Goal: Information Seeking & Learning: Find specific fact

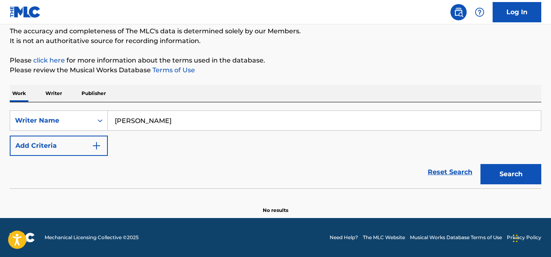
drag, startPoint x: 180, startPoint y: 122, endPoint x: 111, endPoint y: 121, distance: 69.4
click at [108, 122] on input "[PERSON_NAME]" at bounding box center [324, 120] width 433 height 19
paste input "[PERSON_NAME]"
type input "[PERSON_NAME]"
click at [508, 169] on button "Search" at bounding box center [511, 174] width 61 height 20
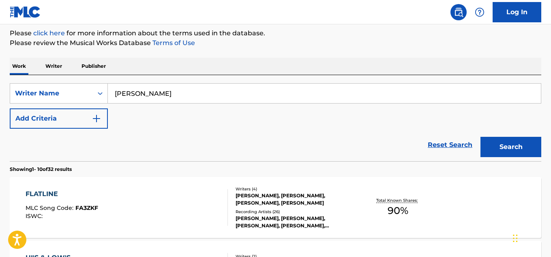
scroll to position [151, 0]
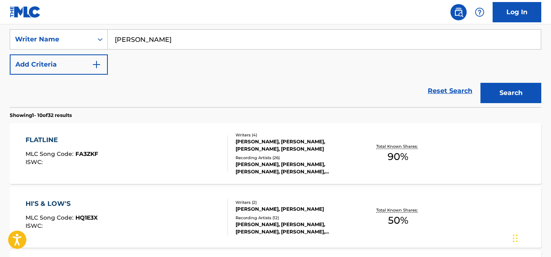
click at [309, 216] on div "Recording Artists ( 12 )" at bounding box center [295, 218] width 118 height 6
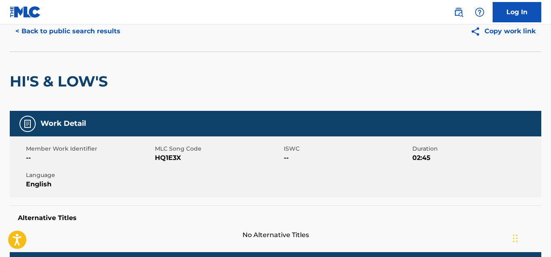
scroll to position [352, 0]
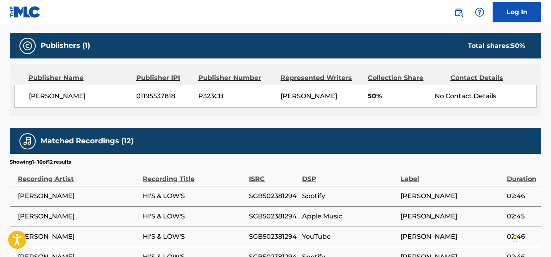
click at [56, 97] on span "[PERSON_NAME]" at bounding box center [79, 96] width 101 height 10
copy div "[PERSON_NAME]"
click at [161, 97] on span "01195537818" at bounding box center [164, 96] width 56 height 10
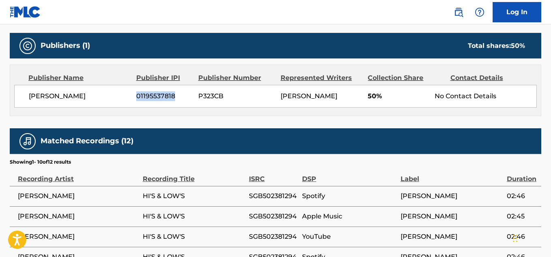
click at [161, 97] on span "01195537818" at bounding box center [164, 96] width 56 height 10
copy span "01195537818"
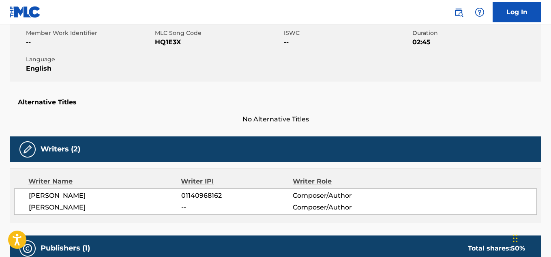
scroll to position [149, 0]
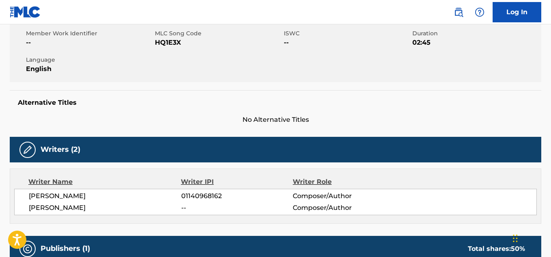
click at [204, 192] on span "01140968162" at bounding box center [237, 196] width 112 height 10
click at [205, 192] on span "01140968162" at bounding box center [237, 196] width 112 height 10
copy span "01140968162"
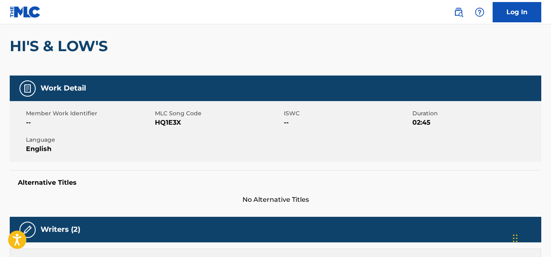
scroll to position [68, 0]
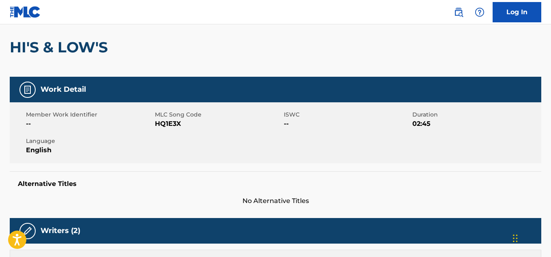
click at [169, 123] on span "HQ1E3X" at bounding box center [218, 124] width 127 height 10
click at [170, 124] on span "HQ1E3X" at bounding box center [218, 124] width 127 height 10
click at [169, 124] on span "HQ1E3X" at bounding box center [218, 124] width 127 height 10
copy span "HQ1E3X"
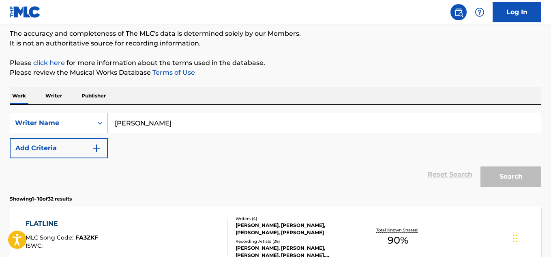
scroll to position [151, 0]
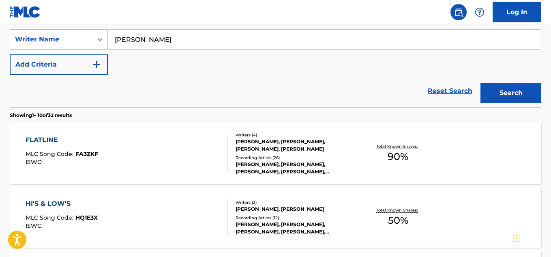
drag, startPoint x: 196, startPoint y: 44, endPoint x: 67, endPoint y: 38, distance: 129.2
click at [65, 38] on div "SearchWithCriteria7db0d74d-53dd-436b-aea2-c629aa192866 Writer Name [PERSON_NAME]" at bounding box center [276, 39] width 532 height 20
paste input "[PERSON_NAME] [PERSON_NAME]"
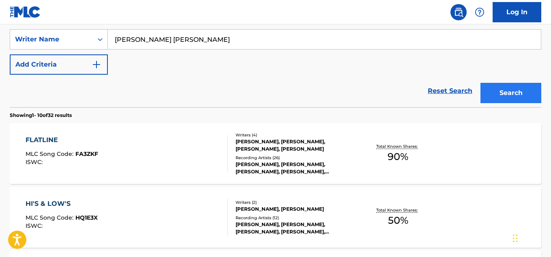
type input "[PERSON_NAME] [PERSON_NAME]"
click at [509, 92] on button "Search" at bounding box center [511, 93] width 61 height 20
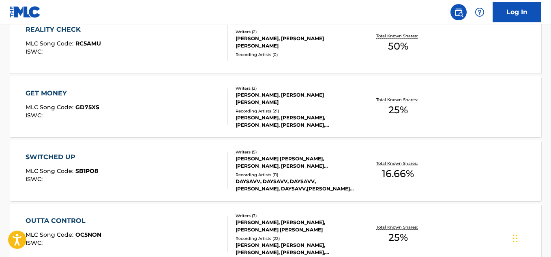
scroll to position [273, 0]
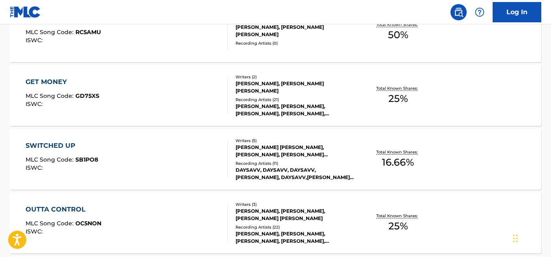
click at [286, 106] on div "[PERSON_NAME], [PERSON_NAME], [PERSON_NAME], [PERSON_NAME], [PERSON_NAME]" at bounding box center [295, 110] width 118 height 15
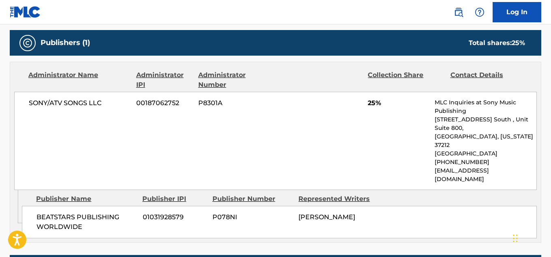
scroll to position [446, 0]
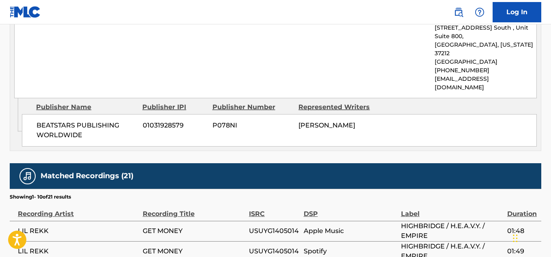
scroll to position [294, 0]
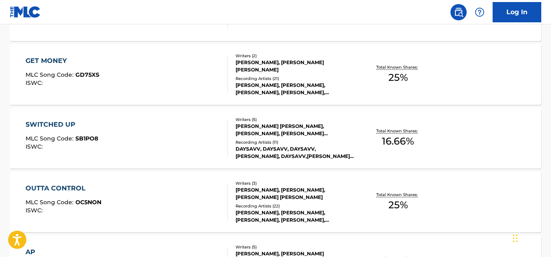
click at [354, 78] on div "Total Known Shares: 25 %" at bounding box center [398, 74] width 88 height 25
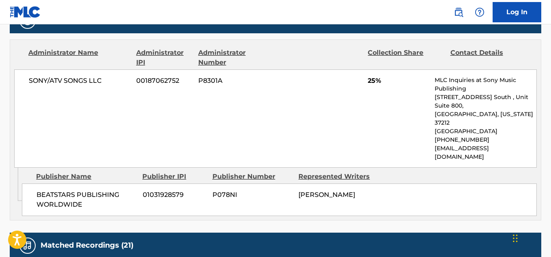
scroll to position [446, 0]
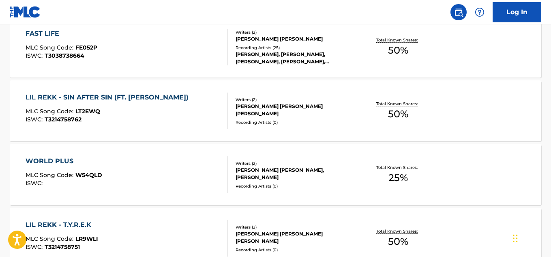
click at [347, 119] on div "Recording Artists ( 0 )" at bounding box center [295, 122] width 118 height 6
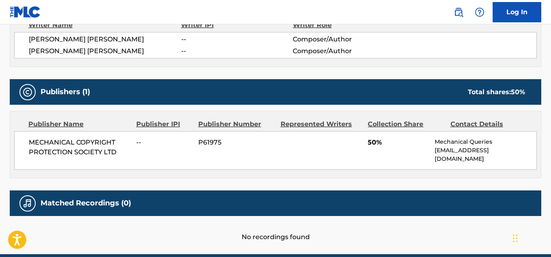
scroll to position [325, 0]
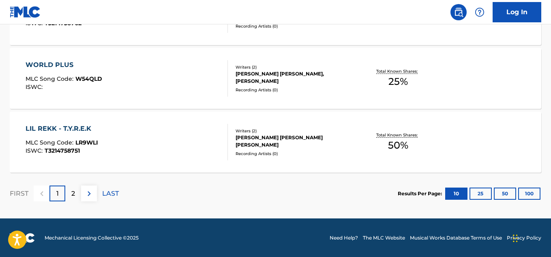
scroll to position [736, 0]
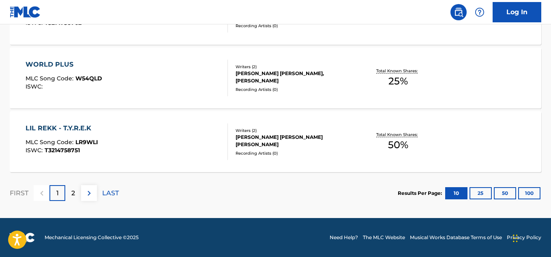
click at [356, 144] on div "Total Known Shares: 50 %" at bounding box center [398, 141] width 88 height 25
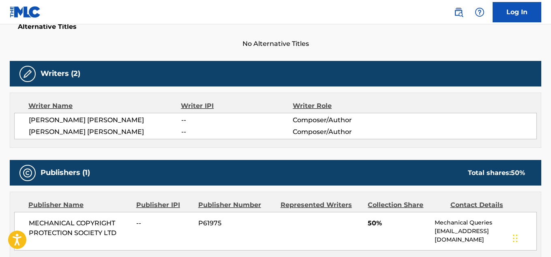
scroll to position [284, 0]
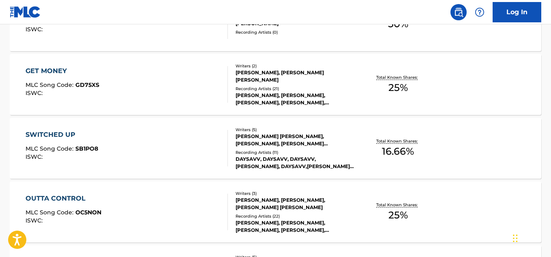
scroll to position [736, 0]
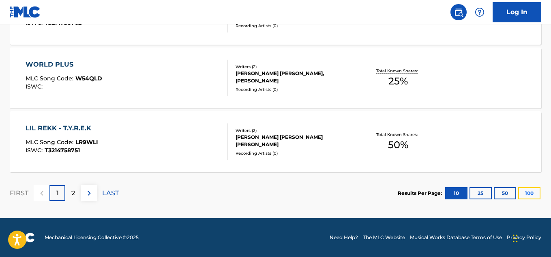
click at [528, 196] on button "100" at bounding box center [530, 193] width 22 height 12
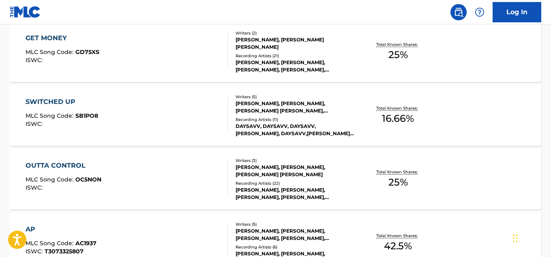
scroll to position [188, 0]
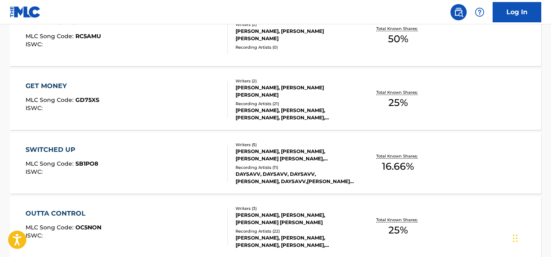
click at [335, 169] on div "Recording Artists ( 11 )" at bounding box center [295, 167] width 118 height 6
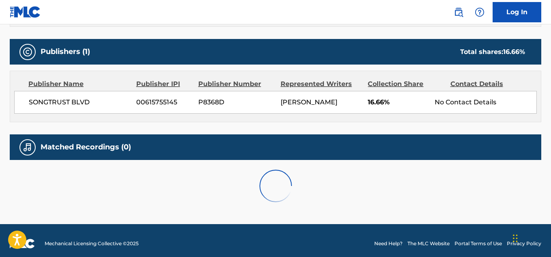
scroll to position [387, 0]
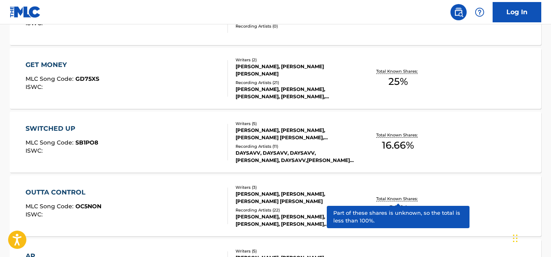
click at [371, 208] on div "Total Known Shares: 25 %" at bounding box center [398, 206] width 88 height 25
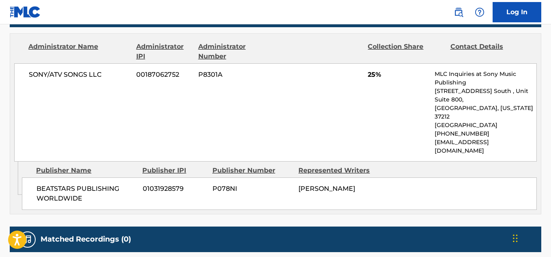
scroll to position [418, 0]
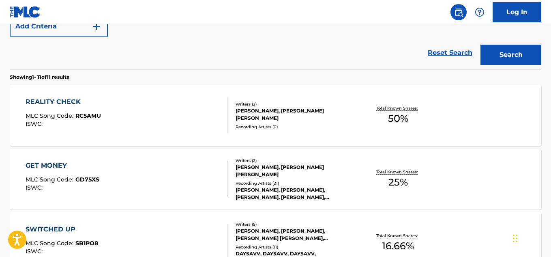
scroll to position [108, 0]
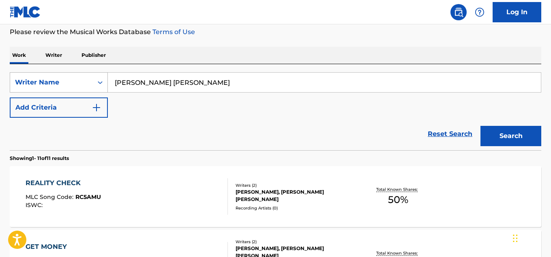
drag, startPoint x: 178, startPoint y: 82, endPoint x: 69, endPoint y: 82, distance: 109.2
click at [69, 82] on div "SearchWithCriteria7db0d74d-53dd-436b-aea2-c629aa192866 Writer Name [PERSON_NAME…" at bounding box center [276, 82] width 532 height 20
paste input "[PERSON_NAME]"
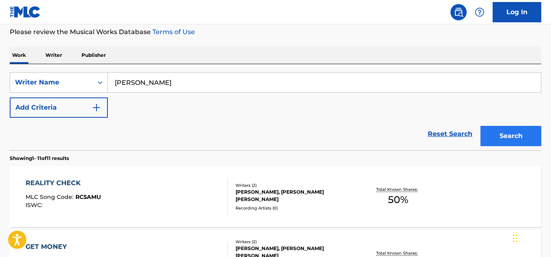
type input "[PERSON_NAME]"
click at [534, 138] on button "Search" at bounding box center [511, 136] width 61 height 20
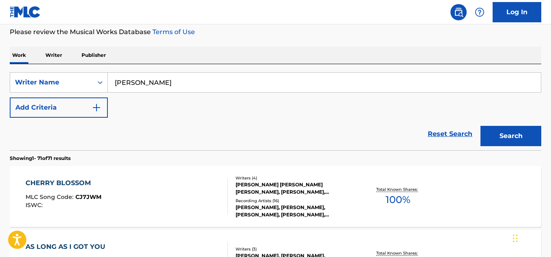
click at [320, 202] on div "Recording Artists ( 16 )" at bounding box center [295, 201] width 118 height 6
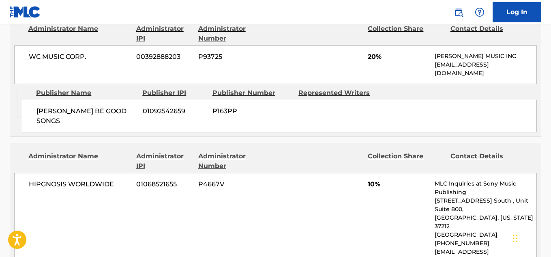
scroll to position [1258, 0]
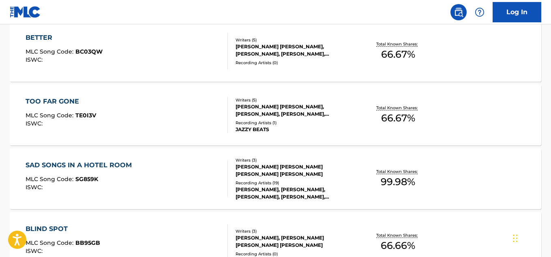
scroll to position [758, 0]
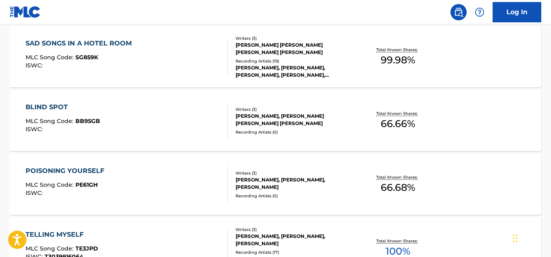
click at [301, 63] on div "Recording Artists ( 19 )" at bounding box center [295, 61] width 118 height 6
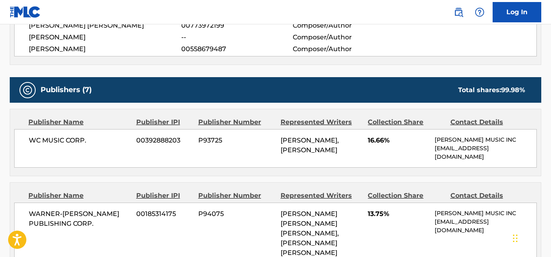
scroll to position [365, 0]
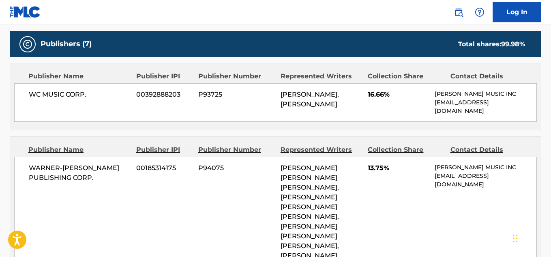
click at [54, 95] on span "WC MUSIC CORP." at bounding box center [79, 95] width 101 height 10
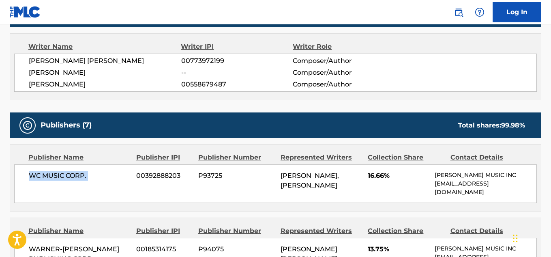
scroll to position [122, 0]
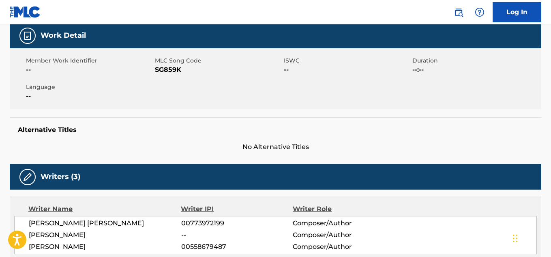
click at [170, 68] on span "SG859K" at bounding box center [218, 70] width 127 height 10
copy span "SG859K"
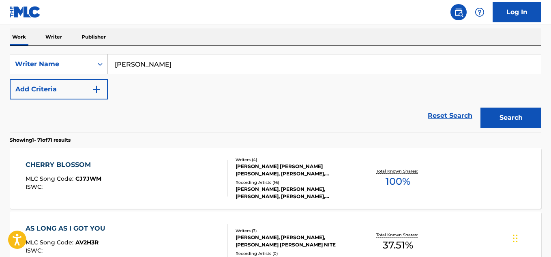
scroll to position [48, 0]
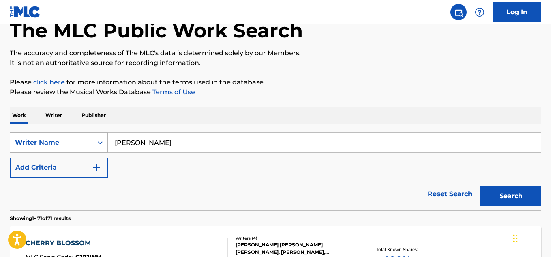
drag, startPoint x: 188, startPoint y: 142, endPoint x: 58, endPoint y: 142, distance: 130.3
click at [58, 142] on div "SearchWithCriteria7db0d74d-53dd-436b-aea2-c629aa192866 Writer Name [PERSON_NAME]" at bounding box center [276, 142] width 532 height 20
paste input "[PERSON_NAME]"
type input "[PERSON_NAME]"
click at [521, 193] on button "Search" at bounding box center [511, 196] width 61 height 20
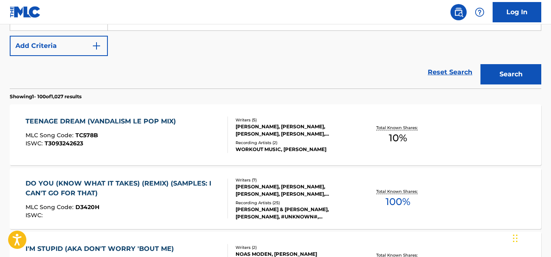
scroll to position [89, 0]
click at [297, 197] on div "[PERSON_NAME], [PERSON_NAME], [PERSON_NAME], [PERSON_NAME], [PERSON_NAME], [PER…" at bounding box center [295, 190] width 118 height 15
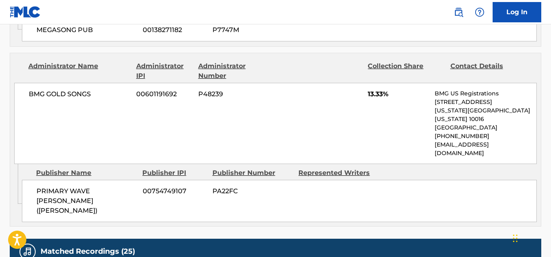
scroll to position [893, 0]
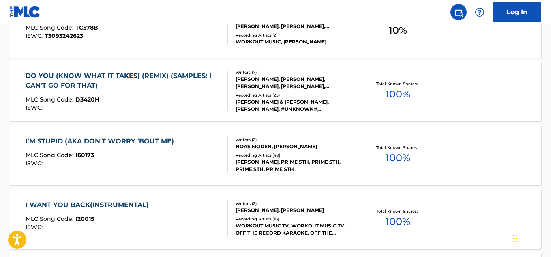
scroll to position [292, 0]
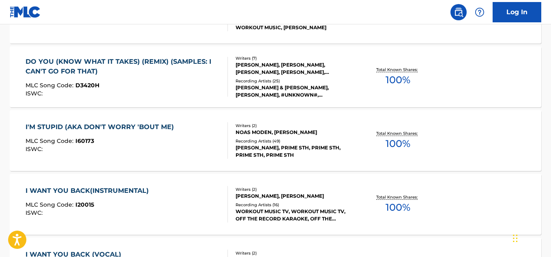
click at [319, 157] on div "[PERSON_NAME], PRIME STH, PRIME STH, PRIME STH, PRIME STH" at bounding box center [295, 151] width 118 height 15
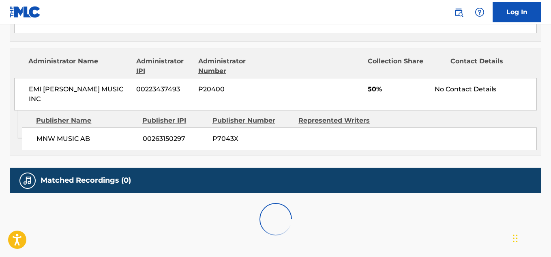
scroll to position [474, 0]
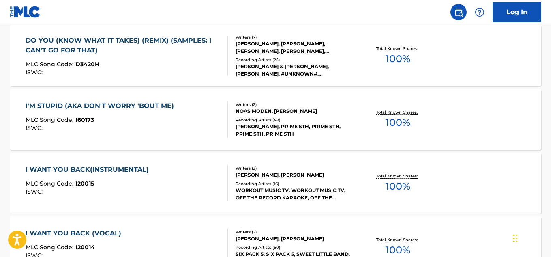
click at [318, 191] on div "WORKOUT MUSIC TV, WORKOUT MUSIC TV, OFF THE RECORD KARAOKE, OFF THE RECORD KARA…" at bounding box center [295, 194] width 118 height 15
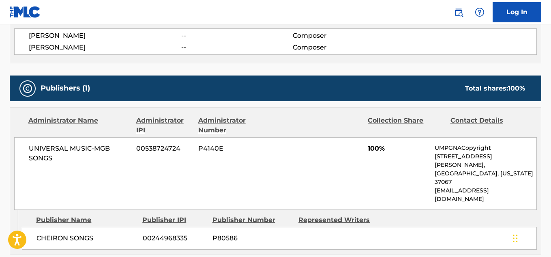
scroll to position [286, 0]
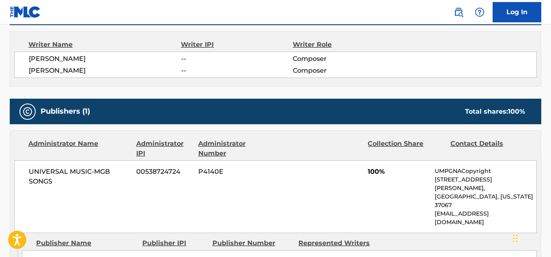
click at [70, 172] on span "UNIVERSAL MUSIC-MGB SONGS" at bounding box center [79, 176] width 101 height 19
copy div "UNIVERSAL MUSIC-MGB SONGS"
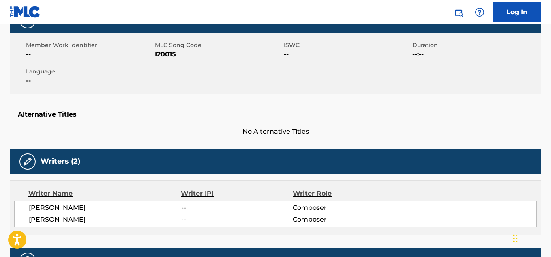
scroll to position [124, 0]
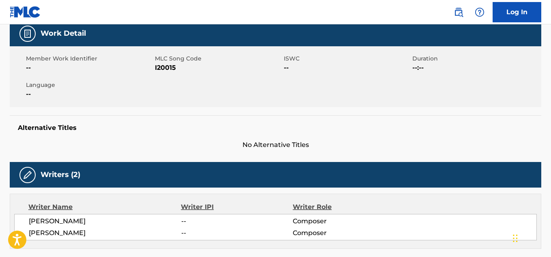
click at [168, 69] on span "I20015" at bounding box center [218, 68] width 127 height 10
click at [167, 68] on span "I20015" at bounding box center [218, 68] width 127 height 10
copy span "I20015"
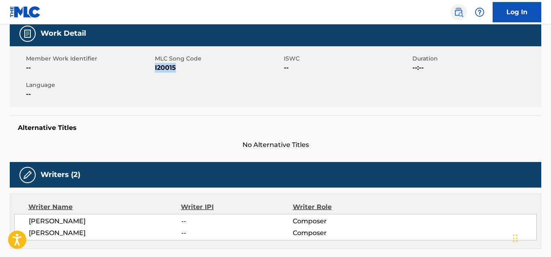
click at [461, 14] on img at bounding box center [459, 12] width 10 height 10
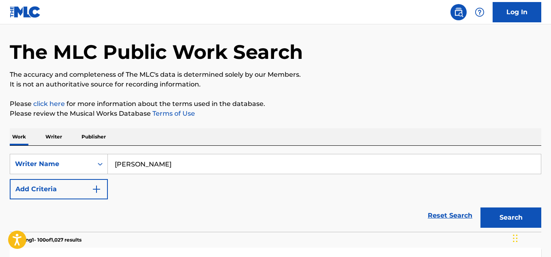
scroll to position [41, 0]
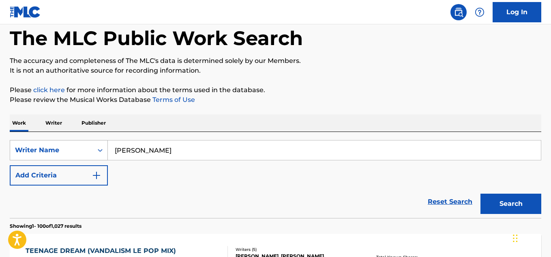
drag, startPoint x: 187, startPoint y: 152, endPoint x: 105, endPoint y: 159, distance: 82.3
click at [100, 157] on div "SearchWithCriteria7db0d74d-53dd-436b-aea2-c629aa192866 Writer Name [PERSON_NAME]" at bounding box center [276, 150] width 532 height 20
paste input "[PERSON_NAME]"
type input "[PERSON_NAME]"
click at [516, 200] on button "Search" at bounding box center [511, 204] width 61 height 20
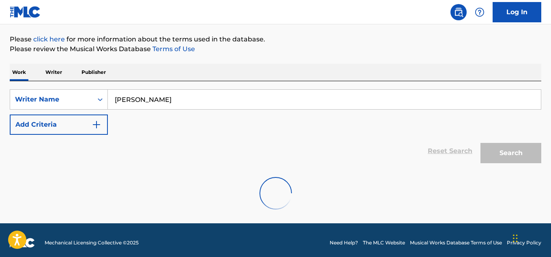
scroll to position [97, 0]
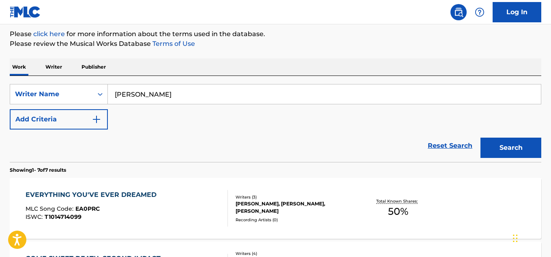
click at [338, 198] on div "Writers ( 3 )" at bounding box center [295, 197] width 118 height 6
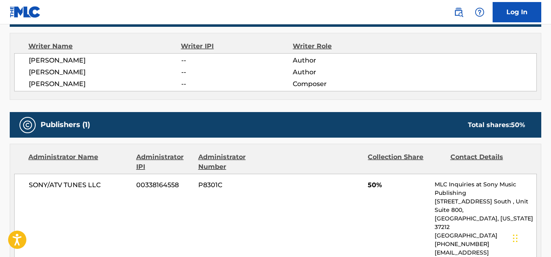
scroll to position [325, 0]
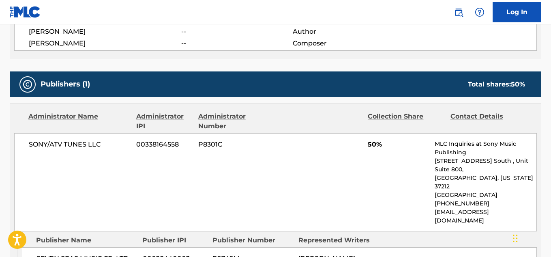
click at [486, 142] on p "MLC Inquiries at Sony Music Publishing" at bounding box center [486, 148] width 102 height 17
drag, startPoint x: 485, startPoint y: 142, endPoint x: 521, endPoint y: 151, distance: 37.0
click at [521, 151] on p "MLC Inquiries at Sony Music Publishing" at bounding box center [486, 148] width 102 height 17
click at [516, 150] on p "MLC Inquiries at Sony Music Publishing" at bounding box center [486, 148] width 102 height 17
click at [491, 147] on p "MLC Inquiries at Sony Music Publishing" at bounding box center [486, 148] width 102 height 17
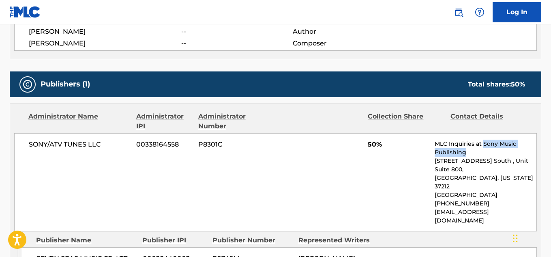
drag, startPoint x: 484, startPoint y: 143, endPoint x: 508, endPoint y: 150, distance: 24.4
click at [508, 150] on p "MLC Inquiries at Sony Music Publishing" at bounding box center [486, 148] width 102 height 17
copy p "Sony Music Publishing"
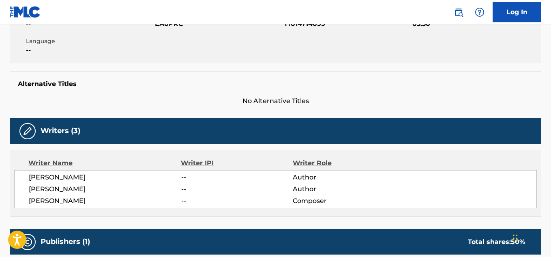
scroll to position [163, 0]
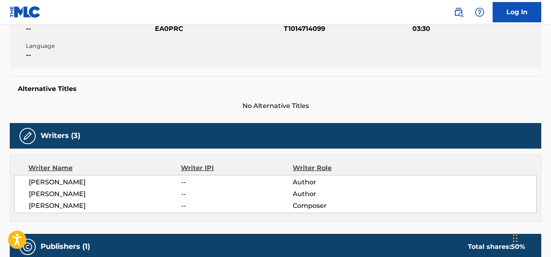
click at [170, 29] on span "EA0PRC" at bounding box center [218, 29] width 127 height 10
copy span "EA0PRC"
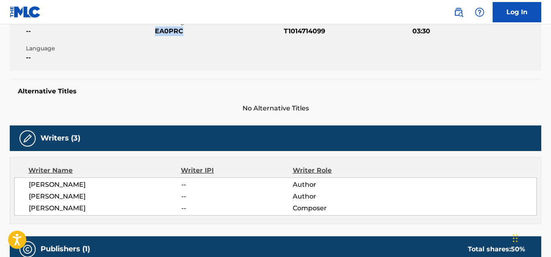
scroll to position [0, 0]
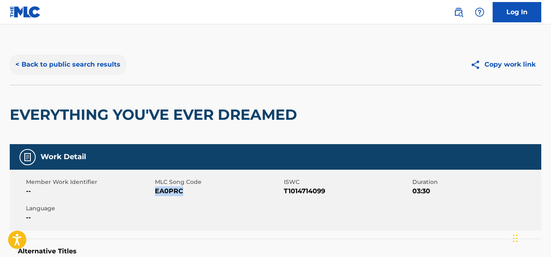
click at [107, 62] on button "< Back to public search results" at bounding box center [68, 64] width 116 height 20
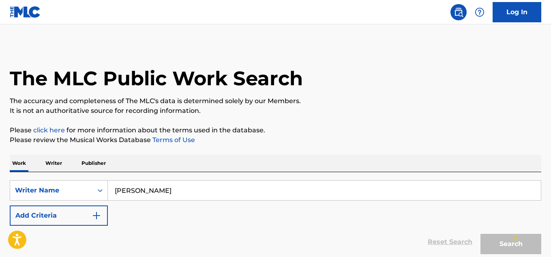
scroll to position [97, 0]
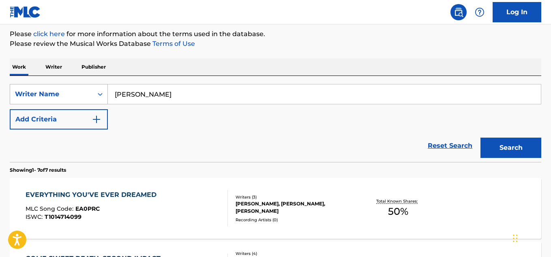
drag, startPoint x: 172, startPoint y: 99, endPoint x: 78, endPoint y: 100, distance: 94.1
click at [78, 100] on div "SearchWithCriteria7db0d74d-53dd-436b-aea2-c629aa192866 Writer Name [PERSON_NAME]" at bounding box center [276, 94] width 532 height 20
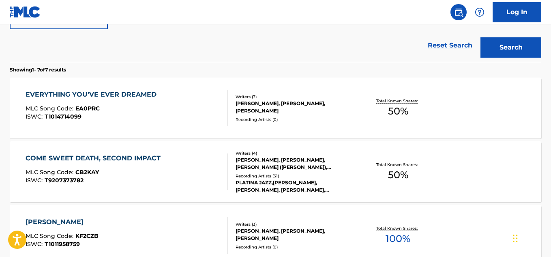
scroll to position [259, 0]
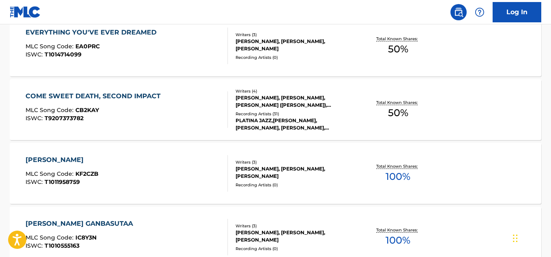
click at [461, 12] on img at bounding box center [459, 12] width 10 height 10
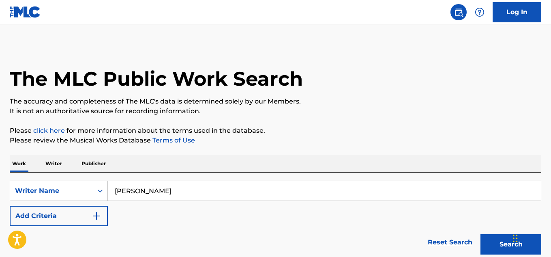
paste input "Lil Lotus"
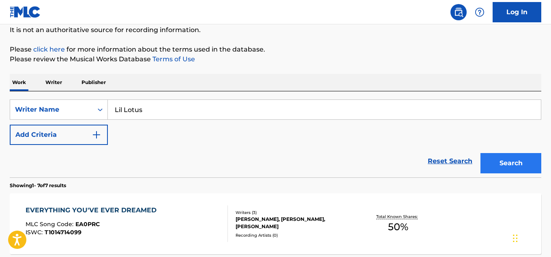
type input "Lil Lotus"
click at [518, 157] on button "Search" at bounding box center [511, 163] width 61 height 20
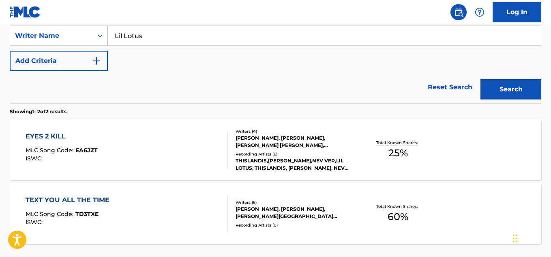
scroll to position [142, 0]
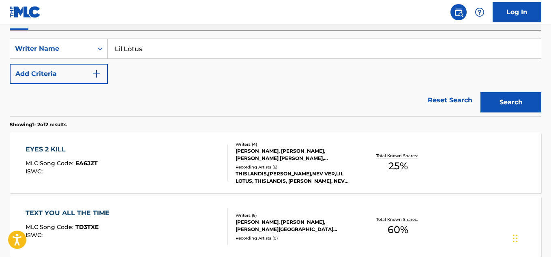
click at [321, 162] on div "Writers ( 4 ) [PERSON_NAME], [PERSON_NAME], [PERSON_NAME] [PERSON_NAME], [PERSO…" at bounding box center [291, 162] width 126 height 43
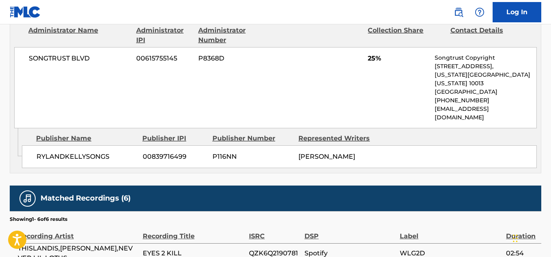
scroll to position [487, 0]
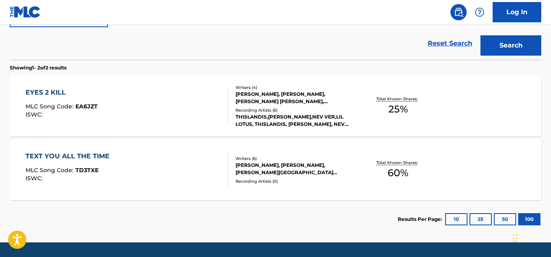
scroll to position [223, 0]
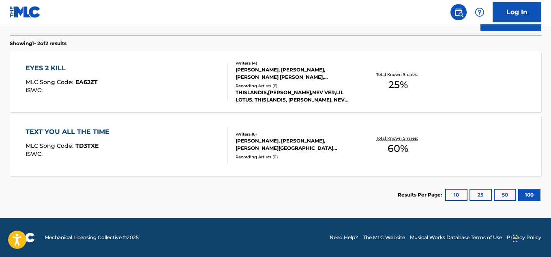
click at [289, 176] on section "Results Per Page: 10 25 50 100" at bounding box center [276, 195] width 532 height 38
click at [288, 159] on div "Recording Artists ( 0 )" at bounding box center [295, 157] width 118 height 6
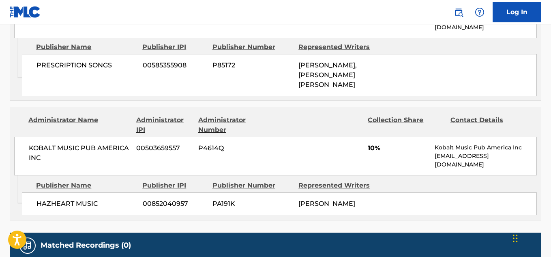
scroll to position [682, 0]
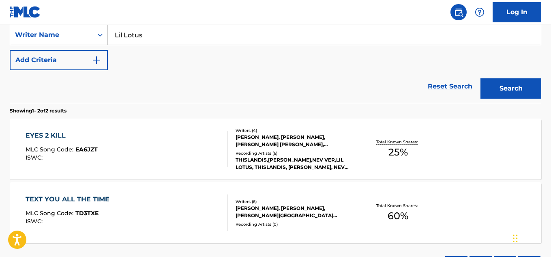
scroll to position [142, 0]
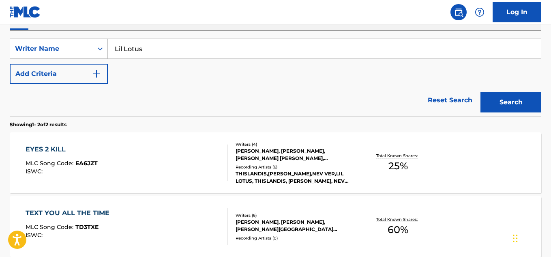
drag, startPoint x: 124, startPoint y: 43, endPoint x: 85, endPoint y: 44, distance: 39.4
click at [83, 43] on div "SearchWithCriteria7db0d74d-53dd-436b-aea2-c629aa192866 Writer Name [PERSON_NAME]" at bounding box center [276, 49] width 532 height 20
paste input "[PERSON_NAME]"
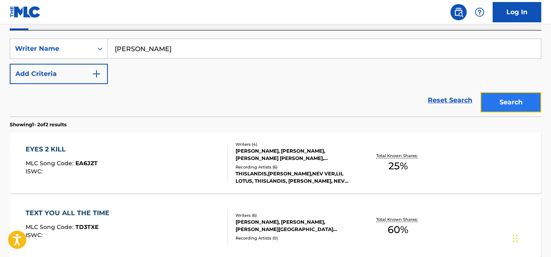
click at [492, 103] on button "Search" at bounding box center [511, 102] width 61 height 20
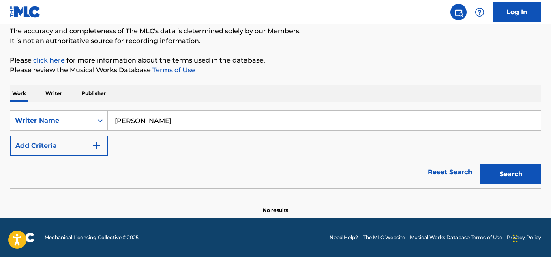
scroll to position [70, 0]
drag, startPoint x: 112, startPoint y: 122, endPoint x: 121, endPoint y: 132, distance: 13.5
click at [90, 124] on div "SearchWithCriteria7db0d74d-53dd-436b-aea2-c629aa192866 Writer Name [PERSON_NAME]" at bounding box center [276, 120] width 532 height 20
paste input "[PERSON_NAME]"
type input "[PERSON_NAME]"
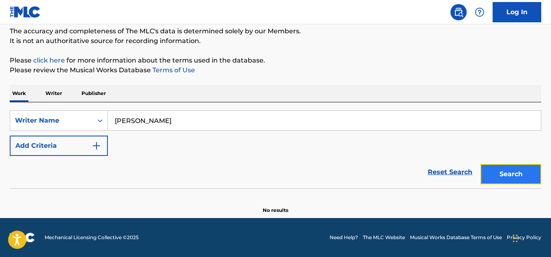
click at [499, 175] on button "Search" at bounding box center [511, 174] width 61 height 20
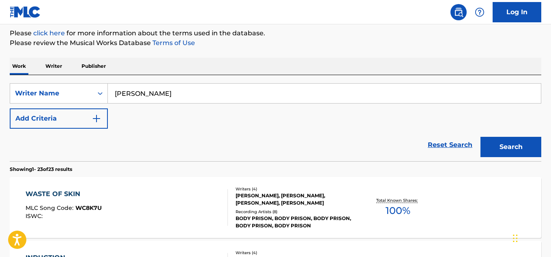
scroll to position [111, 0]
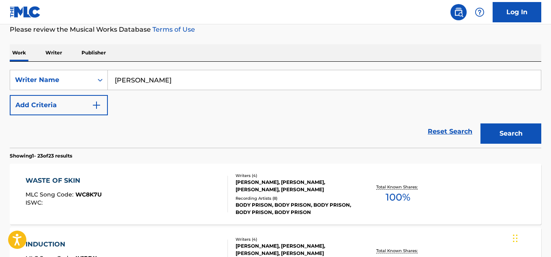
click at [313, 193] on div "Writers ( 4 ) [PERSON_NAME], [PERSON_NAME], [PERSON_NAME], [PERSON_NAME] Record…" at bounding box center [291, 193] width 126 height 43
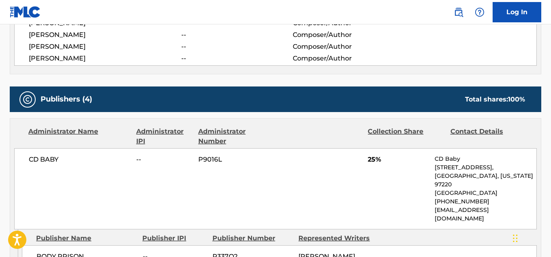
scroll to position [365, 0]
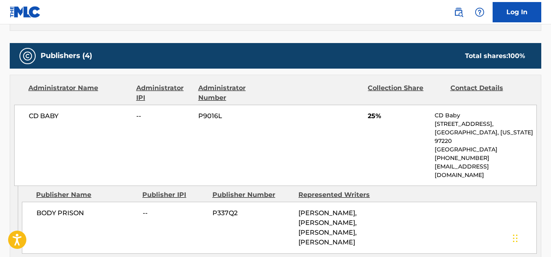
click at [48, 118] on span "CD BABY" at bounding box center [79, 116] width 101 height 10
copy div "CD BABY"
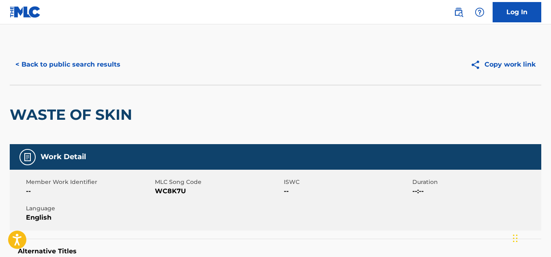
scroll to position [0, 0]
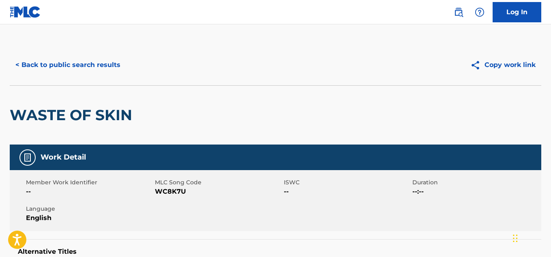
click at [171, 192] on span "WC8K7U" at bounding box center [218, 192] width 127 height 10
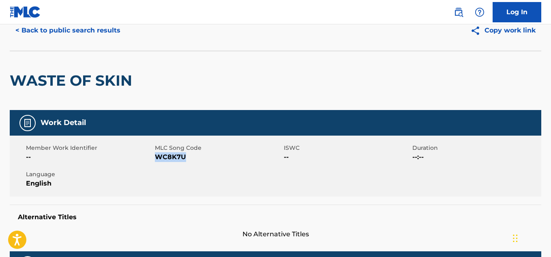
scroll to position [81, 0]
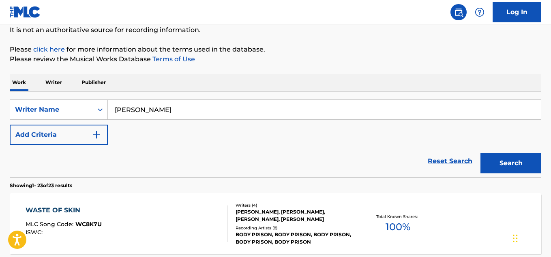
scroll to position [111, 0]
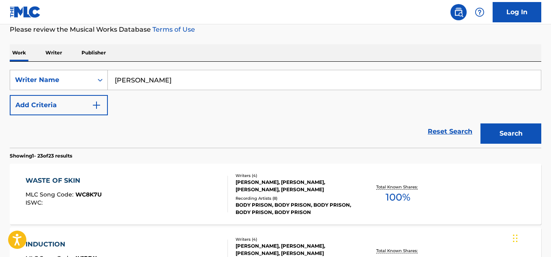
drag, startPoint x: 165, startPoint y: 78, endPoint x: 83, endPoint y: 80, distance: 82.0
click at [83, 80] on div "SearchWithCriteria7db0d74d-53dd-436b-aea2-c629aa192866 Writer Name [PERSON_NAME]" at bounding box center [276, 80] width 532 height 20
paste input "[PERSON_NAME]"
click at [510, 128] on button "Search" at bounding box center [511, 133] width 61 height 20
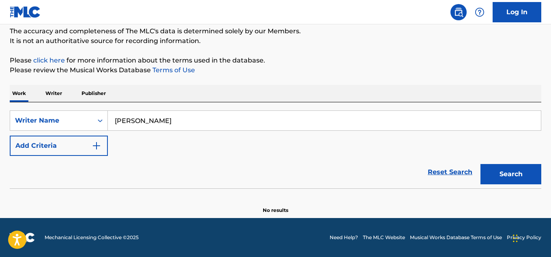
scroll to position [70, 0]
drag, startPoint x: 156, startPoint y: 116, endPoint x: 174, endPoint y: 126, distance: 20.7
click at [62, 124] on div "SearchWithCriteria7db0d74d-53dd-436b-aea2-c629aa192866 Writer Name [PERSON_NAME]" at bounding box center [276, 120] width 532 height 20
paste input "[PERSON_NAME] [PERSON_NAME]"
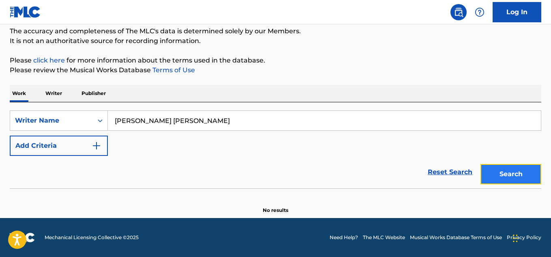
click at [506, 171] on button "Search" at bounding box center [511, 174] width 61 height 20
drag, startPoint x: 213, startPoint y: 123, endPoint x: 65, endPoint y: 115, distance: 147.9
click at [65, 115] on div "SearchWithCriteria7db0d74d-53dd-436b-aea2-c629aa192866 Writer Name [PERSON_NAME…" at bounding box center [276, 120] width 532 height 20
click at [171, 121] on input "[PERSON_NAME] [PERSON_NAME]" at bounding box center [324, 120] width 433 height 19
click at [168, 121] on input "[PERSON_NAME] [PERSON_NAME]" at bounding box center [324, 120] width 433 height 19
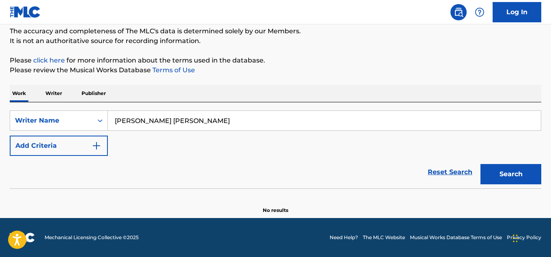
click at [172, 122] on input "[PERSON_NAME] [PERSON_NAME]" at bounding box center [324, 120] width 433 height 19
drag, startPoint x: 535, startPoint y: 172, endPoint x: 527, endPoint y: 172, distance: 7.8
click at [534, 172] on button "Search" at bounding box center [511, 174] width 61 height 20
drag, startPoint x: 201, startPoint y: 119, endPoint x: 52, endPoint y: 119, distance: 148.5
click at [52, 119] on div "SearchWithCriteria7db0d74d-53dd-436b-aea2-c629aa192866 Writer Name [PERSON_NAME]" at bounding box center [276, 120] width 532 height 20
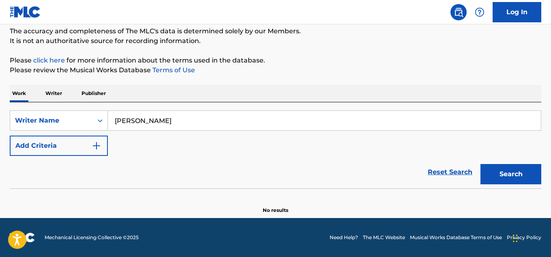
paste input "S"
click at [504, 181] on button "Search" at bounding box center [511, 174] width 61 height 20
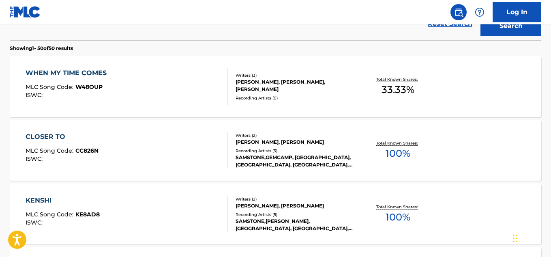
scroll to position [381, 0]
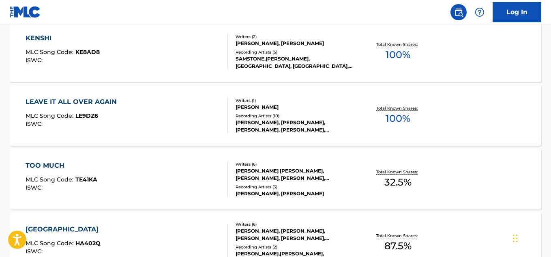
click at [458, 13] on img at bounding box center [459, 12] width 10 height 10
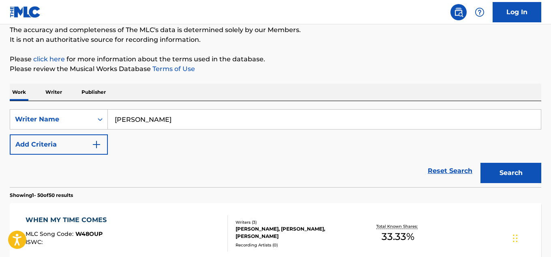
scroll to position [81, 0]
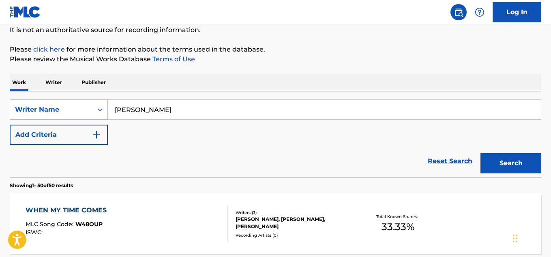
drag, startPoint x: 170, startPoint y: 107, endPoint x: 83, endPoint y: 109, distance: 87.3
click at [83, 109] on div "SearchWithCriteria7db0d74d-53dd-436b-aea2-c629aa192866 Writer Name [PERSON_NAME]" at bounding box center [276, 109] width 532 height 20
type input "[PERSON_NAME]"
click at [524, 157] on button "Search" at bounding box center [511, 163] width 61 height 20
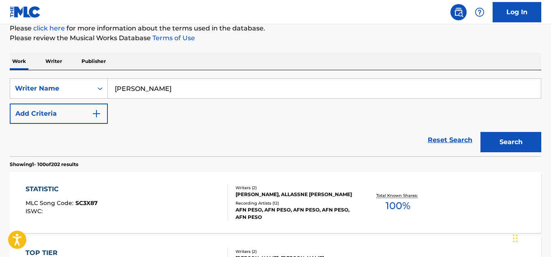
scroll to position [122, 0]
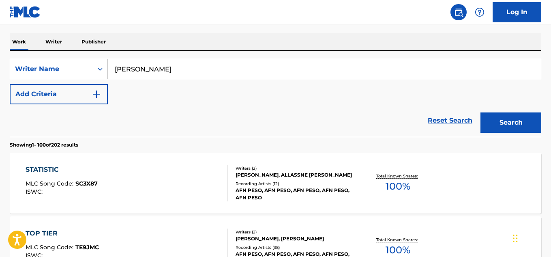
click at [318, 182] on div "Recording Artists ( 12 )" at bounding box center [295, 184] width 118 height 6
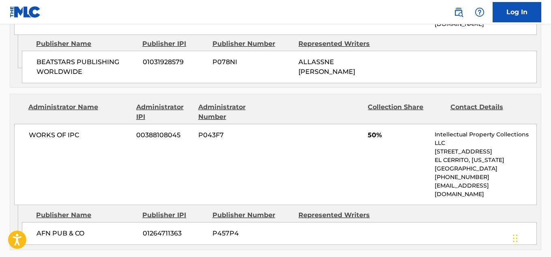
scroll to position [568, 0]
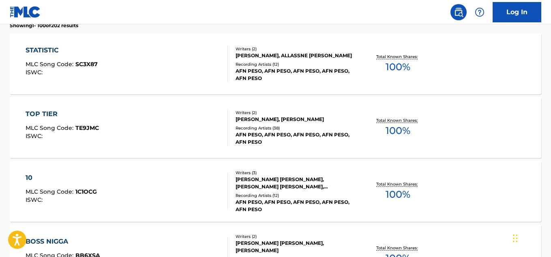
scroll to position [243, 0]
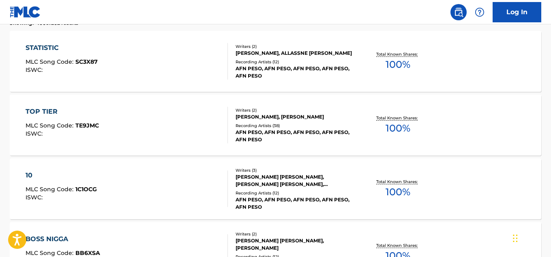
click at [310, 126] on div "Recording Artists ( 38 )" at bounding box center [295, 126] width 118 height 6
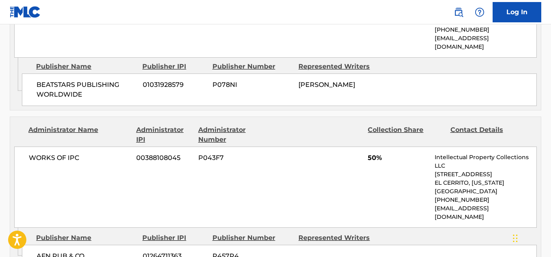
scroll to position [823, 0]
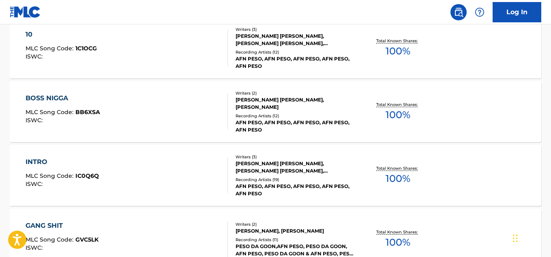
scroll to position [467, 0]
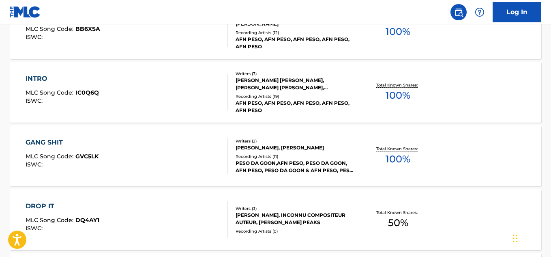
click at [326, 162] on div "PESO DA GOON,AFN PESO, PESO DA GOON, AFN PESO, PESO DA GOON & AFN PESO, PESO DA…" at bounding box center [295, 166] width 118 height 15
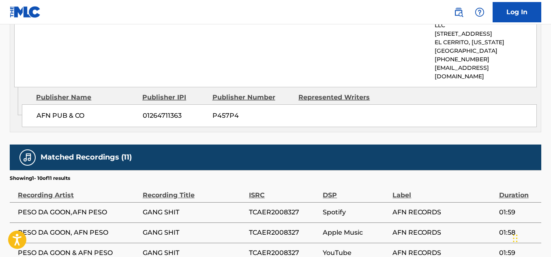
scroll to position [771, 0]
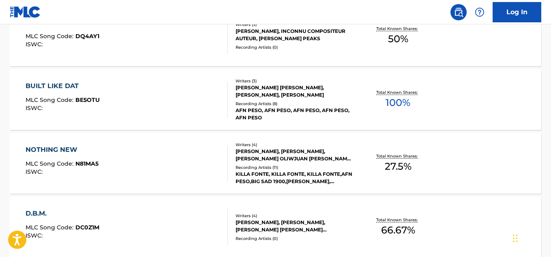
scroll to position [691, 0]
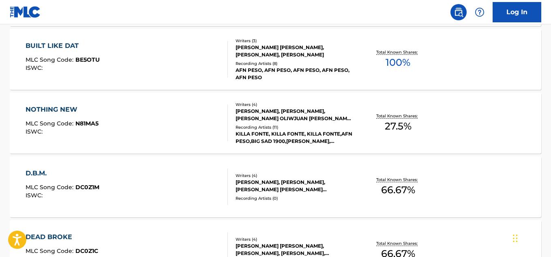
click at [344, 63] on div "Recording Artists ( 8 )" at bounding box center [295, 63] width 118 height 6
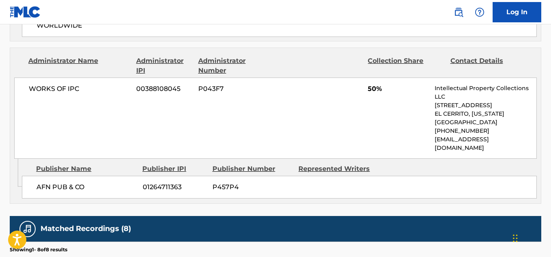
scroll to position [568, 0]
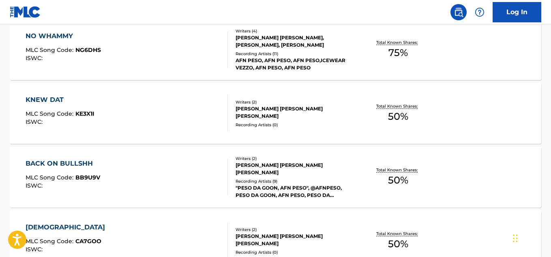
click at [332, 117] on div "[PERSON_NAME] [PERSON_NAME] [PERSON_NAME]" at bounding box center [295, 112] width 118 height 15
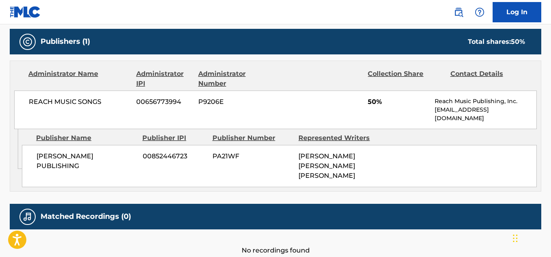
scroll to position [397, 0]
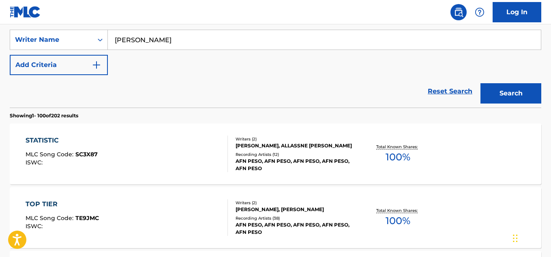
scroll to position [166, 0]
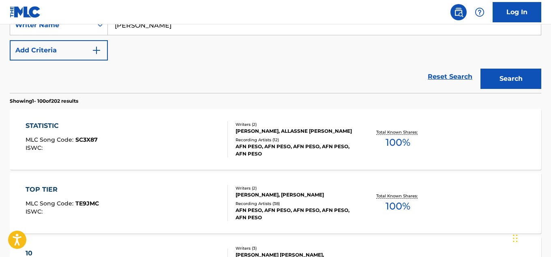
click at [291, 203] on div "Recording Artists ( 38 )" at bounding box center [295, 203] width 118 height 6
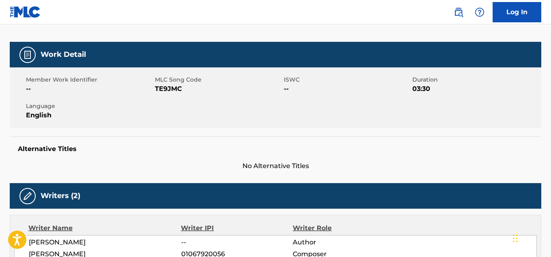
scroll to position [162, 0]
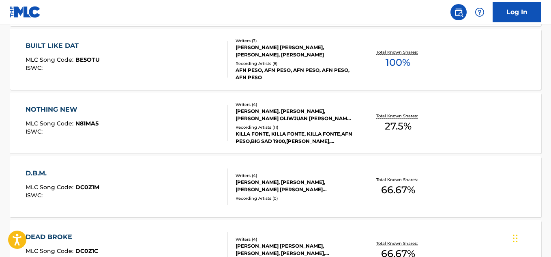
scroll to position [693, 0]
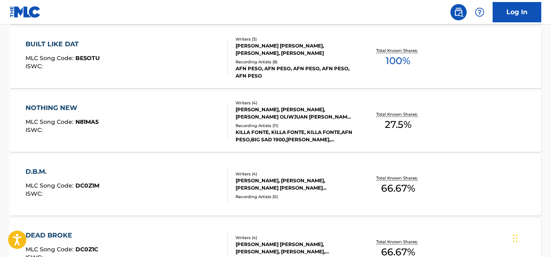
click at [298, 60] on div "Recording Artists ( 8 )" at bounding box center [295, 62] width 118 height 6
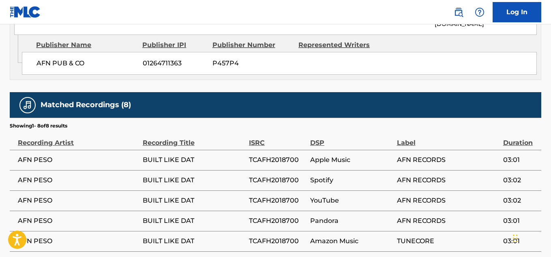
scroll to position [683, 0]
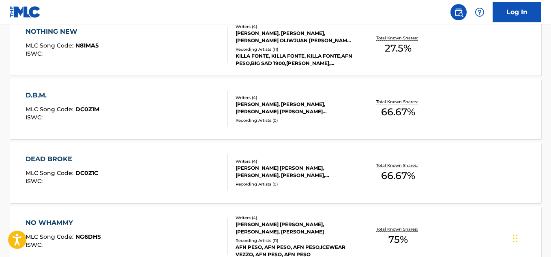
scroll to position [836, 0]
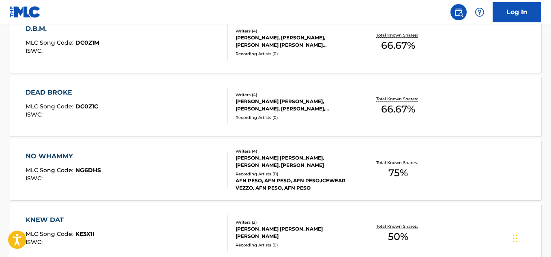
click at [321, 177] on div "AFN PESO, AFN PESO, AFN PESO,ICEWEAR VEZZO, AFN PESO, AFN PESO" at bounding box center [295, 184] width 118 height 15
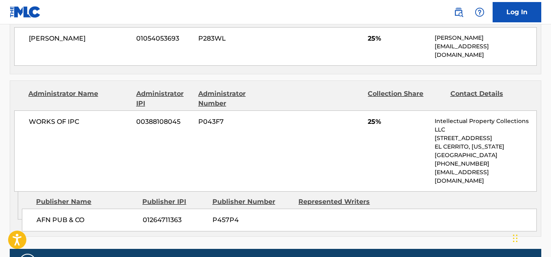
scroll to position [568, 0]
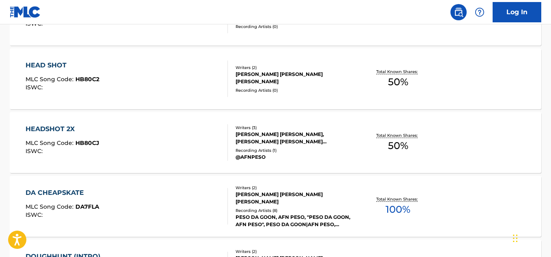
click at [343, 209] on div "Recording Artists ( 8 )" at bounding box center [295, 210] width 118 height 6
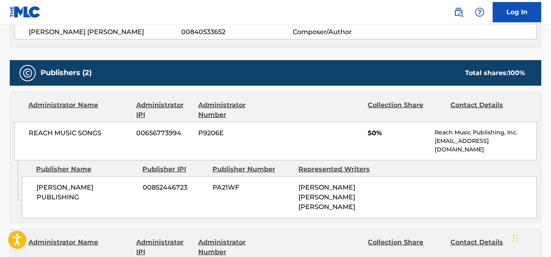
click at [66, 132] on span "REACH MUSIC SONGS" at bounding box center [79, 133] width 101 height 10
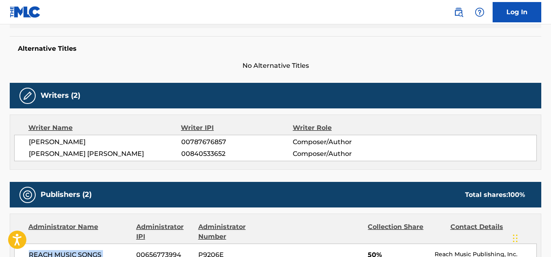
scroll to position [284, 0]
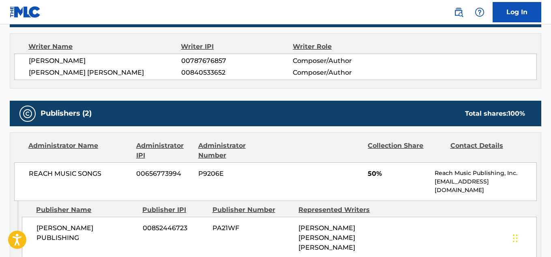
click at [82, 69] on span "[PERSON_NAME] [PERSON_NAME]" at bounding box center [105, 73] width 153 height 10
click at [204, 73] on span "00840533652" at bounding box center [237, 73] width 112 height 10
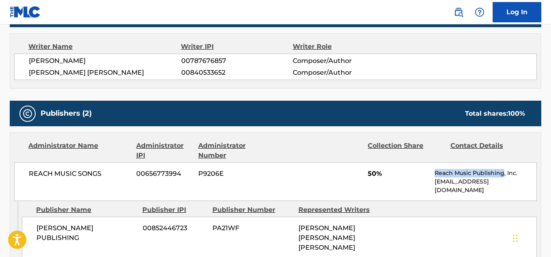
drag, startPoint x: 504, startPoint y: 174, endPoint x: 435, endPoint y: 172, distance: 69.4
click at [435, 172] on div "REACH MUSIC SONGS [PHONE_NUMBER] P9206E 50% Reach Music Publishing, Inc. [EMAIL…" at bounding box center [275, 181] width 523 height 39
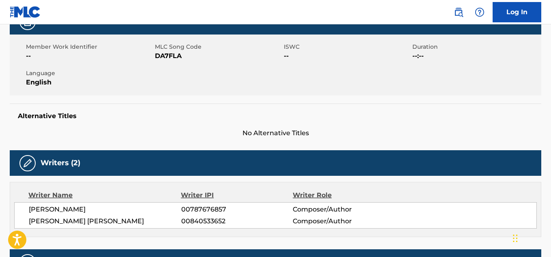
scroll to position [122, 0]
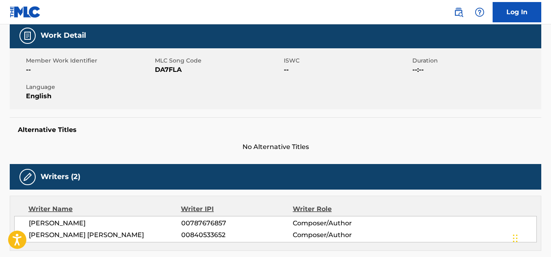
click at [174, 71] on span "DA7FLA" at bounding box center [218, 70] width 127 height 10
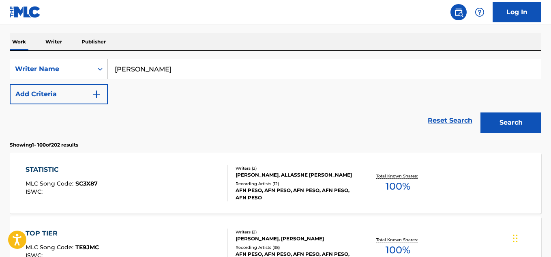
scroll to position [1203, 0]
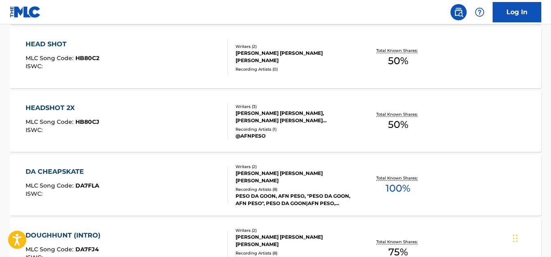
click at [453, 15] on link at bounding box center [459, 12] width 16 height 16
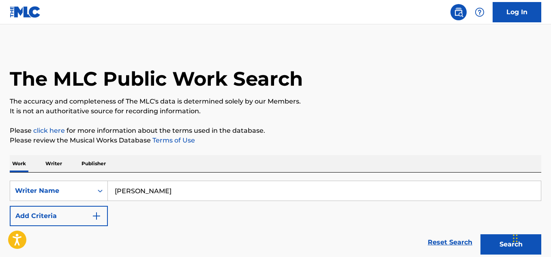
click at [172, 191] on input "[PERSON_NAME]" at bounding box center [324, 190] width 433 height 19
paste input "[PERSON_NAME] [PERSON_NAME]"
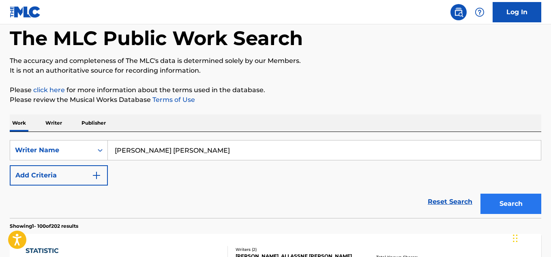
type input "[PERSON_NAME] [PERSON_NAME]"
drag, startPoint x: 506, startPoint y: 208, endPoint x: 502, endPoint y: 205, distance: 5.0
click at [506, 208] on button "Search" at bounding box center [511, 204] width 61 height 20
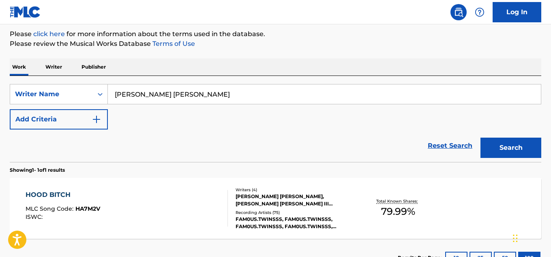
scroll to position [137, 0]
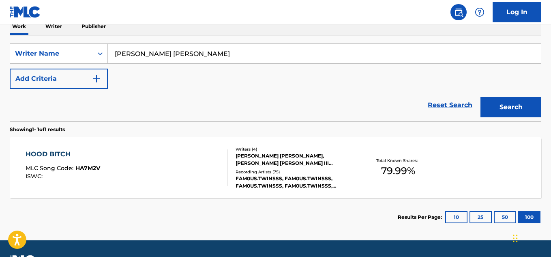
click at [300, 168] on div "Writers ( 4 ) [PERSON_NAME] [PERSON_NAME], [PERSON_NAME] [PERSON_NAME] III [PER…" at bounding box center [291, 167] width 126 height 43
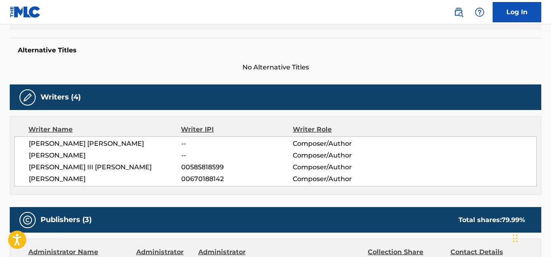
scroll to position [81, 0]
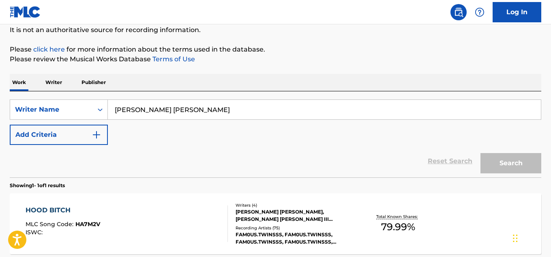
scroll to position [137, 0]
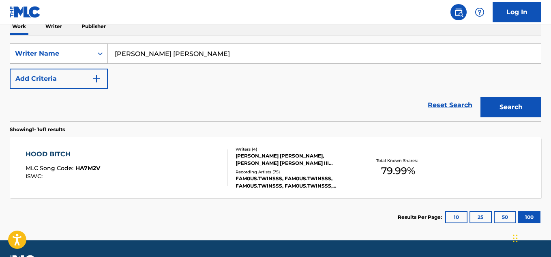
drag, startPoint x: 181, startPoint y: 60, endPoint x: 70, endPoint y: 57, distance: 110.4
click at [70, 57] on div "SearchWithCriteria7db0d74d-53dd-436b-aea2-c629aa192866 Writer Name [PERSON_NAME…" at bounding box center [276, 53] width 532 height 20
paste input "[PERSON_NAME]"
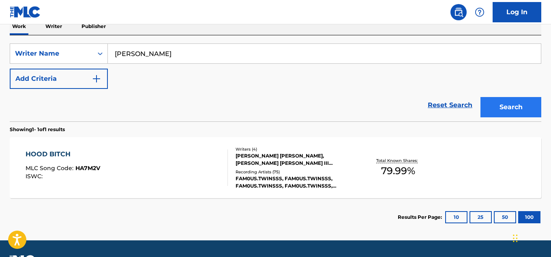
type input "[PERSON_NAME]"
click at [498, 108] on button "Search" at bounding box center [511, 107] width 61 height 20
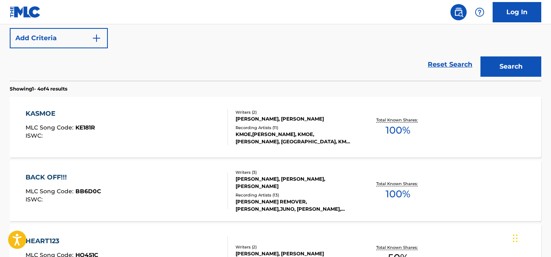
click at [289, 138] on div "KMOE,[PERSON_NAME], KMOE, [PERSON_NAME], [GEOGRAPHIC_DATA], KMOE & [PERSON_NAME…" at bounding box center [295, 138] width 118 height 15
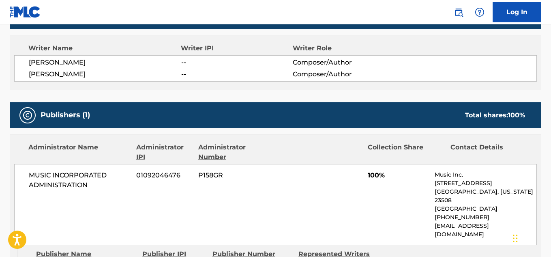
scroll to position [406, 0]
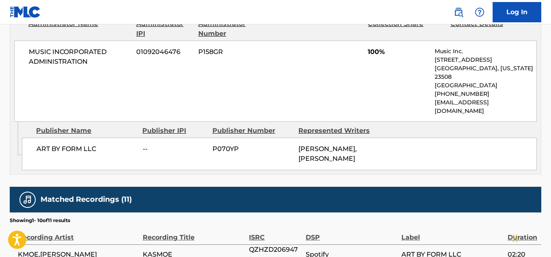
click at [67, 51] on span "MUSIC INCORPORATED ADMINISTRATION" at bounding box center [79, 56] width 101 height 19
click at [66, 51] on span "MUSIC INCORPORATED ADMINISTRATION" at bounding box center [79, 56] width 101 height 19
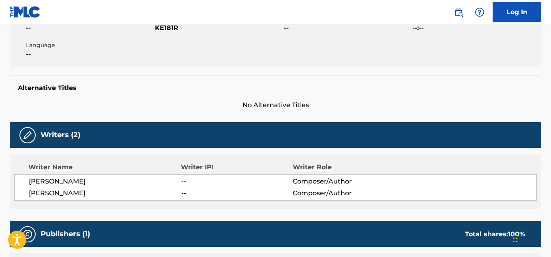
scroll to position [162, 0]
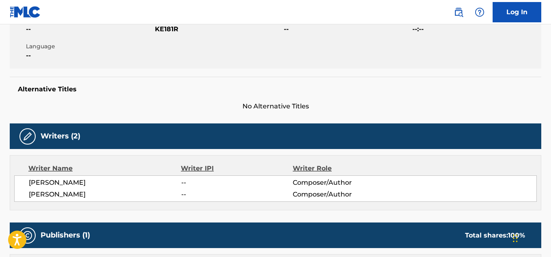
click at [168, 31] on span "KE181R" at bounding box center [218, 29] width 127 height 10
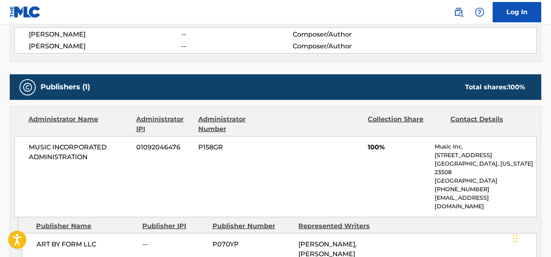
scroll to position [325, 0]
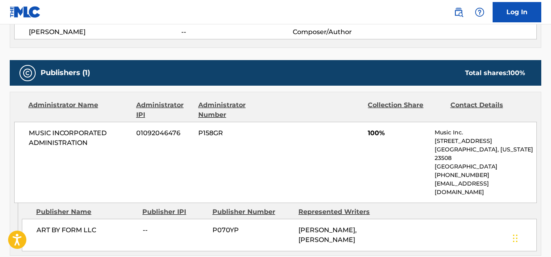
click at [155, 136] on span "01092046476" at bounding box center [164, 133] width 56 height 10
click at [155, 134] on span "01092046476" at bounding box center [164, 133] width 56 height 10
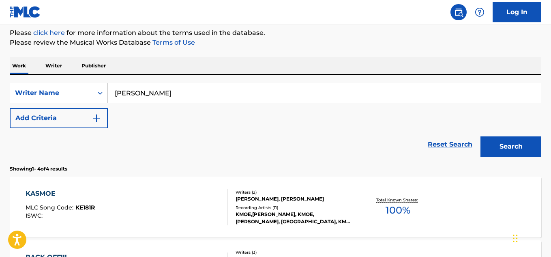
scroll to position [97, 0]
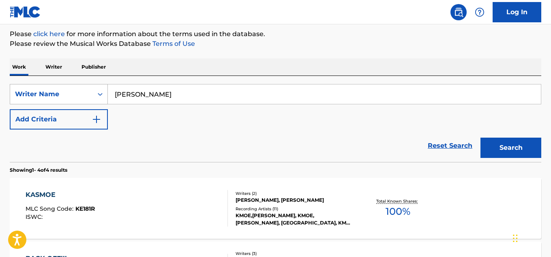
drag, startPoint x: 174, startPoint y: 92, endPoint x: 92, endPoint y: 98, distance: 82.6
click at [92, 98] on div "SearchWithCriteria7db0d74d-53dd-436b-aea2-c629aa192866 Writer Name [PERSON_NAME]" at bounding box center [276, 94] width 532 height 20
paste input "[PERSON_NAME]"
type input "[PERSON_NAME]"
drag, startPoint x: 511, startPoint y: 146, endPoint x: 506, endPoint y: 143, distance: 6.0
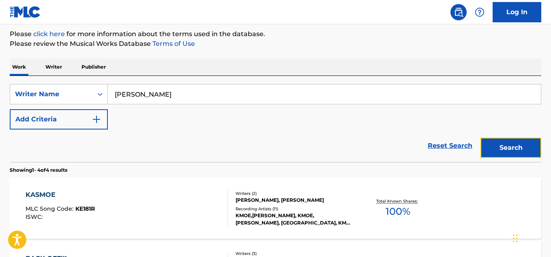
click at [510, 146] on button "Search" at bounding box center [511, 148] width 61 height 20
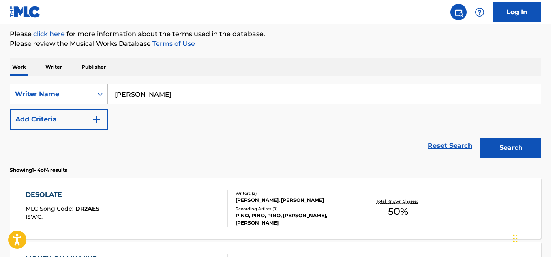
click at [321, 204] on div "[PERSON_NAME], [PERSON_NAME]" at bounding box center [295, 199] width 118 height 7
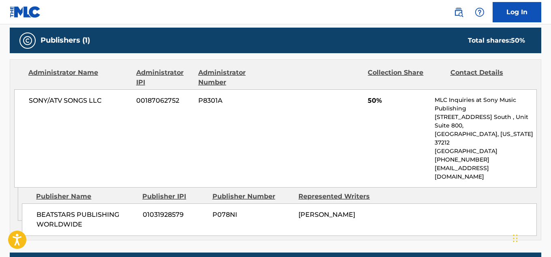
scroll to position [365, 0]
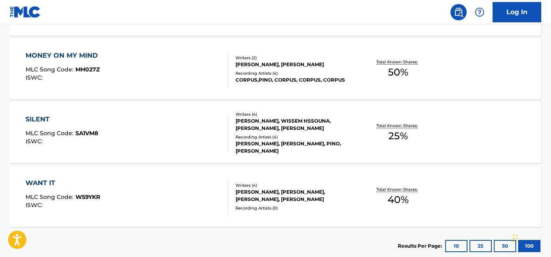
click at [327, 196] on div "[PERSON_NAME], [PERSON_NAME], [PERSON_NAME], [PERSON_NAME]" at bounding box center [295, 195] width 118 height 15
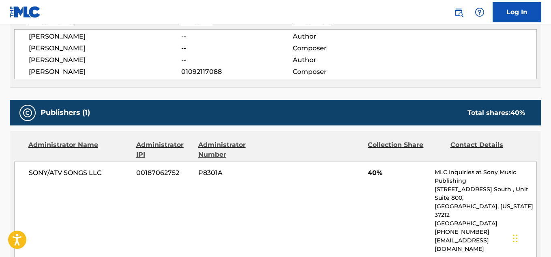
scroll to position [365, 0]
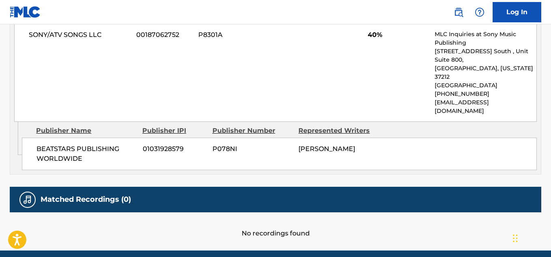
scroll to position [321, 0]
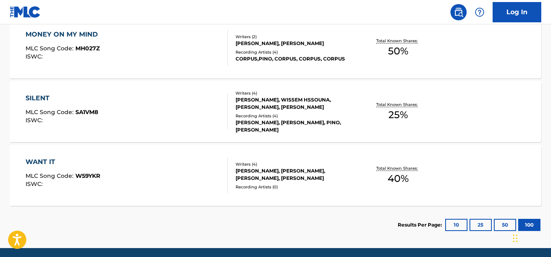
click at [316, 105] on div "[PERSON_NAME], WISSEM HSSOUNA, [PERSON_NAME], [PERSON_NAME]" at bounding box center [295, 103] width 118 height 15
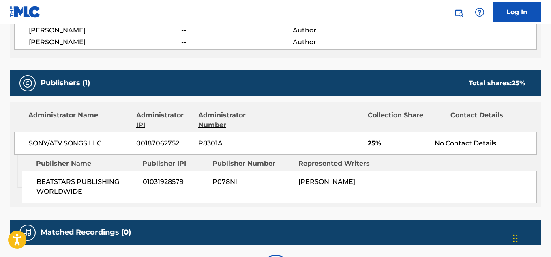
scroll to position [406, 0]
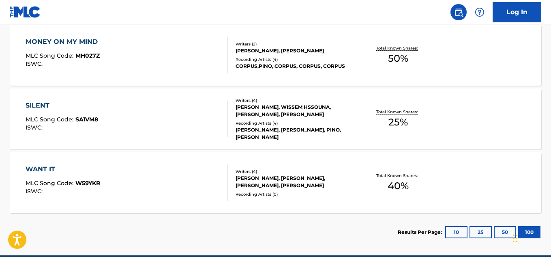
scroll to position [301, 0]
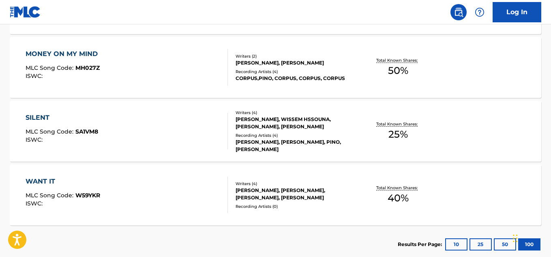
click at [301, 75] on div "CORPUS,PINO, CORPUS, CORPUS, CORPUS" at bounding box center [295, 78] width 118 height 7
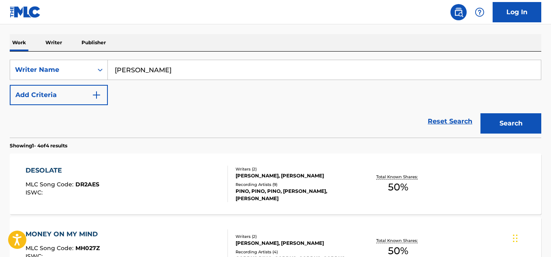
scroll to position [122, 0]
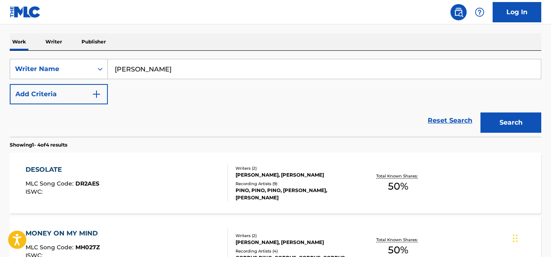
drag, startPoint x: 190, startPoint y: 75, endPoint x: 96, endPoint y: 71, distance: 93.8
click at [92, 70] on div "SearchWithCriteria7db0d74d-53dd-436b-aea2-c629aa192866 Writer Name [PERSON_NAME]" at bounding box center [276, 69] width 532 height 20
paste input "[PERSON_NAME]"
click at [512, 121] on button "Search" at bounding box center [511, 122] width 61 height 20
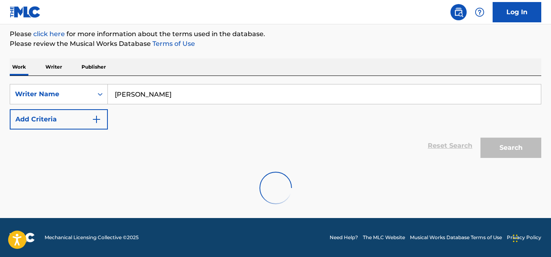
scroll to position [70, 0]
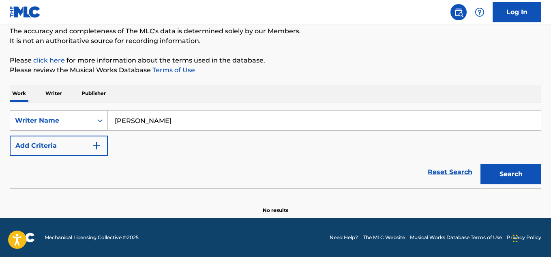
drag, startPoint x: 156, startPoint y: 115, endPoint x: 73, endPoint y: 116, distance: 82.8
click at [73, 116] on div "SearchWithCriteria7db0d74d-53dd-436b-aea2-c629aa192866 Writer Name [PERSON_NAME]" at bounding box center [276, 120] width 532 height 20
paste input "MilkyyMelodies"
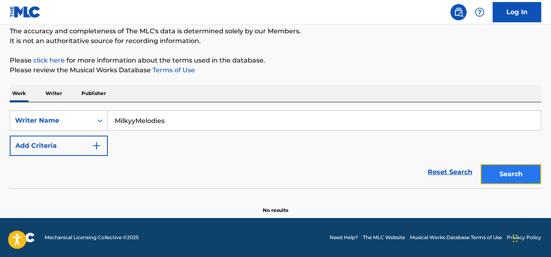
click at [523, 172] on button "Search" at bounding box center [511, 174] width 61 height 20
drag, startPoint x: 180, startPoint y: 117, endPoint x: 98, endPoint y: 119, distance: 82.0
click at [98, 119] on div "SearchWithCriteria7db0d74d-53dd-436b-aea2-c629aa192866 Writer Name MilkyyMelodi…" at bounding box center [276, 120] width 532 height 20
paste input "[PERSON_NAME]"
type input "[PERSON_NAME]"
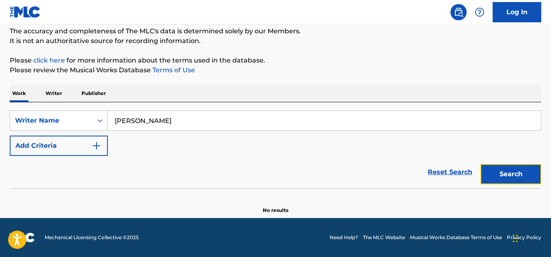
click at [533, 176] on button "Search" at bounding box center [511, 174] width 61 height 20
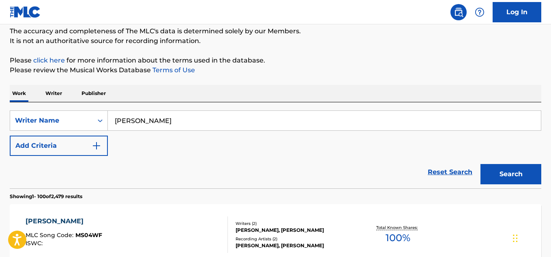
scroll to position [111, 0]
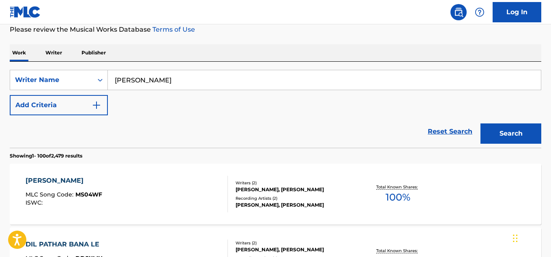
click at [295, 199] on div "Recording Artists ( 2 )" at bounding box center [295, 198] width 118 height 6
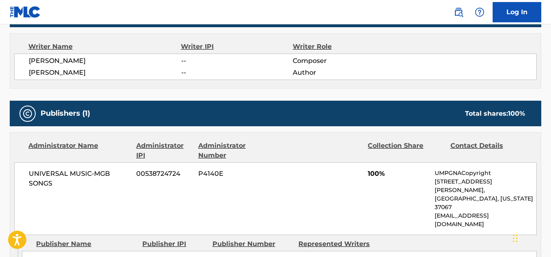
scroll to position [365, 0]
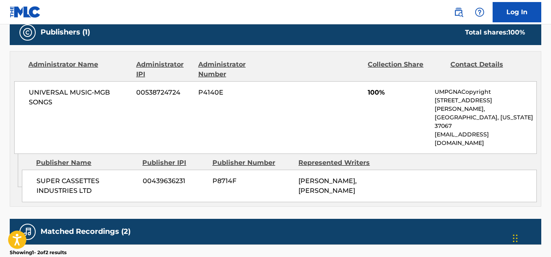
click at [77, 92] on span "UNIVERSAL MUSIC-MGB SONGS" at bounding box center [79, 97] width 101 height 19
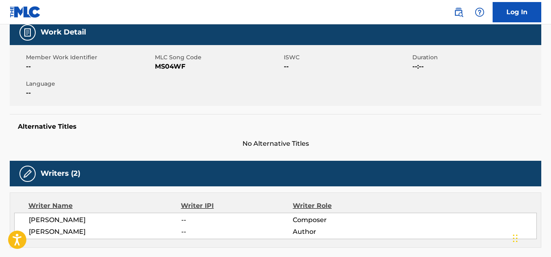
scroll to position [122, 0]
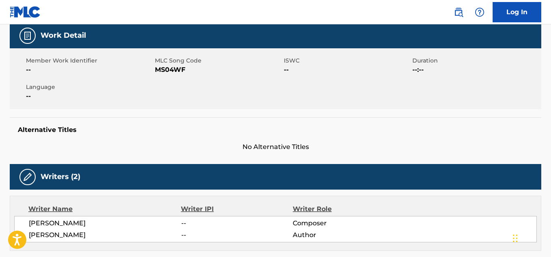
click at [166, 70] on span "MS04WF" at bounding box center [218, 70] width 127 height 10
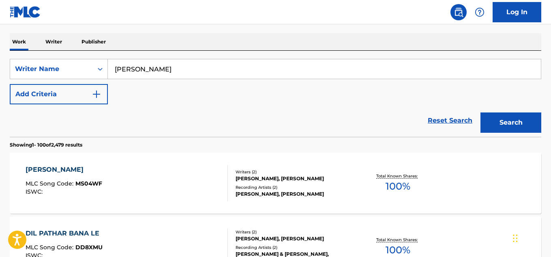
scroll to position [111, 0]
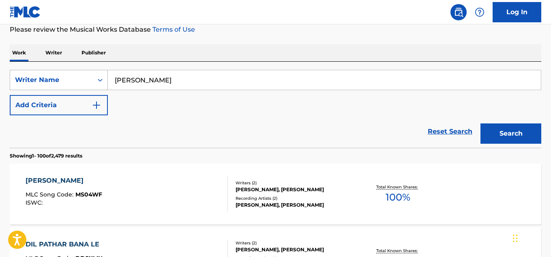
drag, startPoint x: 176, startPoint y: 82, endPoint x: 96, endPoint y: 82, distance: 79.9
click at [96, 82] on div "SearchWithCriteria7db0d74d-53dd-436b-aea2-c629aa192866 Writer Name [PERSON_NAME]" at bounding box center [276, 80] width 532 height 20
paste input "[PERSON_NAME]"
type input "[PERSON_NAME]"
click at [503, 134] on button "Search" at bounding box center [511, 133] width 61 height 20
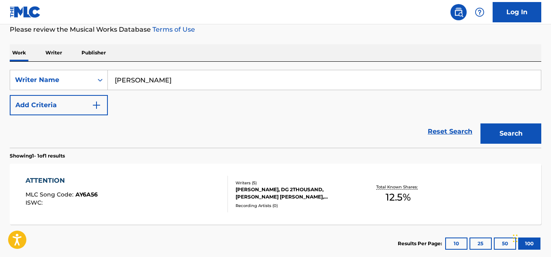
click at [312, 189] on div "[PERSON_NAME], DG 2THOUSAND, [PERSON_NAME] [PERSON_NAME], [PERSON_NAME]" at bounding box center [295, 193] width 118 height 15
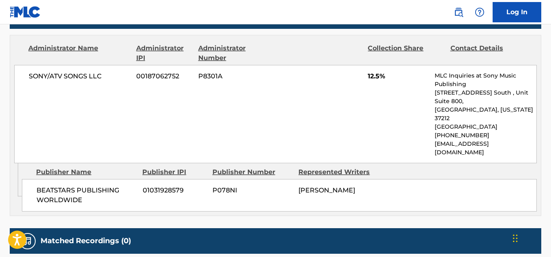
scroll to position [474, 0]
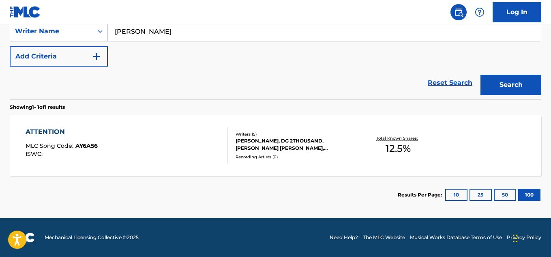
scroll to position [111, 0]
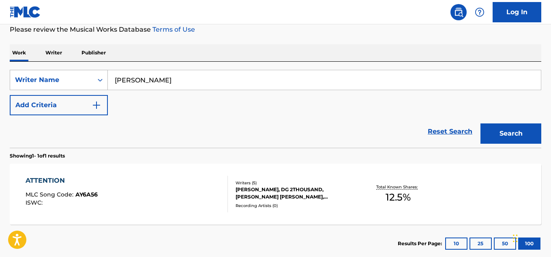
drag, startPoint x: 157, startPoint y: 80, endPoint x: 99, endPoint y: 80, distance: 58.4
click at [99, 80] on div "SearchWithCriteria7db0d74d-53dd-436b-aea2-c629aa192866 Writer Name [PERSON_NAME]" at bounding box center [276, 80] width 532 height 20
drag, startPoint x: 174, startPoint y: 84, endPoint x: 170, endPoint y: 83, distance: 4.2
click at [179, 82] on input "[PERSON_NAME]" at bounding box center [324, 79] width 433 height 19
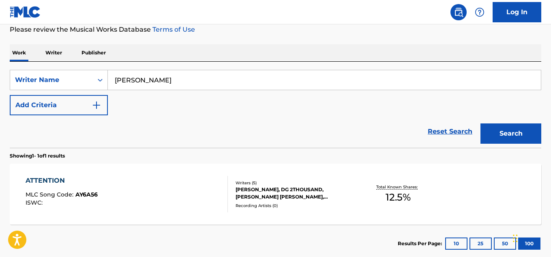
click at [178, 81] on input "[PERSON_NAME]" at bounding box center [324, 79] width 433 height 19
type input "[PERSON_NAME]"
click at [490, 135] on button "Search" at bounding box center [511, 133] width 61 height 20
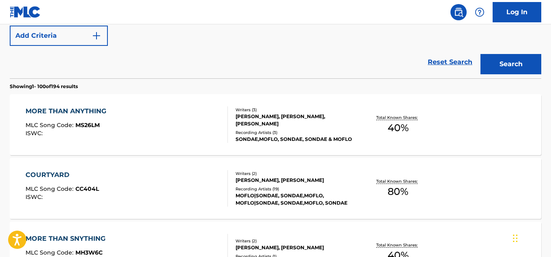
scroll to position [192, 0]
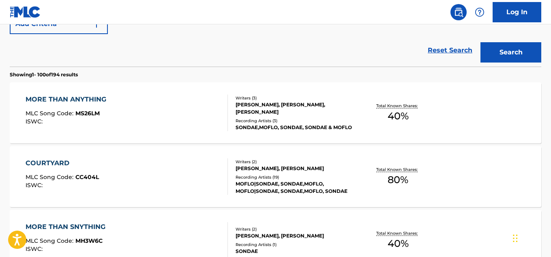
click at [299, 177] on div "Recording Artists ( 19 )" at bounding box center [295, 177] width 118 height 6
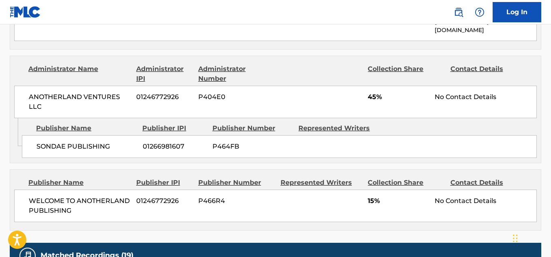
scroll to position [609, 0]
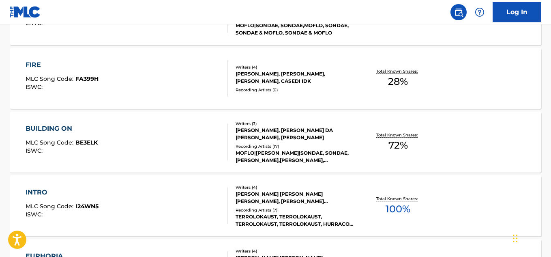
scroll to position [213, 0]
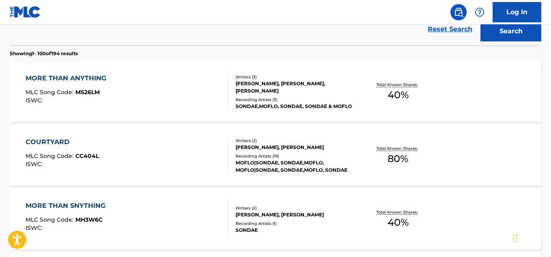
click at [327, 99] on div "Recording Artists ( 3 )" at bounding box center [295, 100] width 118 height 6
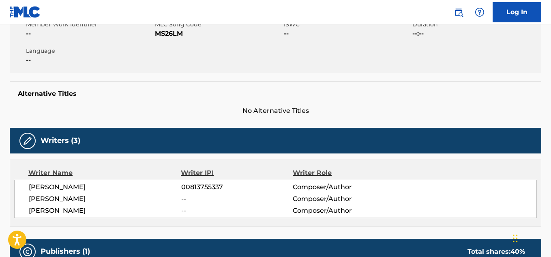
scroll to position [364, 0]
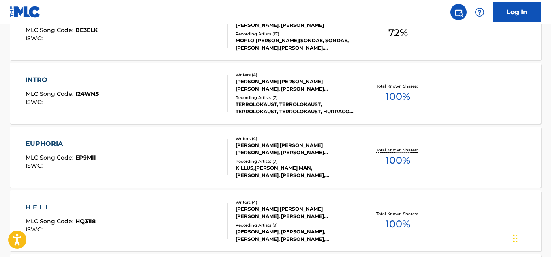
scroll to position [1046, 0]
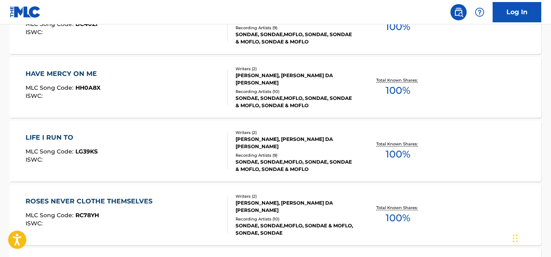
click at [298, 157] on div "Recording Artists ( 9 )" at bounding box center [295, 155] width 118 height 6
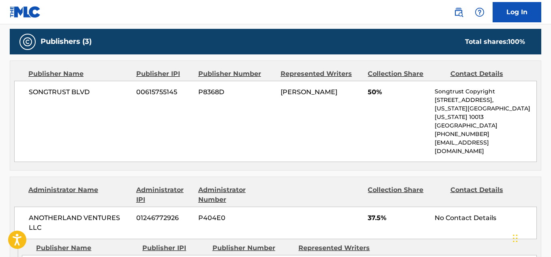
scroll to position [446, 0]
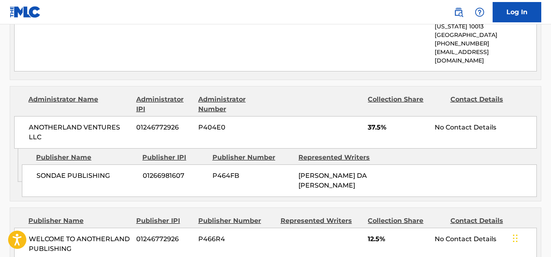
click at [82, 123] on span "ANOTHERLAND VENTURES LLC" at bounding box center [79, 132] width 101 height 19
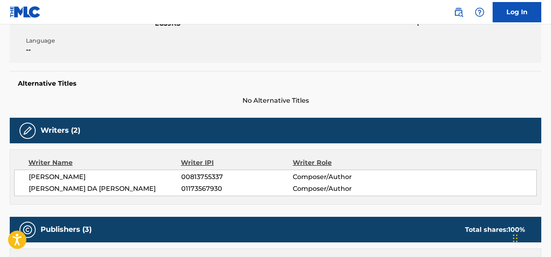
scroll to position [203, 0]
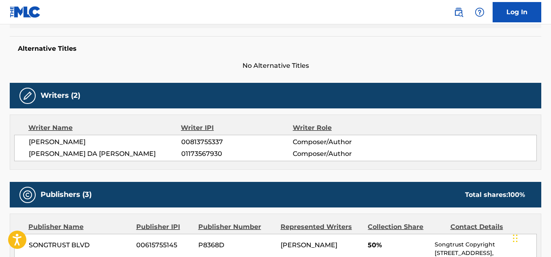
click at [104, 155] on span "[PERSON_NAME] DA [PERSON_NAME]" at bounding box center [105, 154] width 153 height 10
click at [104, 154] on span "[PERSON_NAME] DA [PERSON_NAME]" at bounding box center [105, 154] width 153 height 10
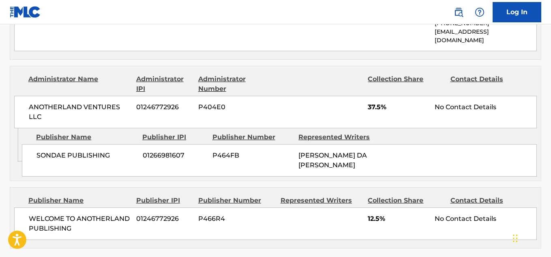
scroll to position [406, 0]
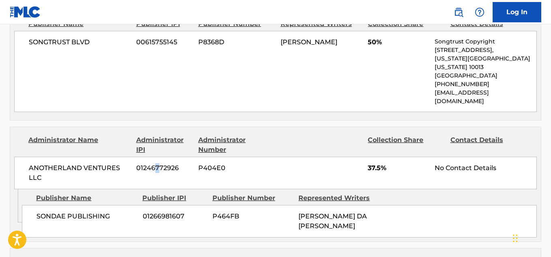
click at [157, 163] on span "01246772926" at bounding box center [164, 168] width 56 height 10
click at [156, 163] on span "01246772926" at bounding box center [164, 168] width 56 height 10
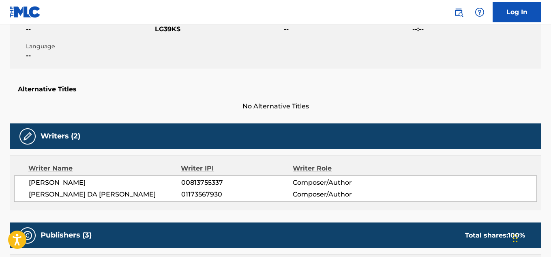
click at [203, 190] on span "01173567930" at bounding box center [237, 194] width 112 height 10
click at [204, 191] on span "01173567930" at bounding box center [237, 194] width 112 height 10
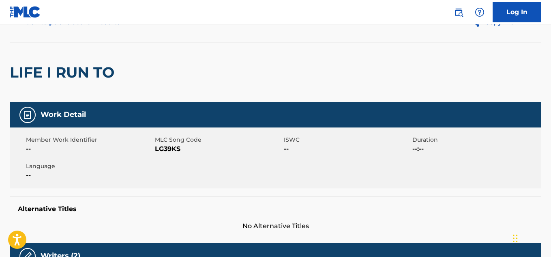
scroll to position [0, 0]
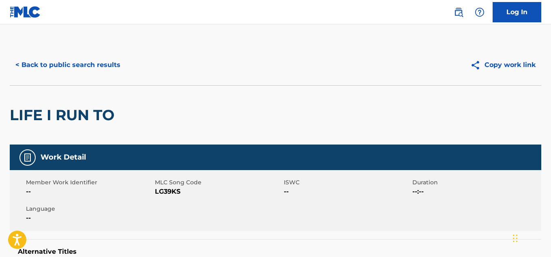
click at [166, 192] on span "LG39KS" at bounding box center [218, 192] width 127 height 10
click at [103, 59] on button "< Back to public search results" at bounding box center [68, 65] width 116 height 20
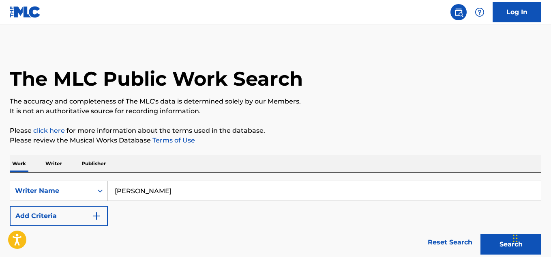
scroll to position [1067, 0]
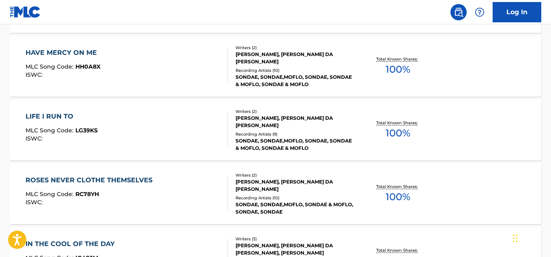
click at [456, 13] on img at bounding box center [459, 12] width 10 height 10
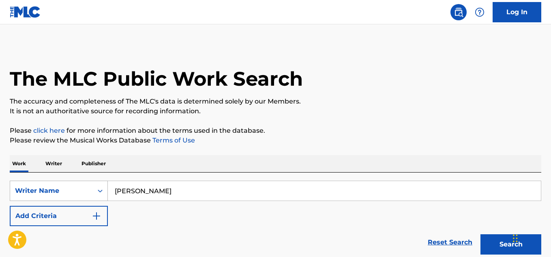
drag, startPoint x: 180, startPoint y: 187, endPoint x: 99, endPoint y: 195, distance: 81.2
click at [99, 195] on div "SearchWithCriteria7db0d74d-53dd-436b-aea2-c629aa192866 Writer Name [PERSON_NAME]" at bounding box center [276, 191] width 532 height 20
paste input "[PERSON_NAME]"
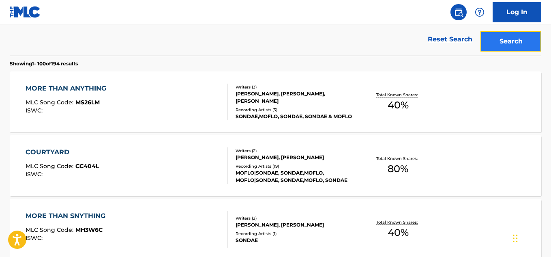
click at [509, 40] on button "Search" at bounding box center [511, 41] width 61 height 20
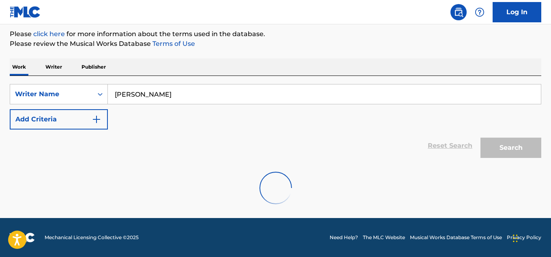
scroll to position [70, 0]
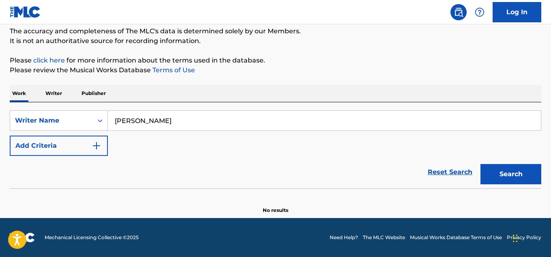
drag, startPoint x: 109, startPoint y: 107, endPoint x: 69, endPoint y: 106, distance: 39.8
click at [69, 106] on div "SearchWithCriteria7db0d74d-53dd-436b-aea2-c629aa192866 Writer Name [PERSON_NAME…" at bounding box center [276, 145] width 532 height 86
paste input "Winner [PERSON_NAME]"
click at [517, 167] on button "Search" at bounding box center [511, 174] width 61 height 20
drag, startPoint x: 173, startPoint y: 123, endPoint x: 81, endPoint y: 122, distance: 91.7
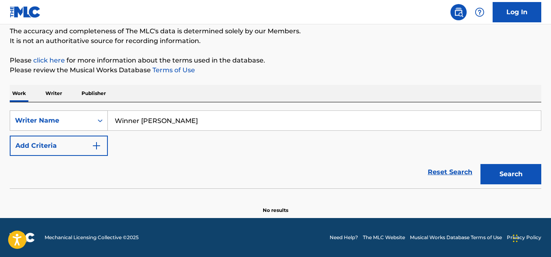
click at [81, 122] on div "SearchWithCriteria7db0d74d-53dd-436b-aea2-c629aa192866 Writer Name Winner [PERS…" at bounding box center [276, 120] width 532 height 20
paste input "[PERSON_NAME]"
drag, startPoint x: 499, startPoint y: 173, endPoint x: 485, endPoint y: 160, distance: 19.2
click at [499, 173] on button "Search" at bounding box center [511, 174] width 61 height 20
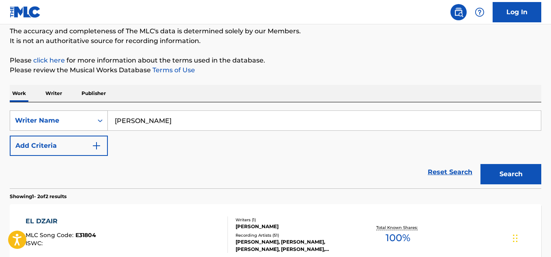
drag, startPoint x: 189, startPoint y: 122, endPoint x: 95, endPoint y: 117, distance: 95.1
click at [95, 117] on div "SearchWithCriteria7db0d74d-53dd-436b-aea2-c629aa192866 Writer Name [PERSON_NAME]" at bounding box center [276, 120] width 532 height 20
paste input "[PERSON_NAME]"
click at [498, 175] on button "Search" at bounding box center [511, 174] width 61 height 20
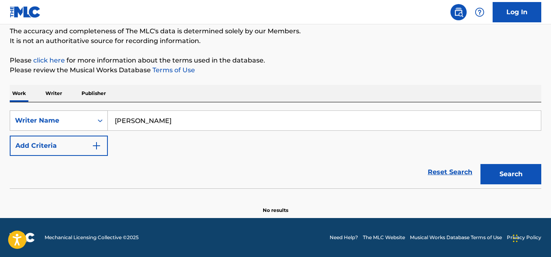
drag, startPoint x: 175, startPoint y: 123, endPoint x: 63, endPoint y: 123, distance: 111.6
click at [63, 123] on div "SearchWithCriteria7db0d74d-53dd-436b-aea2-c629aa192866 Writer Name [PERSON_NAME]" at bounding box center [276, 120] width 532 height 20
paste input "[PERSON_NAME]"
type input "[PERSON_NAME]"
click at [515, 182] on button "Search" at bounding box center [511, 174] width 61 height 20
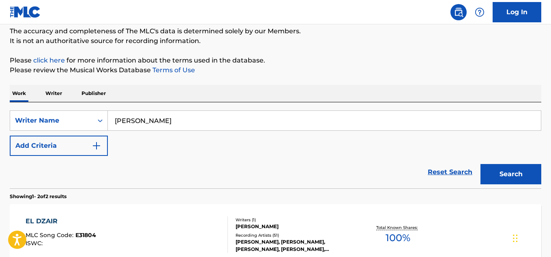
scroll to position [111, 0]
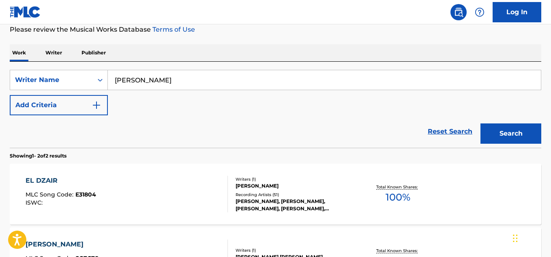
click at [300, 207] on div "[PERSON_NAME], [PERSON_NAME], [PERSON_NAME], [PERSON_NAME], [PERSON_NAME], [PER…" at bounding box center [295, 205] width 118 height 15
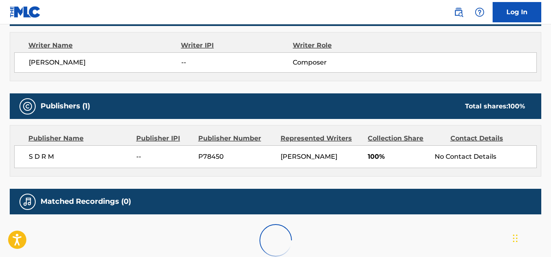
scroll to position [325, 0]
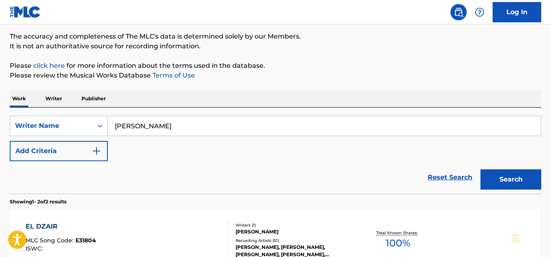
scroll to position [61, 0]
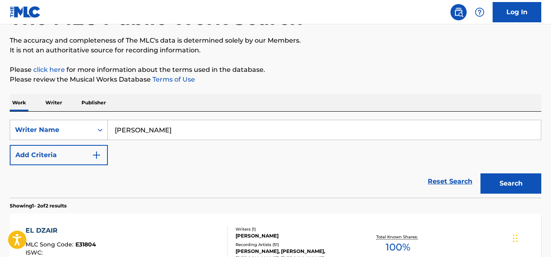
drag, startPoint x: 179, startPoint y: 129, endPoint x: 97, endPoint y: 129, distance: 82.4
click at [92, 129] on div "SearchWithCriteria7db0d74d-53dd-436b-aea2-c629aa192866 Writer Name [PERSON_NAME]" at bounding box center [276, 130] width 532 height 20
paste input "Arman Miladilar"
drag, startPoint x: 502, startPoint y: 189, endPoint x: 480, endPoint y: 162, distance: 33.8
click at [501, 189] on button "Search" at bounding box center [511, 183] width 61 height 20
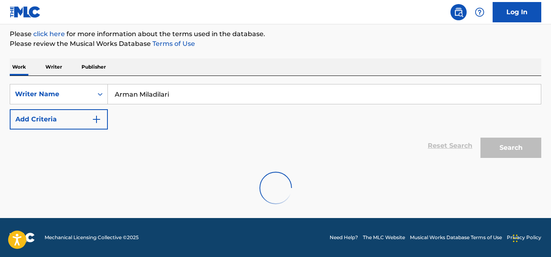
scroll to position [70, 0]
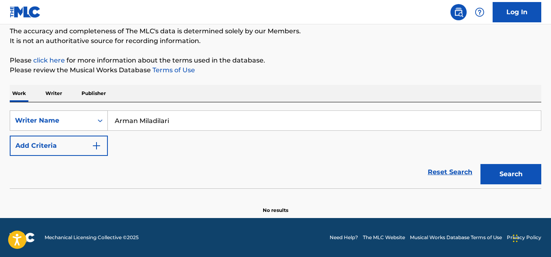
drag, startPoint x: 184, startPoint y: 126, endPoint x: 67, endPoint y: 121, distance: 116.6
click at [65, 121] on div "SearchWithCriteria7db0d74d-53dd-436b-aea2-c629aa192866 Writer Name [PERSON_NAME]" at bounding box center [276, 120] width 532 height 20
paste input "[PERSON_NAME] [PERSON_NAME] Jr"
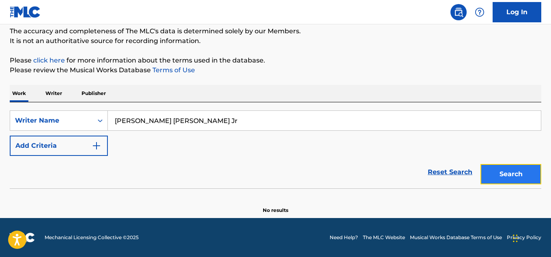
click at [506, 174] on button "Search" at bounding box center [511, 174] width 61 height 20
click at [209, 125] on input "[PERSON_NAME] [PERSON_NAME] Jr" at bounding box center [324, 120] width 433 height 19
click at [509, 171] on button "Search" at bounding box center [511, 174] width 61 height 20
drag, startPoint x: 162, startPoint y: 118, endPoint x: 170, endPoint y: 124, distance: 9.6
click at [163, 120] on input "[PERSON_NAME] [PERSON_NAME]" at bounding box center [324, 120] width 433 height 19
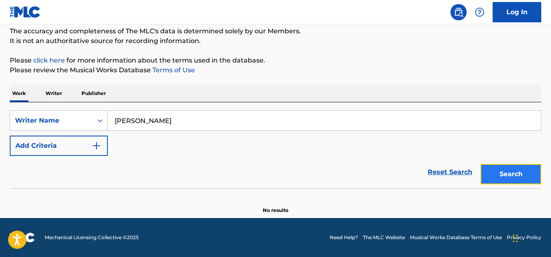
click at [520, 170] on button "Search" at bounding box center [511, 174] width 61 height 20
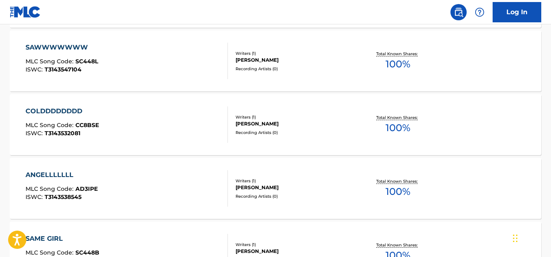
scroll to position [3099, 0]
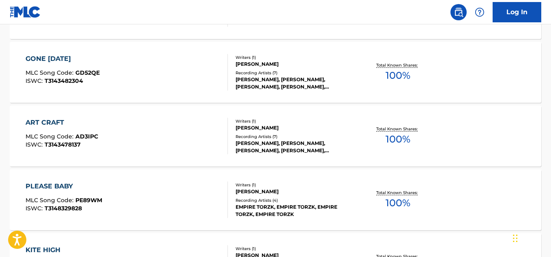
click at [458, 13] on img at bounding box center [459, 12] width 10 height 10
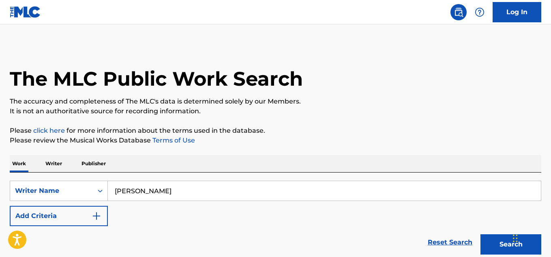
drag, startPoint x: 168, startPoint y: 187, endPoint x: 175, endPoint y: 190, distance: 6.9
click at [170, 188] on input "[PERSON_NAME]" at bounding box center [324, 190] width 433 height 19
click at [175, 190] on input "[PERSON_NAME]" at bounding box center [324, 190] width 433 height 19
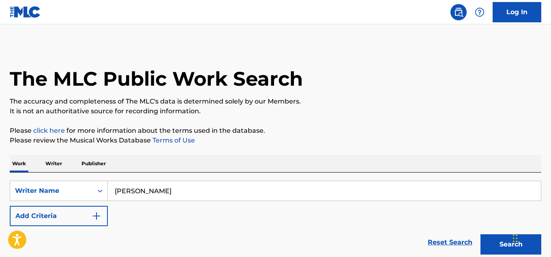
click at [175, 190] on input "[PERSON_NAME]" at bounding box center [324, 190] width 433 height 19
paste input "[PERSON_NAME] GIC0E [PERSON_NAME]"
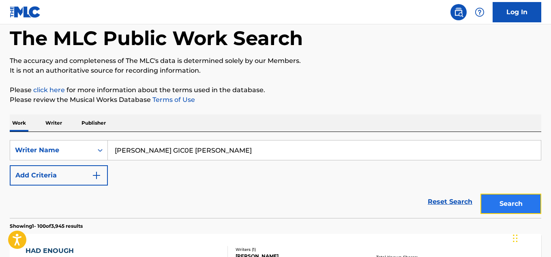
click at [523, 203] on button "Search" at bounding box center [511, 204] width 61 height 20
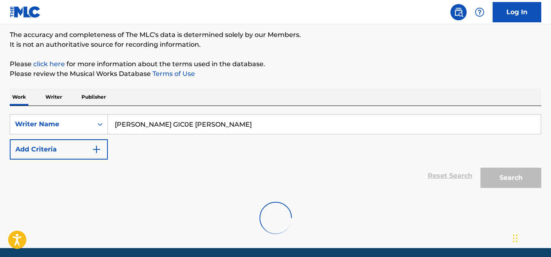
scroll to position [70, 0]
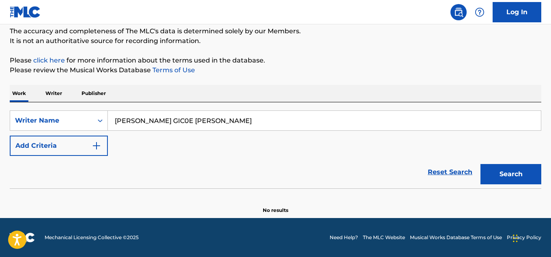
click at [170, 118] on input "[PERSON_NAME] GIC0E [PERSON_NAME]" at bounding box center [324, 120] width 433 height 19
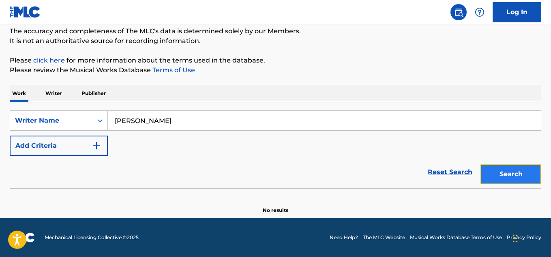
click at [528, 170] on button "Search" at bounding box center [511, 174] width 61 height 20
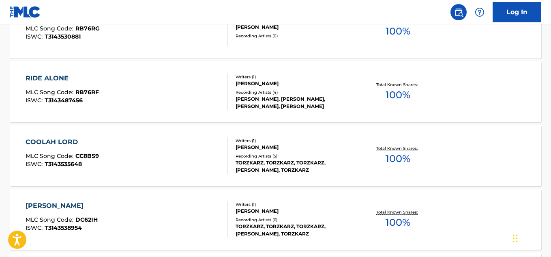
scroll to position [3560, 0]
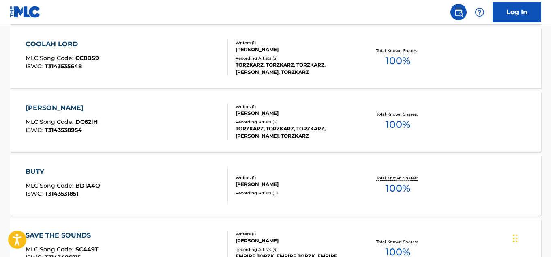
click at [460, 13] on img at bounding box center [459, 12] width 10 height 10
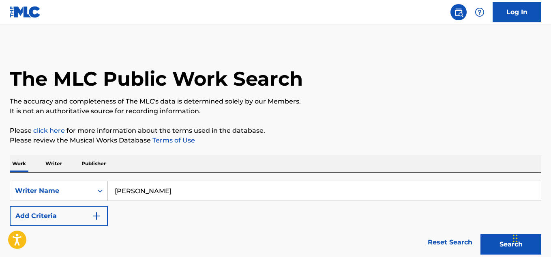
click at [192, 189] on input "[PERSON_NAME]" at bounding box center [324, 190] width 433 height 19
click at [191, 189] on input "[PERSON_NAME]" at bounding box center [324, 190] width 433 height 19
paste input "ic0e"
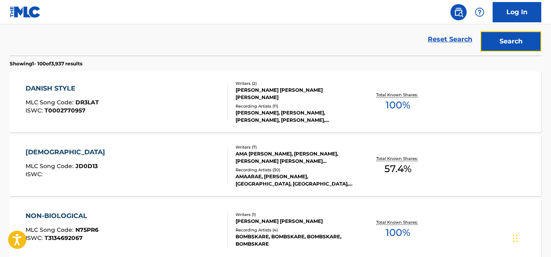
click at [508, 46] on button "Search" at bounding box center [511, 41] width 61 height 20
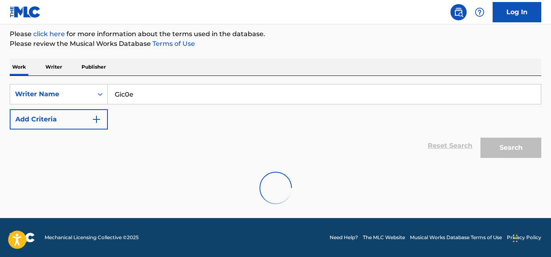
scroll to position [70, 0]
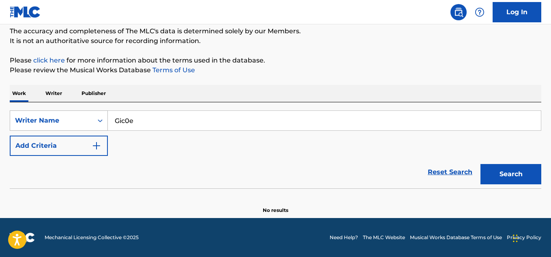
drag, startPoint x: 148, startPoint y: 121, endPoint x: 106, endPoint y: 121, distance: 41.8
click at [106, 121] on div "SearchWithCriteria7db0d74d-53dd-436b-aea2-c629aa192866 Writer Name Gic0e" at bounding box center [276, 120] width 532 height 20
paste input "Pardison Fontain"
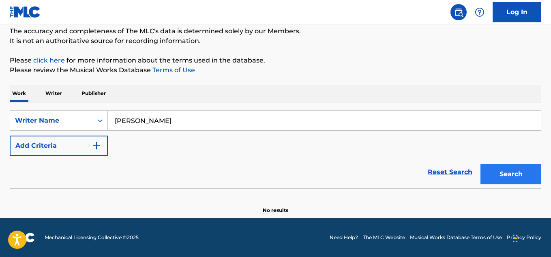
type input "[PERSON_NAME]"
click at [518, 171] on button "Search" at bounding box center [511, 174] width 61 height 20
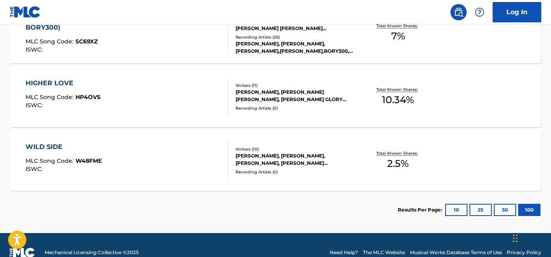
scroll to position [287, 0]
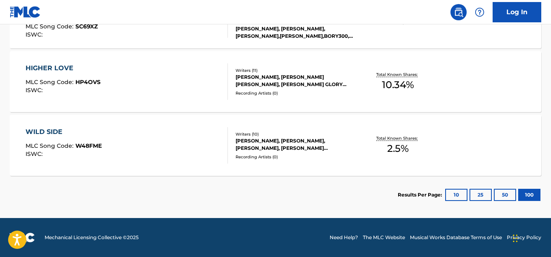
click at [290, 159] on div "Recording Artists ( 0 )" at bounding box center [295, 157] width 118 height 6
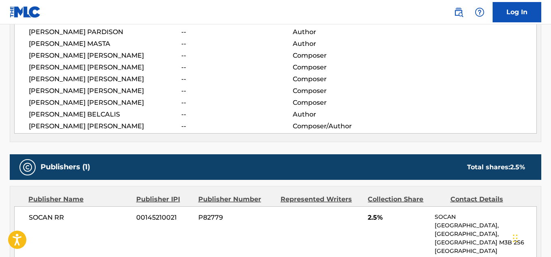
scroll to position [446, 0]
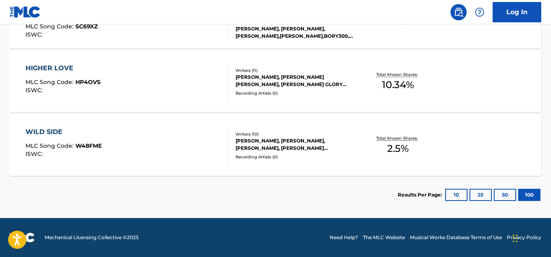
scroll to position [287, 0]
click at [271, 87] on div "[PERSON_NAME], [PERSON_NAME] [PERSON_NAME], [PERSON_NAME] GLORY [PERSON_NAME] […" at bounding box center [295, 80] width 118 height 15
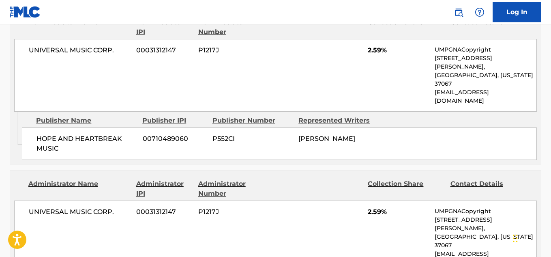
scroll to position [848, 0]
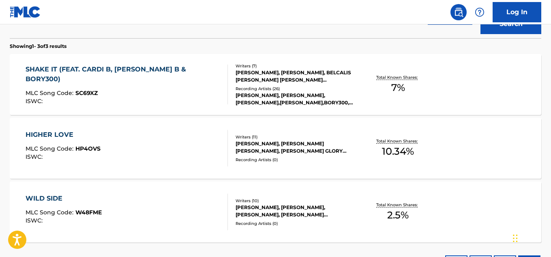
scroll to position [206, 0]
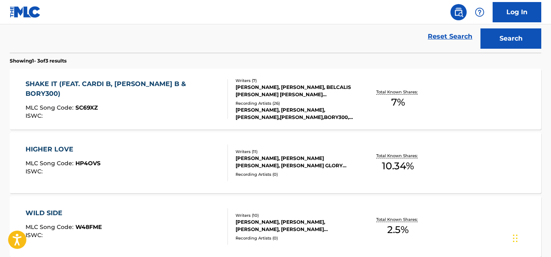
click at [301, 103] on div "Recording Artists ( 26 )" at bounding box center [295, 103] width 118 height 6
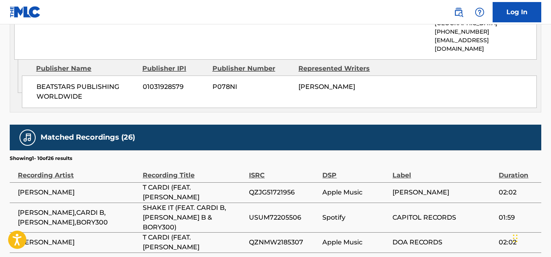
scroll to position [645, 0]
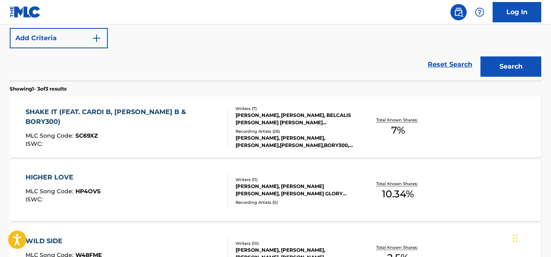
scroll to position [105, 0]
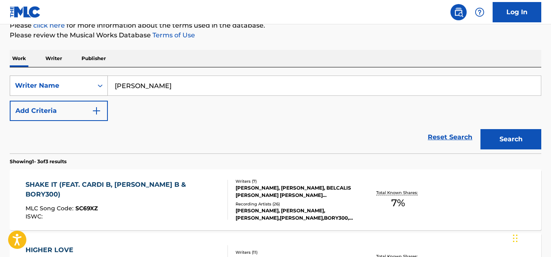
drag, startPoint x: 185, startPoint y: 89, endPoint x: 99, endPoint y: 86, distance: 85.7
click at [97, 85] on div "SearchWithCriteria7db0d74d-53dd-436b-aea2-c629aa192866 Writer Name [PERSON_NAME]" at bounding box center [276, 85] width 532 height 20
paste input "[PERSON_NAME] [PERSON_NAME]"
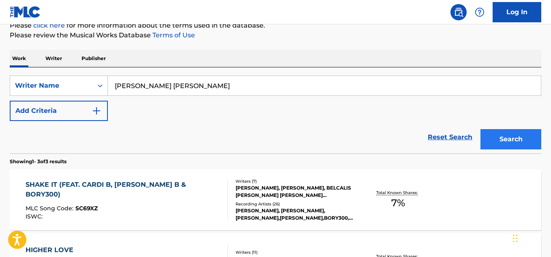
type input "[PERSON_NAME] [PERSON_NAME]"
click at [506, 140] on button "Search" at bounding box center [511, 139] width 61 height 20
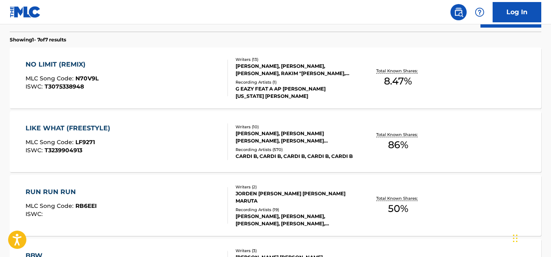
scroll to position [511, 0]
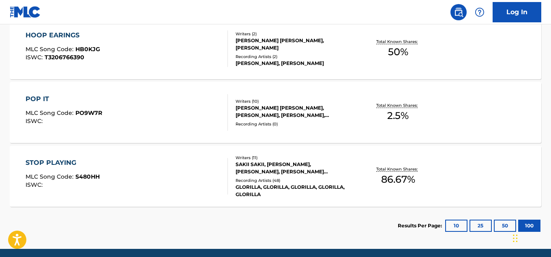
click at [308, 54] on div "Recording Artists ( 2 )" at bounding box center [295, 57] width 118 height 6
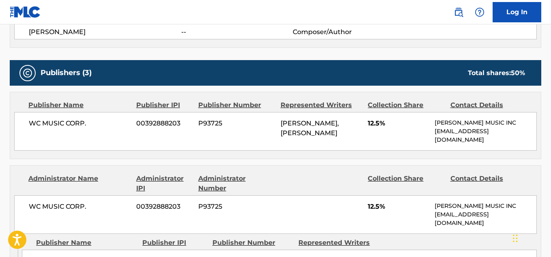
scroll to position [528, 0]
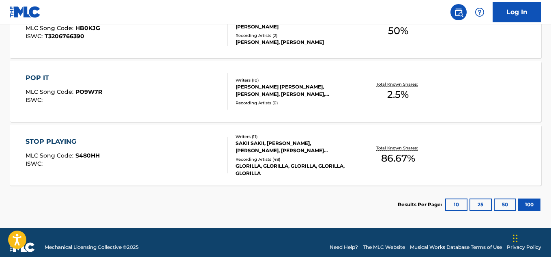
click at [329, 161] on div "Recording Artists ( 48 )" at bounding box center [295, 159] width 118 height 6
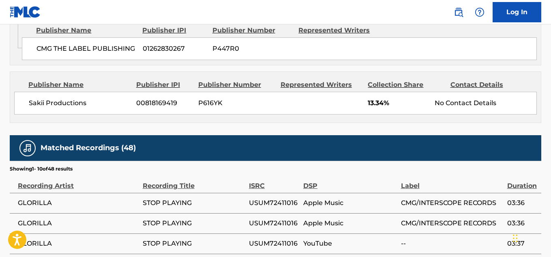
scroll to position [1096, 0]
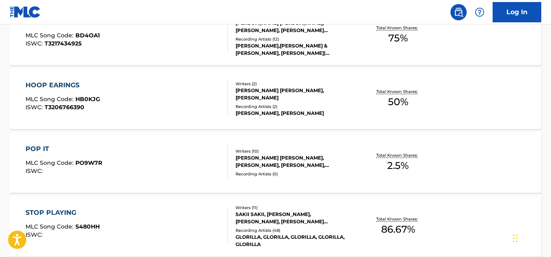
scroll to position [461, 0]
click at [337, 28] on div "[PERSON_NAME] [PERSON_NAME], [PERSON_NAME], [PERSON_NAME] [PERSON_NAME]" at bounding box center [295, 27] width 118 height 15
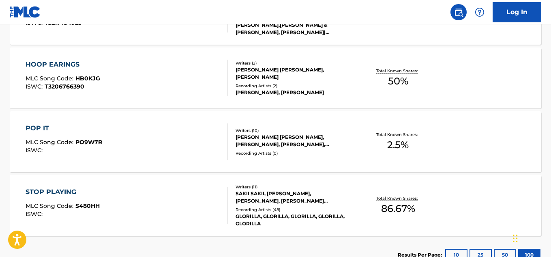
scroll to position [401, 0]
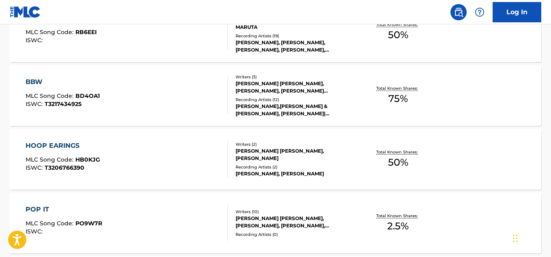
click at [335, 103] on div "[PERSON_NAME],[PERSON_NAME] & [PERSON_NAME], [PERSON_NAME]|[PERSON_NAME] & [PER…" at bounding box center [295, 110] width 118 height 15
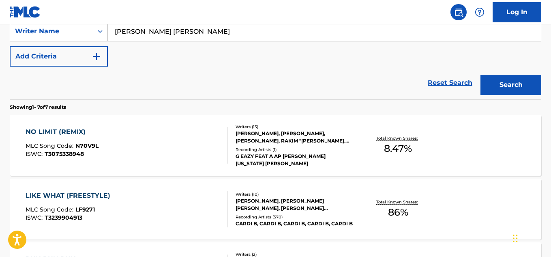
scroll to position [243, 0]
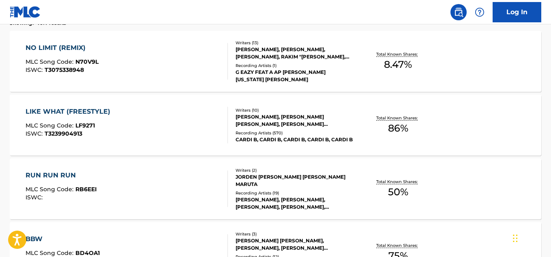
click at [352, 61] on div "Writers ( 13 ) [PERSON_NAME], [PERSON_NAME], [PERSON_NAME], RAKIM "[PERSON_NAME…" at bounding box center [291, 61] width 126 height 43
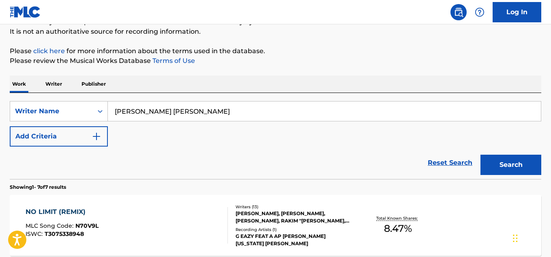
scroll to position [81, 0]
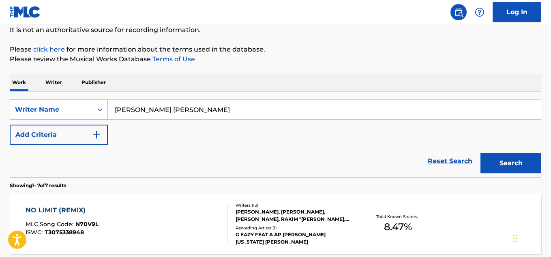
drag, startPoint x: 228, startPoint y: 112, endPoint x: 105, endPoint y: 108, distance: 122.6
click at [104, 108] on div "SearchWithCriteria7db0d74d-53dd-436b-aea2-c629aa192866 Writer Name [PERSON_NAME…" at bounding box center [276, 109] width 532 height 20
click at [286, 218] on div "[PERSON_NAME], [PERSON_NAME], [PERSON_NAME], RAKIM "[PERSON_NAME], [PERSON_NAME…" at bounding box center [295, 215] width 118 height 15
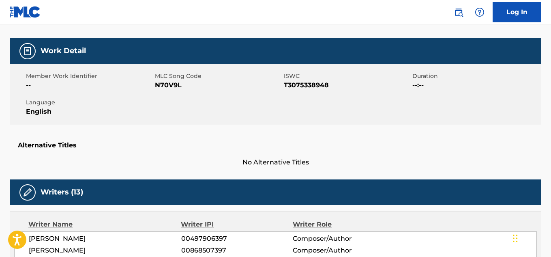
scroll to position [243, 0]
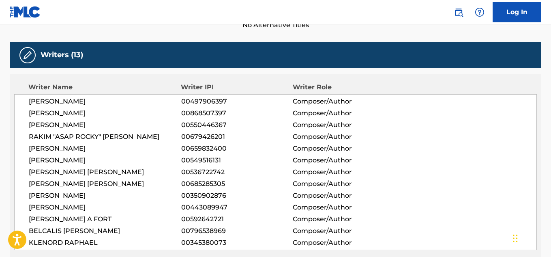
click at [190, 173] on span "00536722742" at bounding box center [237, 172] width 112 height 10
drag, startPoint x: 463, startPoint y: 13, endPoint x: 426, endPoint y: 13, distance: 36.9
click at [462, 13] on img at bounding box center [459, 12] width 10 height 10
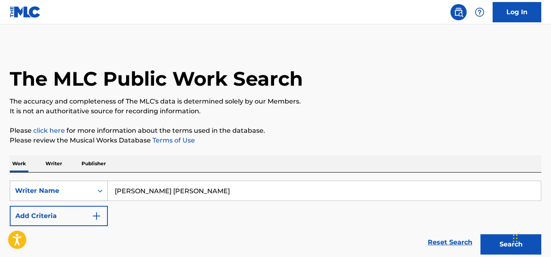
drag, startPoint x: 231, startPoint y: 191, endPoint x: 70, endPoint y: 197, distance: 161.2
click at [57, 192] on div "SearchWithCriteria7db0d74d-53dd-436b-aea2-c629aa192866 Writer Name [PERSON_NAME…" at bounding box center [276, 191] width 532 height 20
paste input "[PERSON_NAME]"
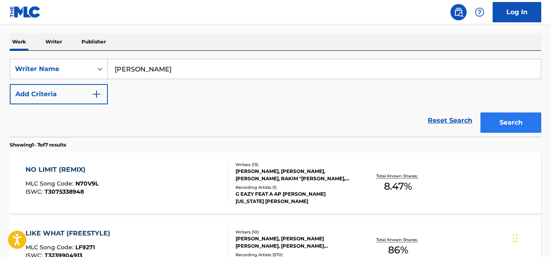
type input "[PERSON_NAME]"
click at [505, 114] on button "Search" at bounding box center [511, 122] width 61 height 20
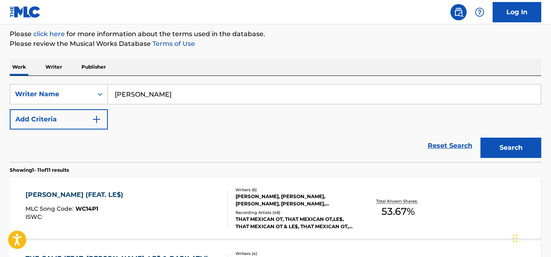
scroll to position [122, 0]
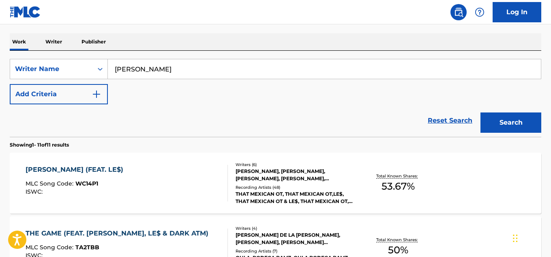
click at [285, 177] on div "[PERSON_NAME], [PERSON_NAME], [PERSON_NAME], [PERSON_NAME], [PERSON_NAME], [PER…" at bounding box center [295, 175] width 118 height 15
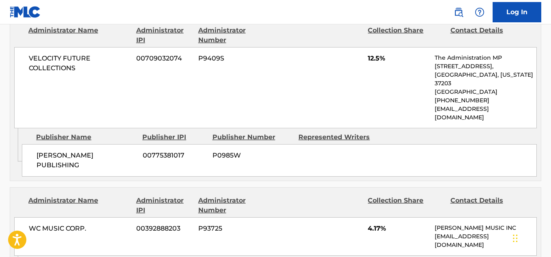
scroll to position [243, 0]
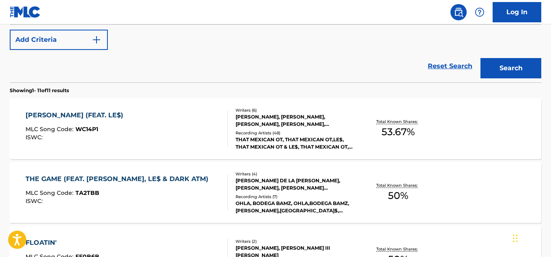
scroll to position [203, 0]
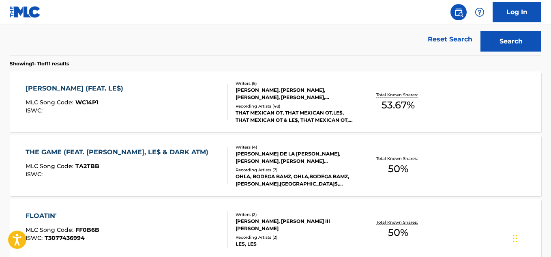
click at [330, 171] on div "Recording Artists ( 7 )" at bounding box center [295, 170] width 118 height 6
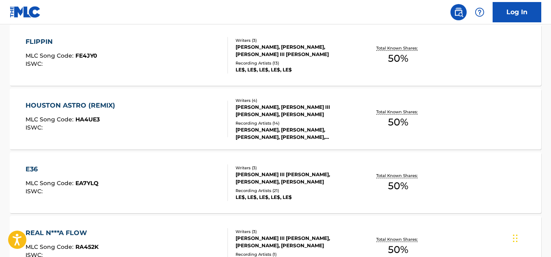
scroll to position [224, 0]
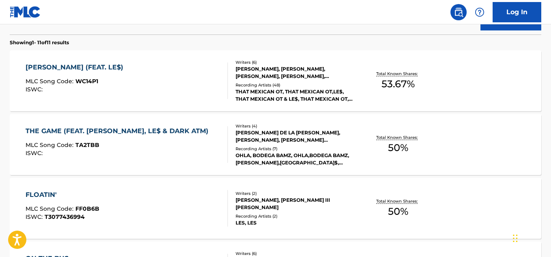
click at [326, 209] on div "[PERSON_NAME], [PERSON_NAME] III [PERSON_NAME]" at bounding box center [295, 203] width 118 height 15
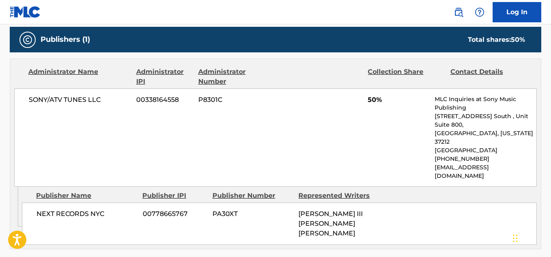
scroll to position [406, 0]
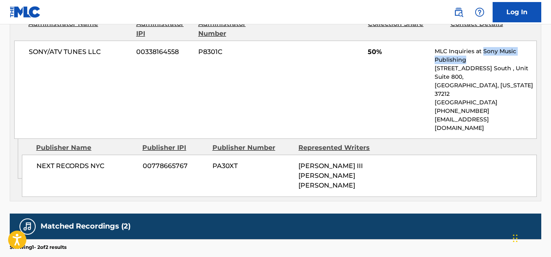
drag, startPoint x: 484, startPoint y: 50, endPoint x: 519, endPoint y: 55, distance: 35.7
click at [522, 57] on p "MLC Inquiries at Sony Music Publishing" at bounding box center [486, 55] width 102 height 17
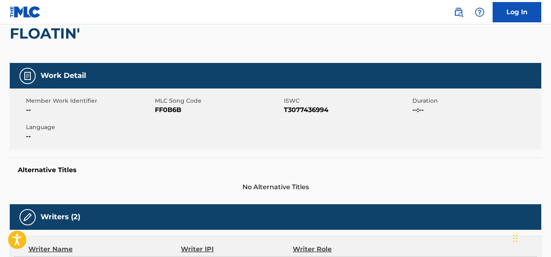
scroll to position [81, 0]
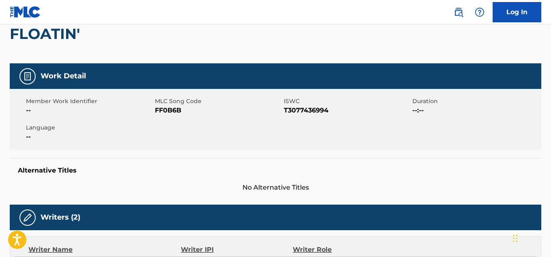
click at [172, 109] on span "FF0B6B" at bounding box center [218, 111] width 127 height 10
click at [462, 12] on img at bounding box center [459, 12] width 10 height 10
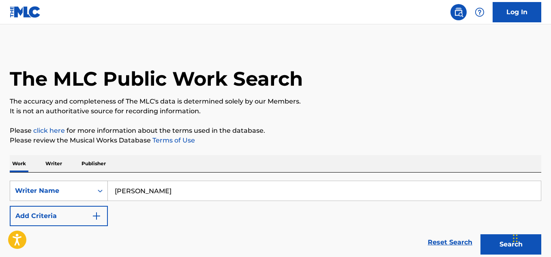
drag, startPoint x: 220, startPoint y: 194, endPoint x: 21, endPoint y: 195, distance: 198.8
paste input "[PERSON_NAME]"
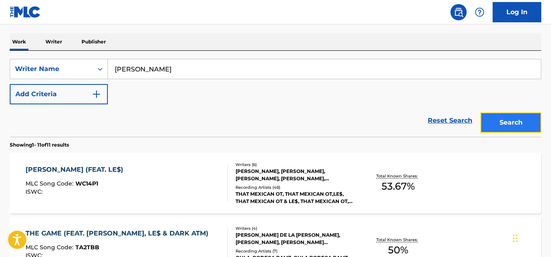
click at [511, 122] on button "Search" at bounding box center [511, 122] width 61 height 20
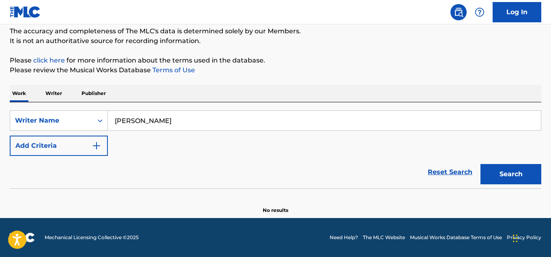
scroll to position [70, 0]
drag, startPoint x: 164, startPoint y: 125, endPoint x: 103, endPoint y: 123, distance: 60.9
click at [103, 123] on div "SearchWithCriteria7db0d74d-53dd-436b-aea2-c629aa192866 Writer Name [PERSON_NAME]" at bounding box center [276, 120] width 532 height 20
paste input "Juicewrld"
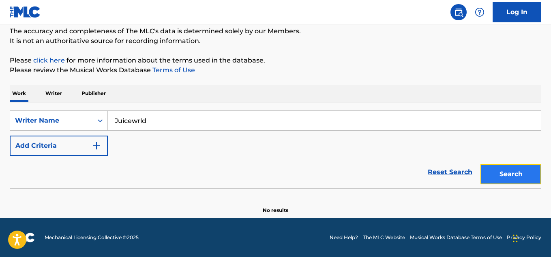
click at [518, 181] on button "Search" at bounding box center [511, 174] width 61 height 20
drag, startPoint x: 159, startPoint y: 127, endPoint x: 80, endPoint y: 111, distance: 80.4
click at [80, 111] on div "SearchWithCriteria7db0d74d-53dd-436b-aea2-c629aa192866 Writer Name Juicewrld" at bounding box center [276, 120] width 532 height 20
paste input "[PERSON_NAME]"
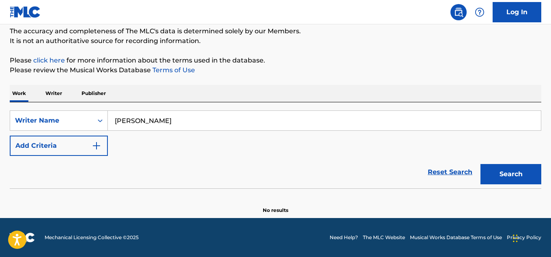
type input "[PERSON_NAME]"
click at [527, 173] on button "Search" at bounding box center [511, 174] width 61 height 20
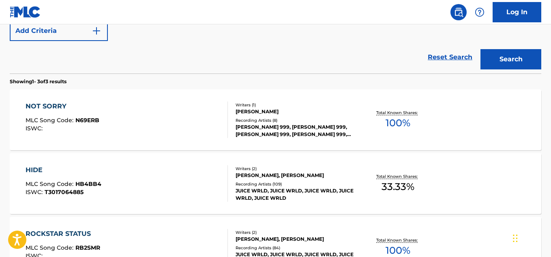
scroll to position [192, 0]
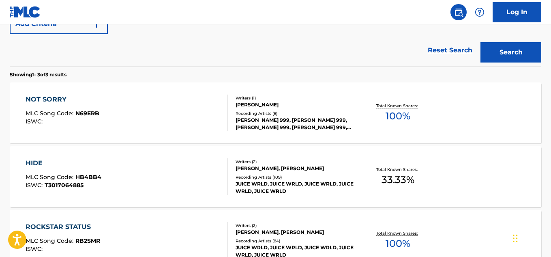
click at [306, 119] on div "[PERSON_NAME] 999, [PERSON_NAME] 999, [PERSON_NAME] 999, [PERSON_NAME] 999, [PE…" at bounding box center [295, 123] width 118 height 15
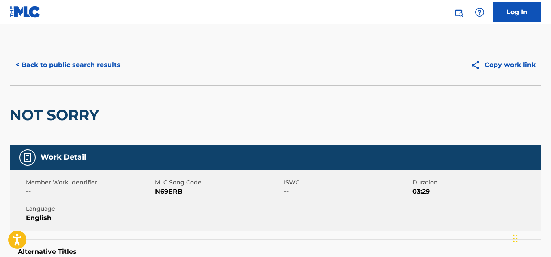
scroll to position [346, 0]
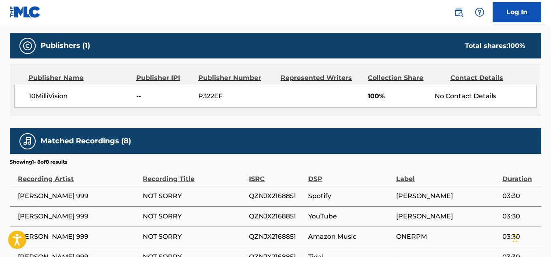
scroll to position [213, 0]
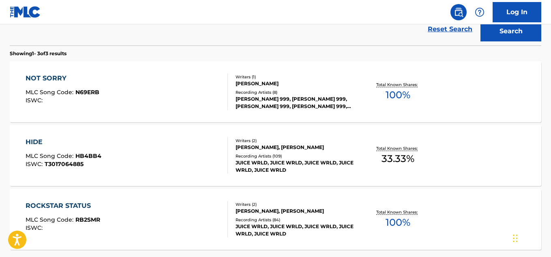
click at [345, 233] on div "JUICE WRLD, JUICE WRLD, JUICE WRLD, JUICE WRLD, JUICE WRLD" at bounding box center [295, 230] width 118 height 15
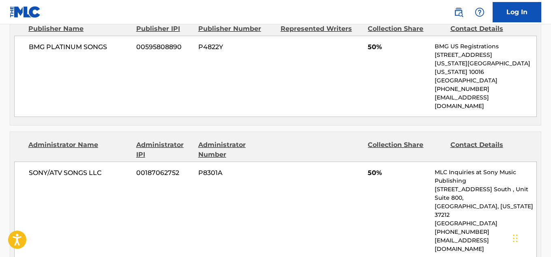
scroll to position [487, 0]
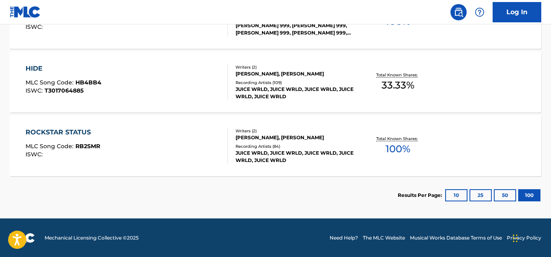
scroll to position [287, 0]
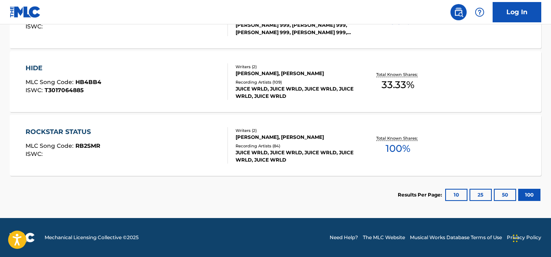
click at [349, 157] on div "JUICE WRLD, JUICE WRLD, JUICE WRLD, JUICE WRLD, JUICE WRLD" at bounding box center [295, 156] width 118 height 15
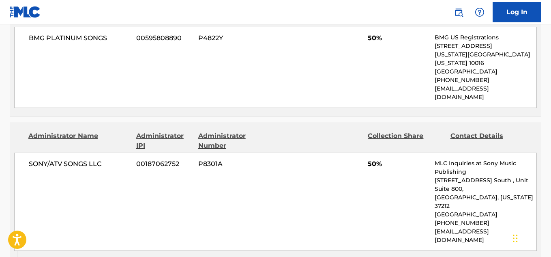
scroll to position [609, 0]
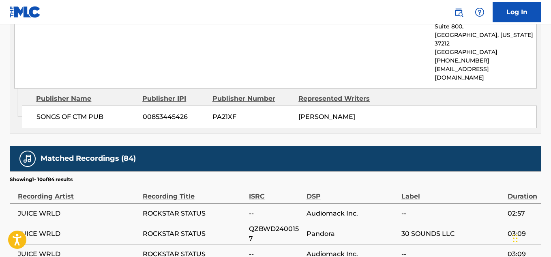
scroll to position [287, 0]
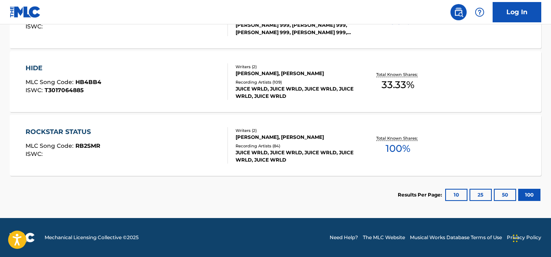
click at [319, 85] on div "JUICE WRLD, JUICE WRLD, JUICE WRLD, JUICE WRLD, JUICE WRLD" at bounding box center [295, 92] width 118 height 15
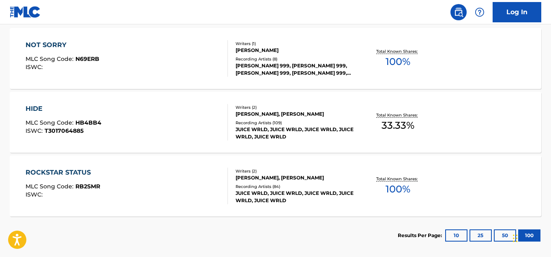
scroll to position [206, 0]
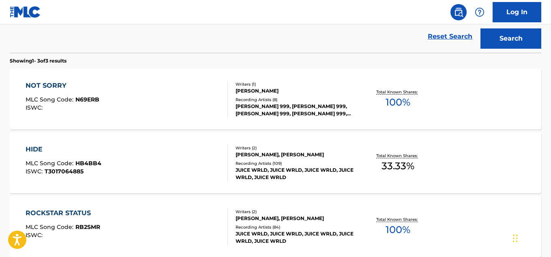
click at [326, 100] on div "Recording Artists ( 8 )" at bounding box center [295, 100] width 118 height 6
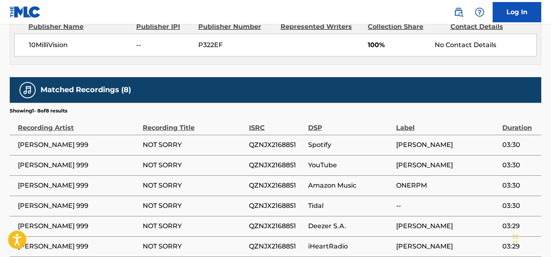
scroll to position [489, 0]
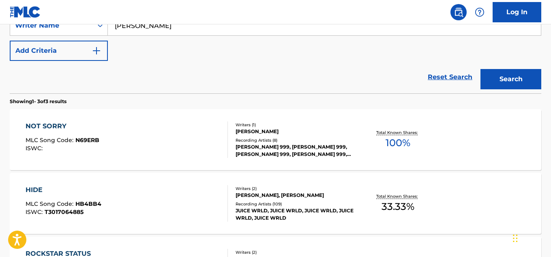
scroll to position [125, 0]
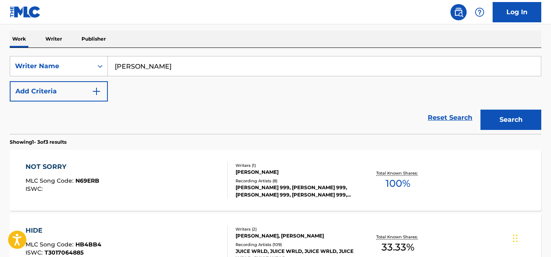
click at [163, 69] on input "[PERSON_NAME]" at bounding box center [324, 65] width 433 height 19
type input "[PERSON_NAME]"
click at [495, 120] on button "Search" at bounding box center [511, 120] width 61 height 20
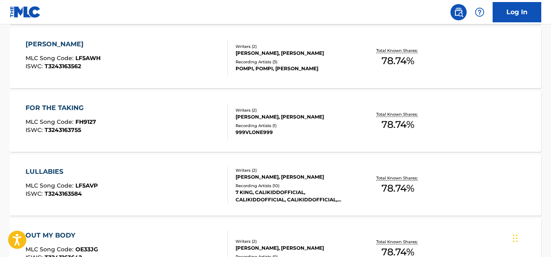
scroll to position [1342, 0]
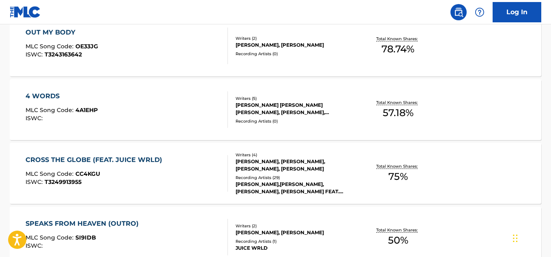
click at [326, 168] on div "[PERSON_NAME], [PERSON_NAME], [PERSON_NAME], [PERSON_NAME]" at bounding box center [295, 165] width 118 height 15
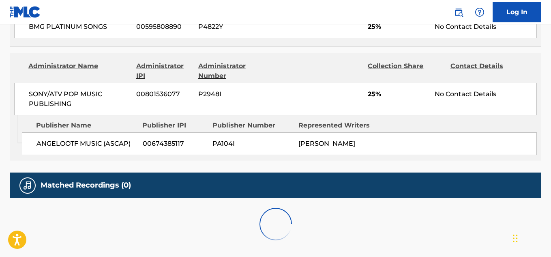
scroll to position [605, 0]
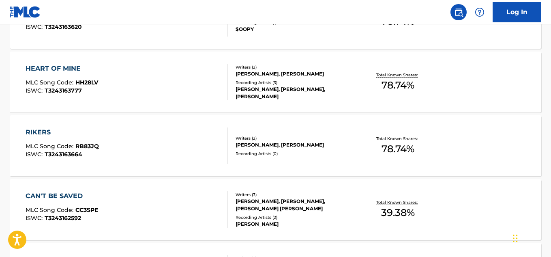
scroll to position [1485, 0]
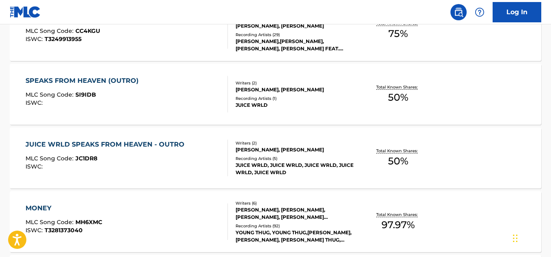
click at [299, 102] on div "JUICE WRLD" at bounding box center [295, 104] width 118 height 7
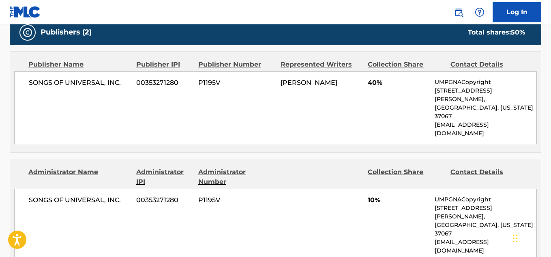
scroll to position [446, 0]
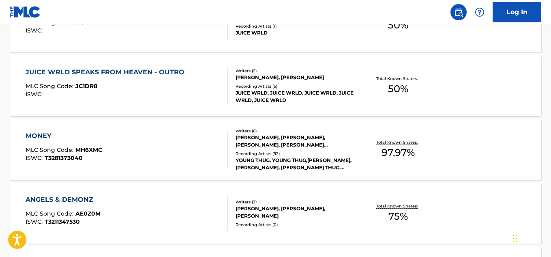
scroll to position [1728, 0]
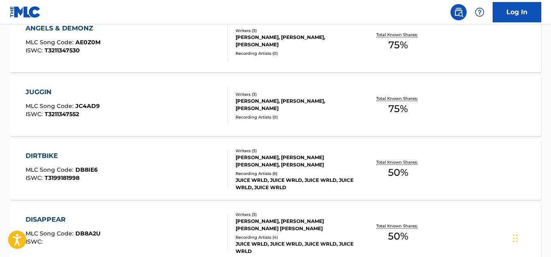
click at [312, 175] on div "Recording Artists ( 6 )" at bounding box center [295, 173] width 118 height 6
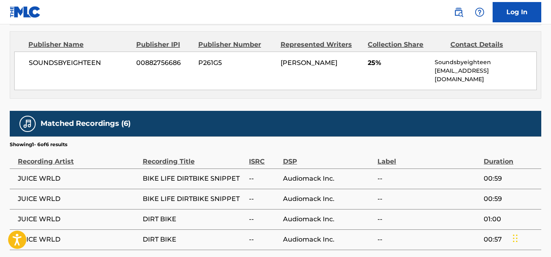
scroll to position [472, 0]
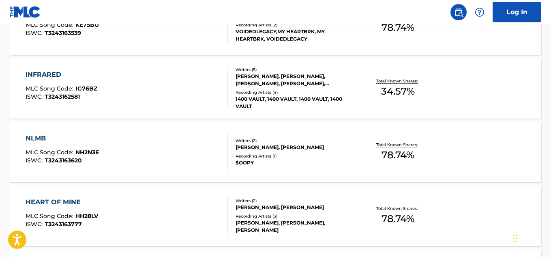
scroll to position [1749, 0]
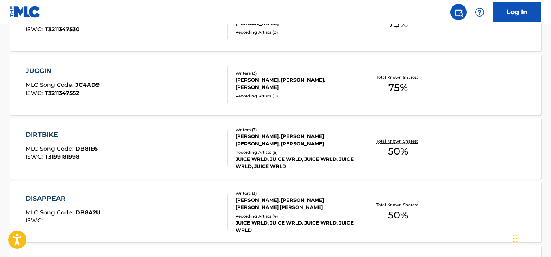
click at [341, 207] on div "[PERSON_NAME], [PERSON_NAME] [PERSON_NAME] [PERSON_NAME]" at bounding box center [295, 203] width 118 height 15
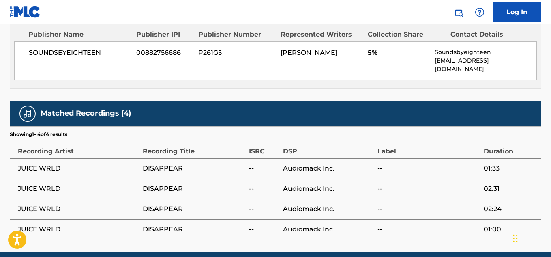
scroll to position [500, 0]
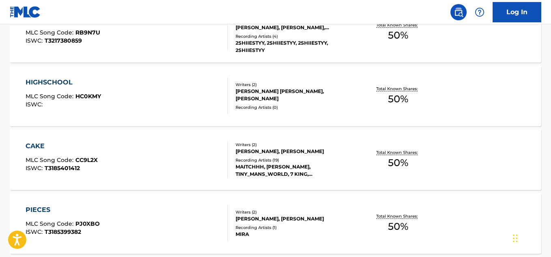
scroll to position [2379, 0]
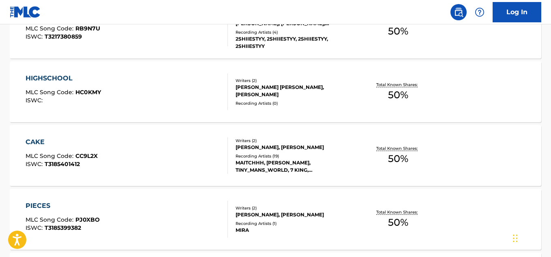
click at [320, 166] on div "MAITCHHH, [PERSON_NAME], TINY_MANS_WORLD, 7 KING, TINY_MANS_WORLD" at bounding box center [295, 166] width 118 height 15
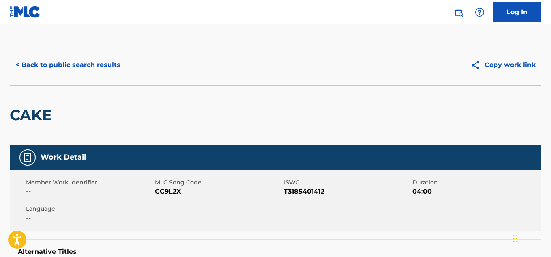
scroll to position [352, 0]
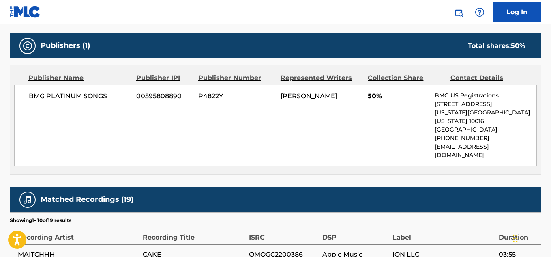
click at [96, 94] on span "BMG PLATINUM SONGS" at bounding box center [79, 96] width 101 height 10
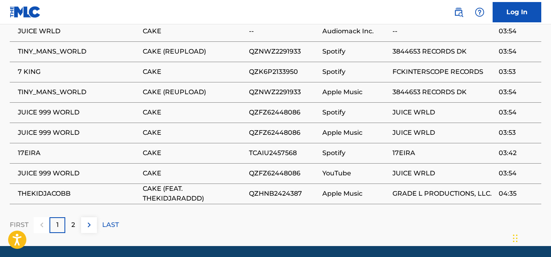
scroll to position [474, 0]
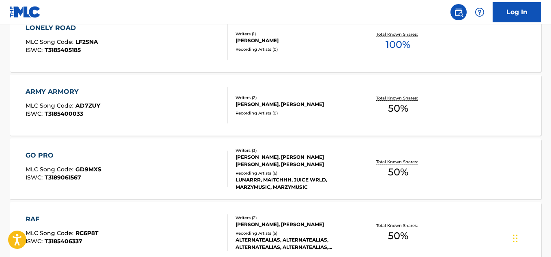
scroll to position [5200, 0]
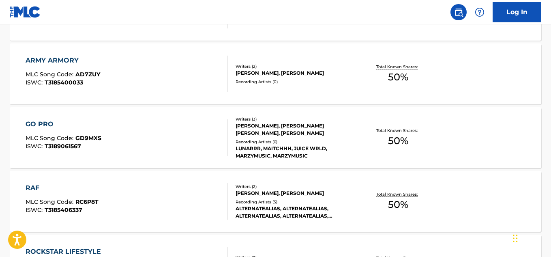
click at [315, 151] on div "LUNARRR, MAITCHHH, JUICE WRLD, MARZYMUSIC, MARZYMUSIC" at bounding box center [295, 152] width 118 height 15
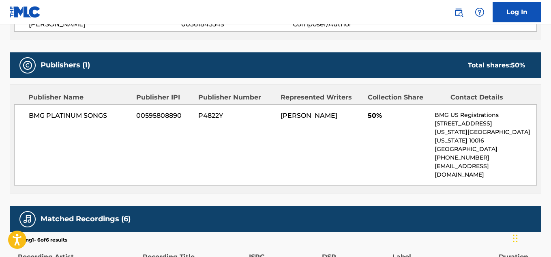
scroll to position [333, 0]
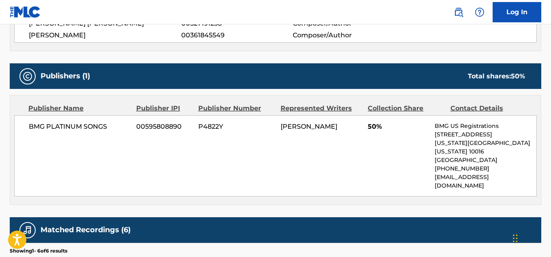
click at [88, 124] on span "BMG PLATINUM SONGS" at bounding box center [79, 127] width 101 height 10
click at [204, 34] on span "00361845549" at bounding box center [237, 35] width 112 height 10
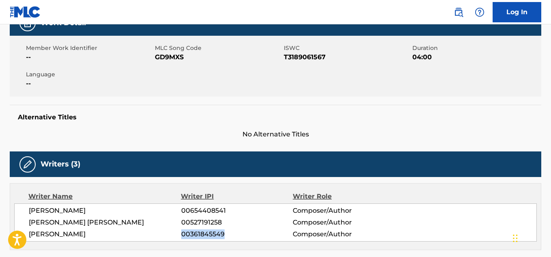
scroll to position [130, 0]
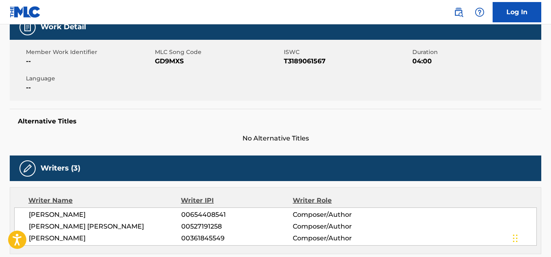
click at [168, 59] on span "GD9MXS" at bounding box center [218, 61] width 127 height 10
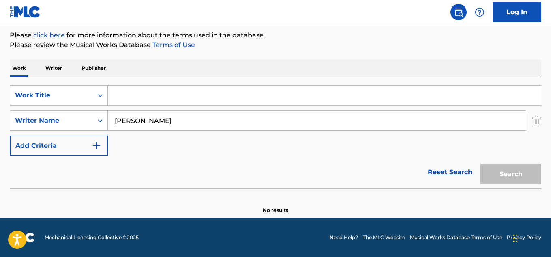
type input "Jared Rosenberg"
click at [143, 90] on input "Search Form" at bounding box center [324, 95] width 433 height 19
paste input "Side by Side"
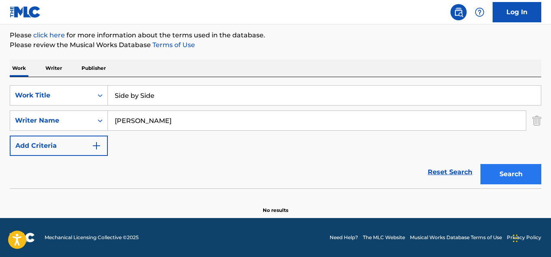
type input "Side by Side"
click at [516, 182] on button "Search" at bounding box center [511, 174] width 61 height 20
drag, startPoint x: 189, startPoint y: 114, endPoint x: 59, endPoint y: 119, distance: 130.0
click at [59, 119] on div "SearchWithCriteria3911bd0f-eb40-459b-853d-c30fdcee26b4 Writer Name Jared Rosenb…" at bounding box center [276, 120] width 532 height 20
paste input "Andrew Mauro"
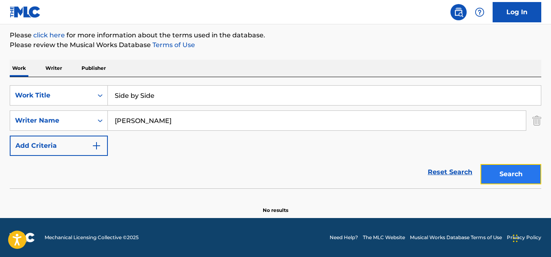
click at [491, 170] on button "Search" at bounding box center [511, 174] width 61 height 20
drag, startPoint x: 168, startPoint y: 120, endPoint x: 58, endPoint y: 133, distance: 110.3
click at [58, 133] on div "SearchWithCriteria6aa011b2-11bc-4453-a405-98da183388f6 Work Title Side by Side …" at bounding box center [276, 120] width 532 height 71
paste input "[PERSON_NAME] [PERSON_NAME]"
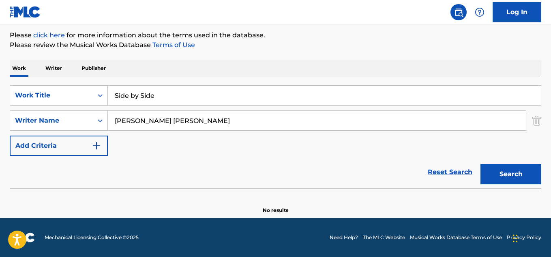
type input "[PERSON_NAME] [PERSON_NAME]"
drag, startPoint x: 172, startPoint y: 95, endPoint x: 71, endPoint y: 86, distance: 102.3
click at [71, 86] on div "SearchWithCriteria6aa011b2-11bc-4453-a405-98da183388f6 Work Title Side by Side" at bounding box center [276, 95] width 532 height 20
paste input "Manhattan Vibes"
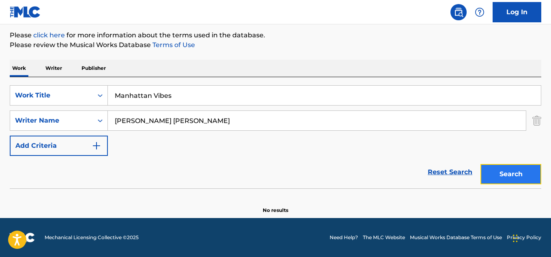
click at [519, 178] on button "Search" at bounding box center [511, 174] width 61 height 20
drag, startPoint x: 185, startPoint y: 100, endPoint x: 78, endPoint y: 99, distance: 107.1
click at [78, 99] on div "SearchWithCriteria6aa011b2-11bc-4453-a405-98da183388f6 Work Title Manhattan Vib…" at bounding box center [276, 95] width 532 height 20
paste input "Come, Sweet Death"
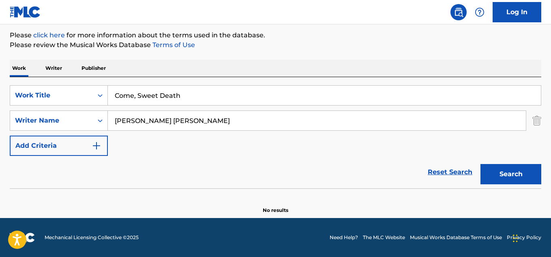
type input "Come, Sweet Death"
drag, startPoint x: 137, startPoint y: 127, endPoint x: 88, endPoint y: 129, distance: 49.1
click at [88, 129] on div "SearchWithCriteria3911bd0f-eb40-459b-853d-c30fdcee26b4 Writer Name Tyrek Kareem…" at bounding box center [276, 120] width 532 height 20
paste input "[PERSON_NAME]"
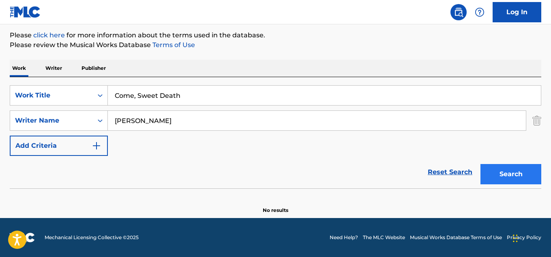
type input "[PERSON_NAME]"
click at [503, 169] on button "Search" at bounding box center [511, 174] width 61 height 20
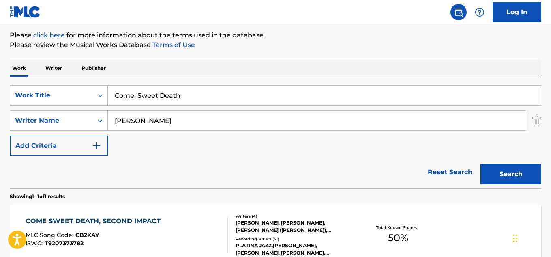
scroll to position [122, 0]
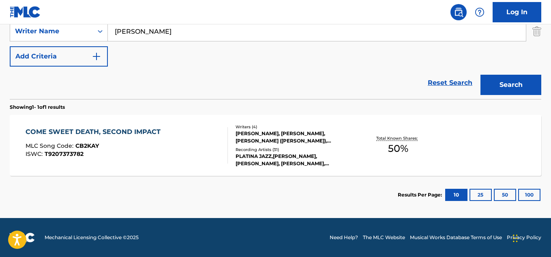
click at [282, 147] on div "Recording Artists ( 31 )" at bounding box center [295, 149] width 118 height 6
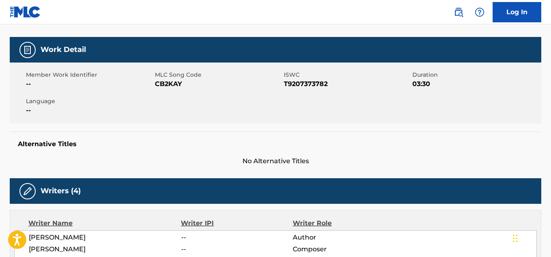
scroll to position [41, 0]
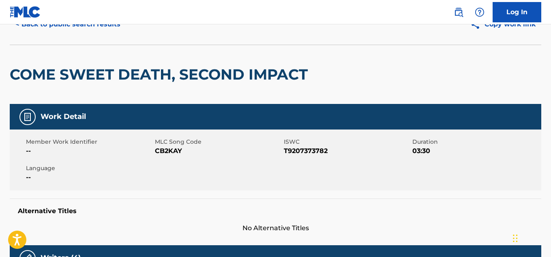
click at [169, 152] on span "CB2KAY" at bounding box center [218, 151] width 127 height 10
copy span "CB2KAY"
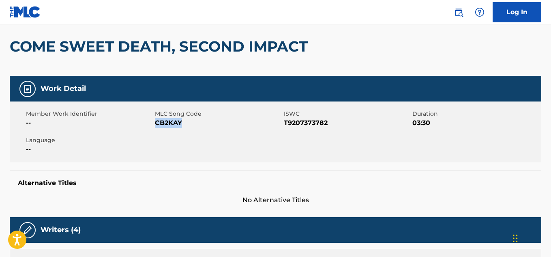
scroll to position [203, 0]
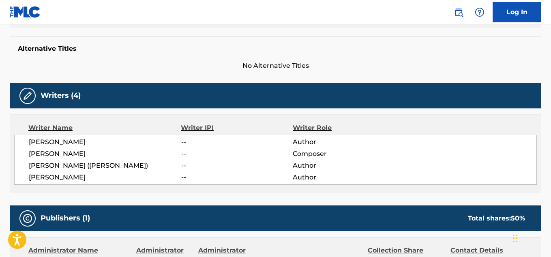
click at [58, 166] on span "MEGUMI AMIYA (PKA MEGUMI)" at bounding box center [105, 166] width 153 height 10
copy div "MEGUMI AMIYA (PKA MEGUMI)"
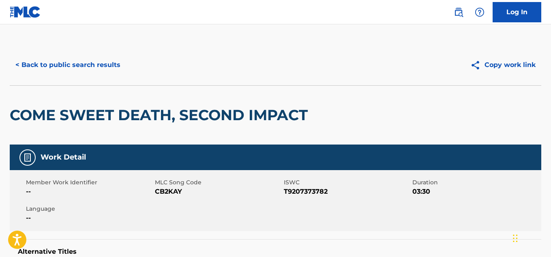
click at [308, 189] on span "T9207373782" at bounding box center [347, 192] width 127 height 10
copy span "T9207373782"
click at [60, 67] on button "< Back to public search results" at bounding box center [68, 65] width 116 height 20
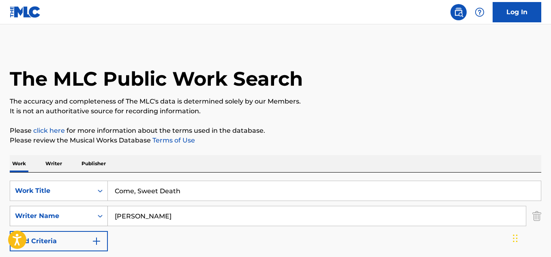
scroll to position [138, 0]
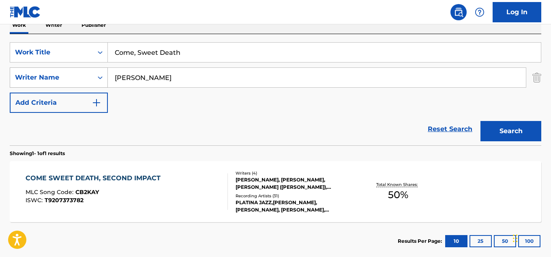
drag, startPoint x: 166, startPoint y: 78, endPoint x: 87, endPoint y: 77, distance: 79.1
click at [87, 77] on div "SearchWithCriteria3911bd0f-eb40-459b-853d-c30fdcee26b4 Writer Name Hideaki Anno" at bounding box center [276, 77] width 532 height 20
paste input "[PERSON_NAME]"
drag, startPoint x: 172, startPoint y: 75, endPoint x: 93, endPoint y: 73, distance: 79.6
click at [93, 73] on div "SearchWithCriteria3911bd0f-eb40-459b-853d-c30fdcee26b4 Writer Name Dane Evans" at bounding box center [276, 77] width 532 height 20
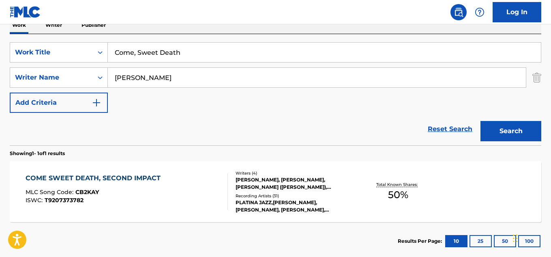
paste input "Simon O'Malley"
type input "Simon O'Malley"
drag, startPoint x: 167, startPoint y: 47, endPoint x: 164, endPoint y: 62, distance: 15.0
click at [94, 46] on div "SearchWithCriteria6aa011b2-11bc-4453-a405-98da183388f6 Work Title Come, Sweet D…" at bounding box center [276, 52] width 532 height 20
paste input "Holocaustralia"
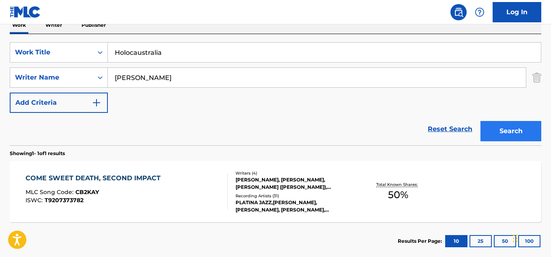
type input "Holocaustralia"
click at [512, 129] on button "Search" at bounding box center [511, 131] width 61 height 20
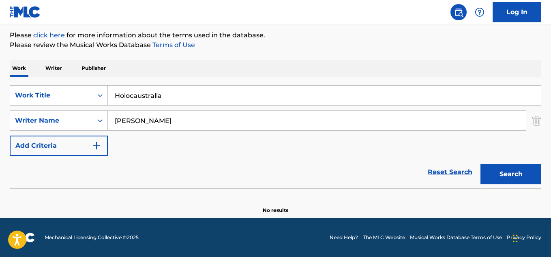
scroll to position [95, 0]
drag, startPoint x: 154, startPoint y: 120, endPoint x: 98, endPoint y: 125, distance: 56.3
click at [98, 125] on div "SearchWithCriteria3911bd0f-eb40-459b-853d-c30fdcee26b4 Writer Name Simon O'Mall…" at bounding box center [276, 120] width 532 height 20
paste input "[PERSON_NAME]"
type input "[PERSON_NAME]"
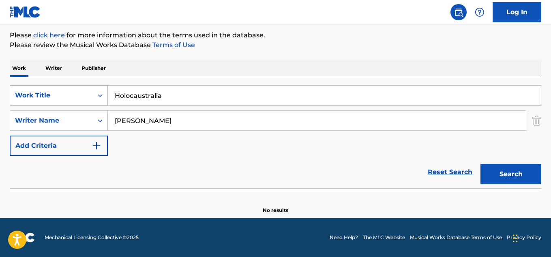
drag, startPoint x: 166, startPoint y: 94, endPoint x: 83, endPoint y: 99, distance: 82.6
click at [83, 99] on div "SearchWithCriteria6aa011b2-11bc-4453-a405-98da183388f6 Work Title Holocaustralia" at bounding box center [276, 95] width 532 height 20
paste input "Nerve"
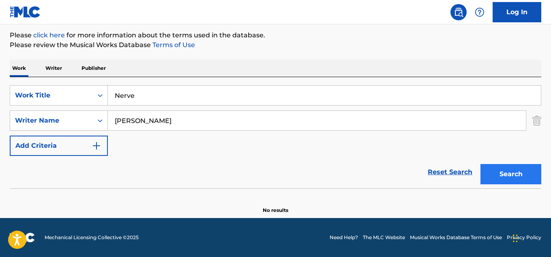
type input "Nerve"
click at [505, 170] on button "Search" at bounding box center [511, 174] width 61 height 20
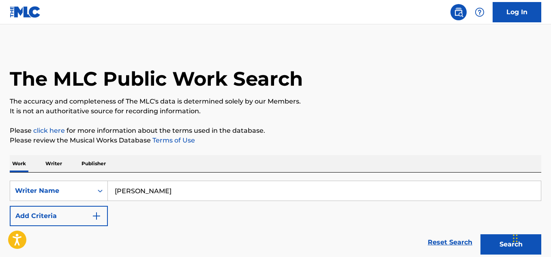
click at [503, 234] on button "Search" at bounding box center [511, 244] width 61 height 20
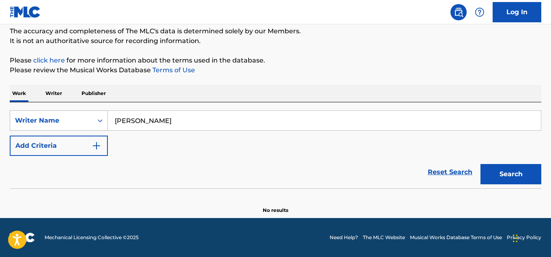
drag, startPoint x: 179, startPoint y: 113, endPoint x: 99, endPoint y: 127, distance: 81.9
click at [98, 127] on div "SearchWithCriteria71666b40-6f40-4f13-a53f-30a881f91074 Writer Name Andrew Mauro" at bounding box center [276, 120] width 532 height 20
paste input "Caroline Pennell"
type input "Caroline Pennell"
click at [507, 172] on button "Search" at bounding box center [511, 174] width 61 height 20
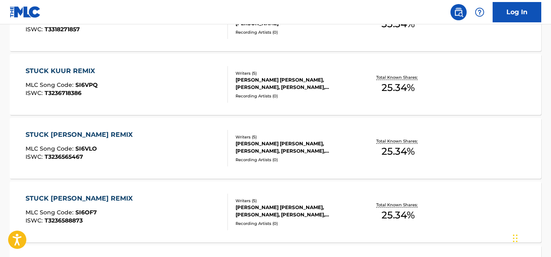
click at [299, 164] on div "STUCK JULIUS C REMIX MLC Song Code : SI6VLO ISWC : T3236565467 Writers ( 5 ) MA…" at bounding box center [276, 148] width 532 height 61
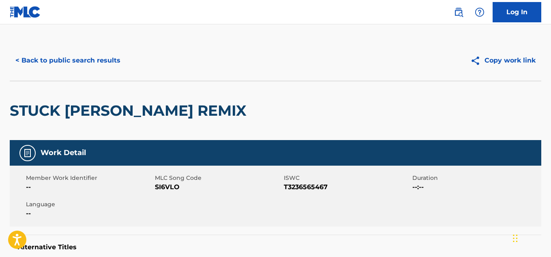
scroll to position [325, 0]
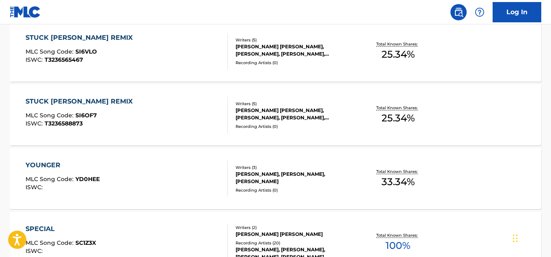
scroll to position [508, 0]
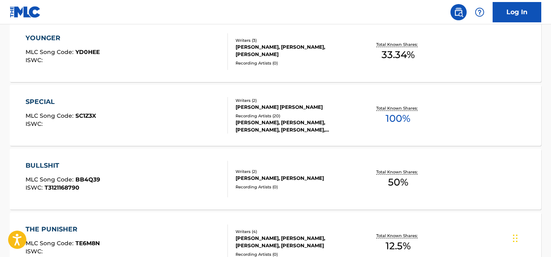
click at [338, 118] on div "Recording Artists ( 20 )" at bounding box center [295, 116] width 118 height 6
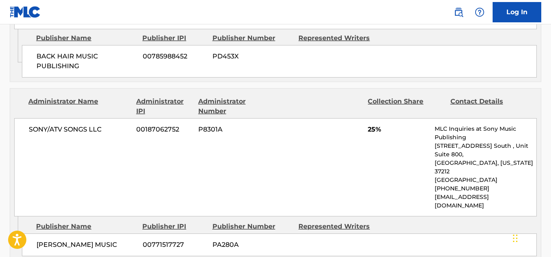
scroll to position [1014, 0]
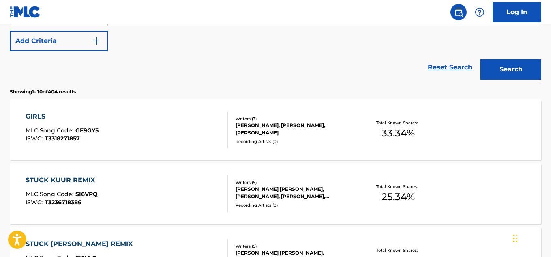
scroll to position [162, 0]
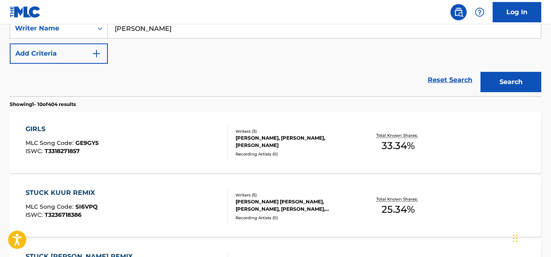
click at [184, 28] on input "Caroline Pennell" at bounding box center [324, 28] width 433 height 19
click at [181, 28] on input "Caroline Pennell" at bounding box center [324, 28] width 433 height 19
drag, startPoint x: 174, startPoint y: 34, endPoint x: 75, endPoint y: 19, distance: 100.1
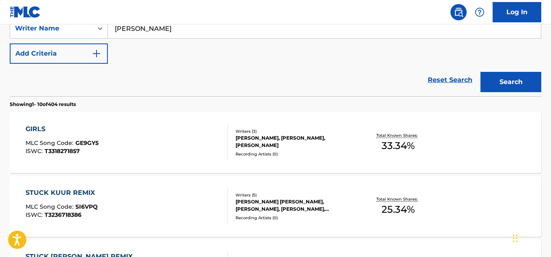
paste input "Bonnie Mckee"
type input "Bonnie Mckee"
click at [500, 81] on button "Search" at bounding box center [511, 82] width 61 height 20
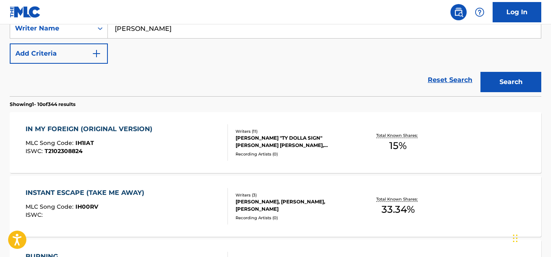
click at [311, 147] on div "KARIM KHARBOUCH, TYRONE "TY DOLLA SIGN" WILLIAM JR GRIFFIN, LOUIS RUBIO, ALEX S…" at bounding box center [295, 141] width 118 height 15
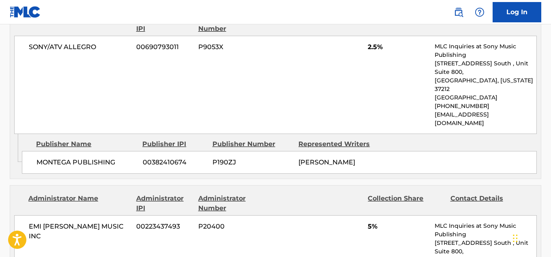
scroll to position [893, 0]
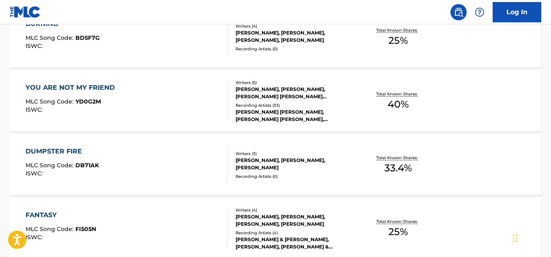
scroll to position [406, 0]
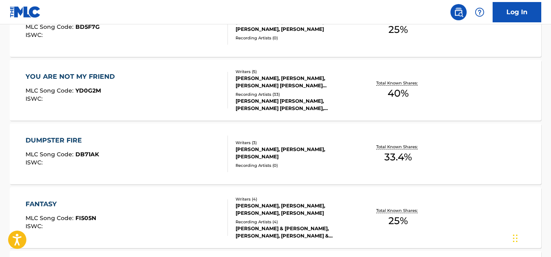
click at [324, 95] on div "Recording Artists ( 33 )" at bounding box center [295, 94] width 118 height 6
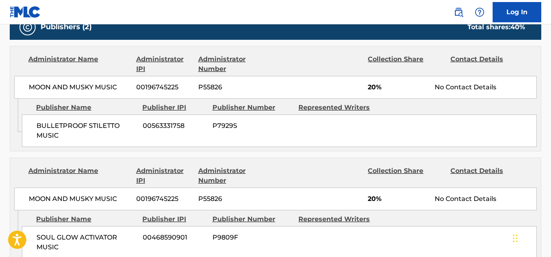
scroll to position [284, 0]
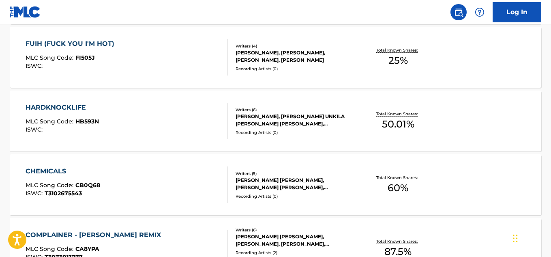
click at [338, 185] on div "JOHN WILLIAM PETER NEWMAN, JOAKIM SEBASTIAN HASSELQUIST JARL, MICHEL ZITRON, MA…" at bounding box center [295, 184] width 118 height 15
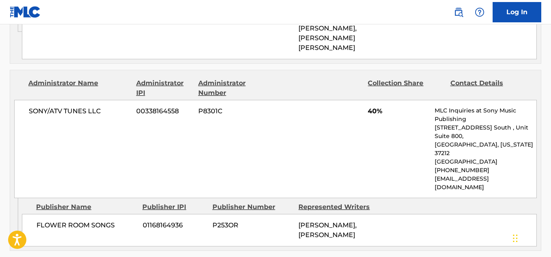
scroll to position [609, 0]
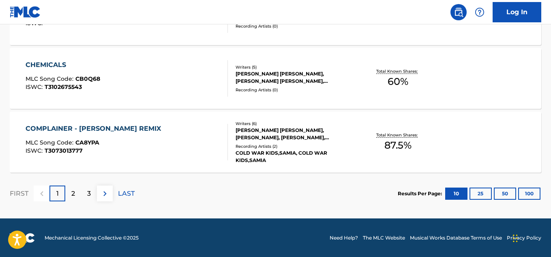
scroll to position [736, 0]
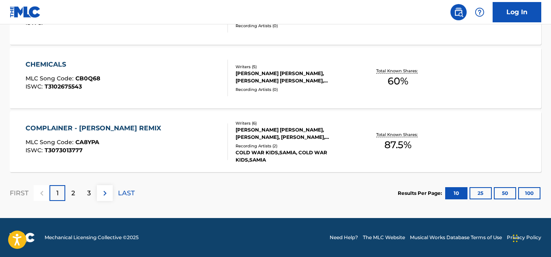
click at [456, 15] on img at bounding box center [459, 12] width 10 height 10
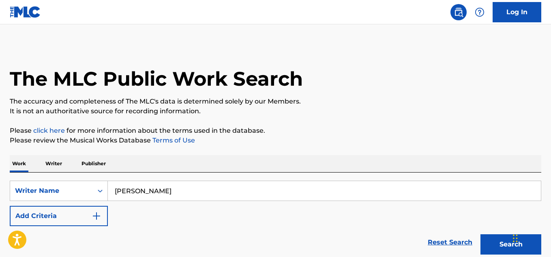
drag, startPoint x: 162, startPoint y: 192, endPoint x: 155, endPoint y: 197, distance: 8.8
click at [97, 196] on div "SearchWithCriteria71666b40-6f40-4f13-a53f-30a881f91074 Writer Name Bonnie Mckee" at bounding box center [276, 191] width 532 height 20
paste input "Lukasz Gottwald"
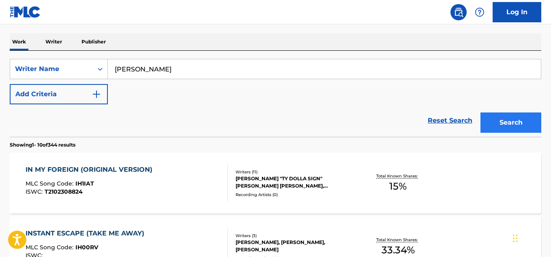
type input "Lukasz Gottwald"
click at [508, 115] on button "Search" at bounding box center [511, 122] width 61 height 20
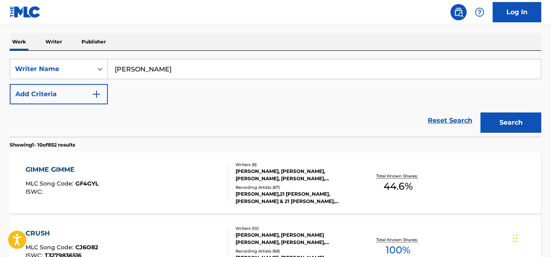
scroll to position [284, 0]
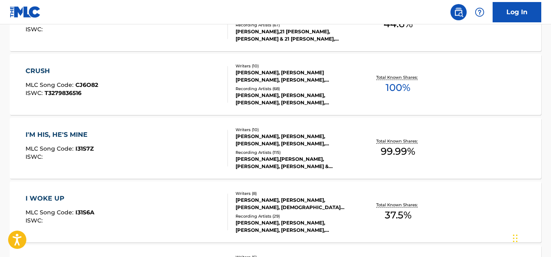
click at [322, 83] on div "THERON MAKIEL THOMAS, SCOTT HARRIS FRIEDMAN, LUKASZ GOTTWALD, SARAH HUDSON, ROC…" at bounding box center [295, 76] width 118 height 15
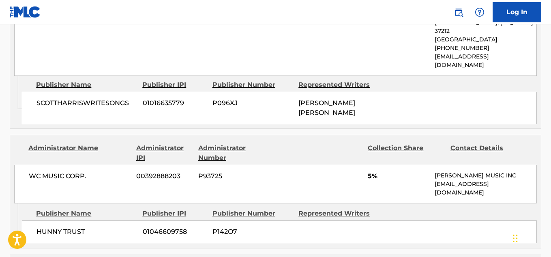
scroll to position [1867, 0]
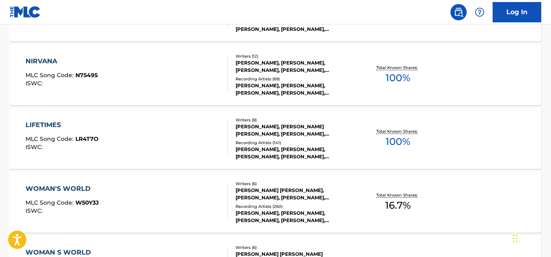
click at [320, 136] on div "KATHERYN ELIZABETH HUDSON, VAUGHN RICHARD OLIVER, RYAN OGREN, LUKASZ GOTTWALD, …" at bounding box center [295, 130] width 118 height 15
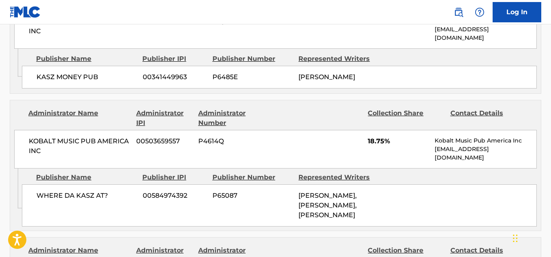
scroll to position [568, 0]
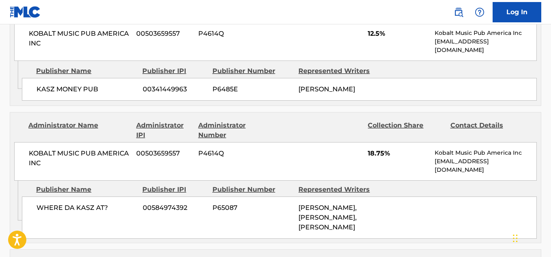
click at [83, 35] on span "KOBALT MUSIC PUB AMERICA INC" at bounding box center [79, 38] width 101 height 19
copy div "KOBALT MUSIC PUB AMERICA INC"
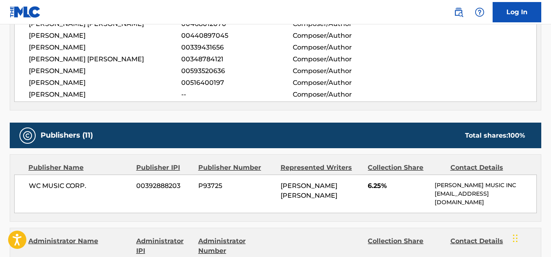
scroll to position [325, 0]
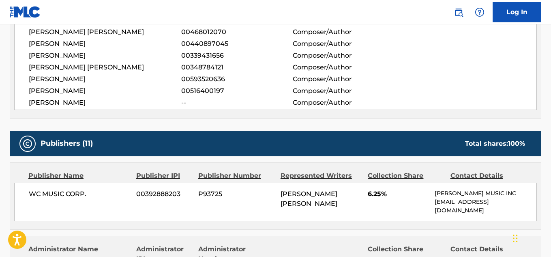
click at [211, 58] on span "00339431656" at bounding box center [237, 56] width 112 height 10
copy span "00339431656"
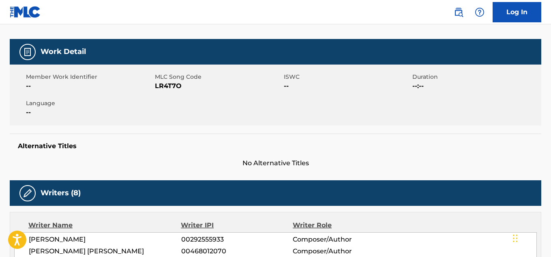
scroll to position [0, 0]
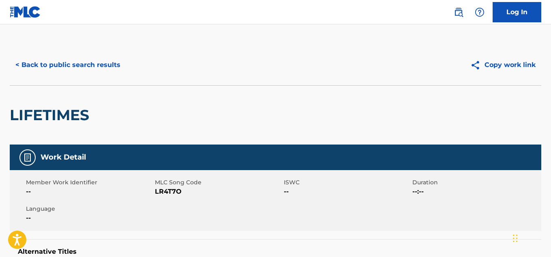
click at [167, 190] on span "LR4T7O" at bounding box center [218, 192] width 127 height 10
click at [166, 190] on span "LR4T7O" at bounding box center [218, 192] width 127 height 10
copy span "LR4T7O"
click at [91, 66] on button "< Back to public search results" at bounding box center [68, 65] width 116 height 20
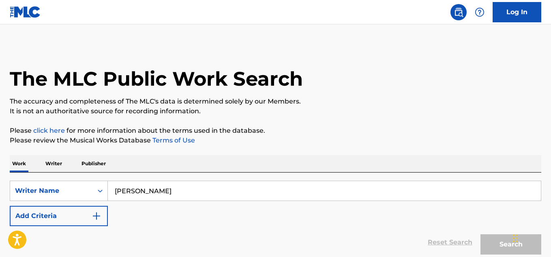
scroll to position [570, 0]
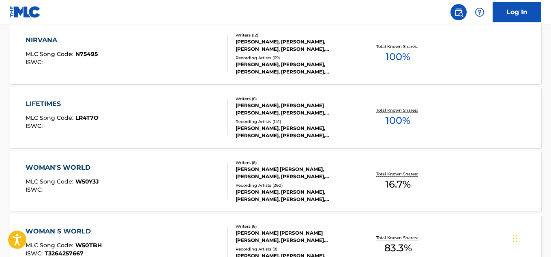
click at [459, 17] on link at bounding box center [459, 12] width 16 height 16
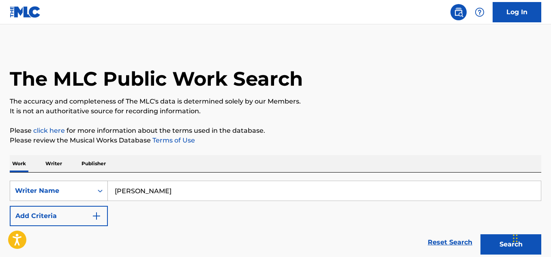
drag, startPoint x: 183, startPoint y: 194, endPoint x: 92, endPoint y: 193, distance: 91.7
click at [92, 193] on div "SearchWithCriteria71666b40-6f40-4f13-a53f-30a881f91074 Writer Name Lukasz Gottw…" at bounding box center [276, 191] width 532 height 20
paste input "Shiro Sagisu"
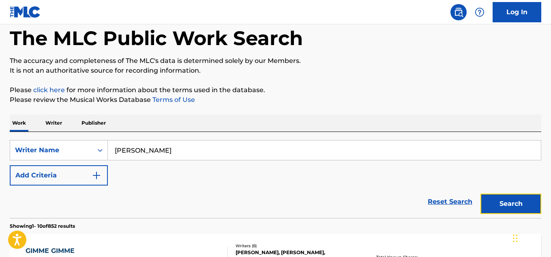
drag, startPoint x: 500, startPoint y: 204, endPoint x: 453, endPoint y: 172, distance: 57.2
click at [500, 205] on button "Search" at bounding box center [511, 204] width 61 height 20
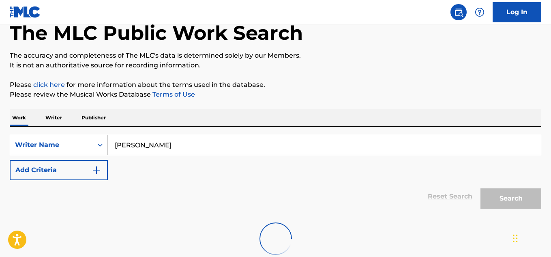
scroll to position [97, 0]
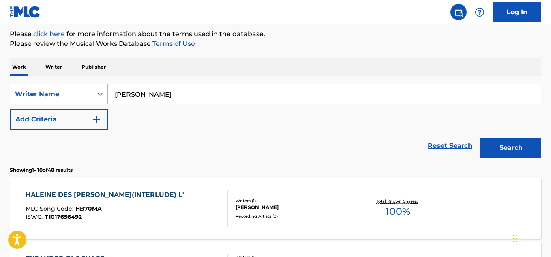
drag, startPoint x: 176, startPoint y: 99, endPoint x: 88, endPoint y: 95, distance: 88.1
click at [88, 95] on div "SearchWithCriteria71666b40-6f40-4f13-a53f-30a881f91074 Writer Name Shiro Sagisu" at bounding box center [276, 94] width 532 height 20
paste input "Braden Morgan"
type input "Braden Morgan"
click at [491, 144] on button "Search" at bounding box center [511, 148] width 61 height 20
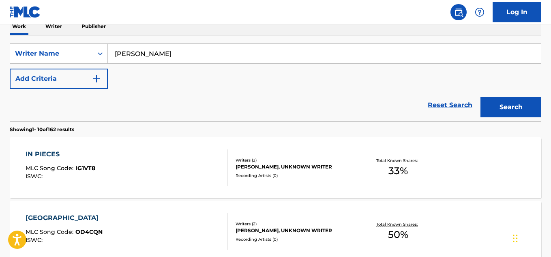
click at [284, 177] on div "Recording Artists ( 0 )" at bounding box center [295, 175] width 118 height 6
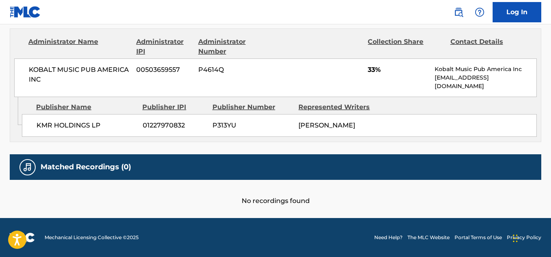
scroll to position [388, 0]
click at [90, 71] on span "KOBALT MUSIC PUB AMERICA INC" at bounding box center [79, 74] width 101 height 19
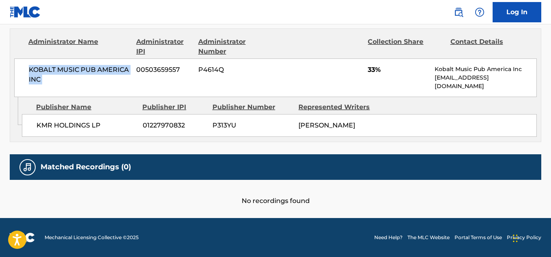
copy div "KOBALT MUSIC PUB AMERICA INC"
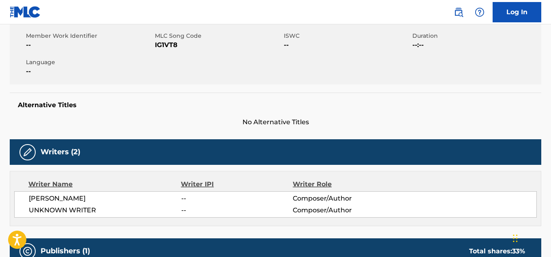
scroll to position [104, 0]
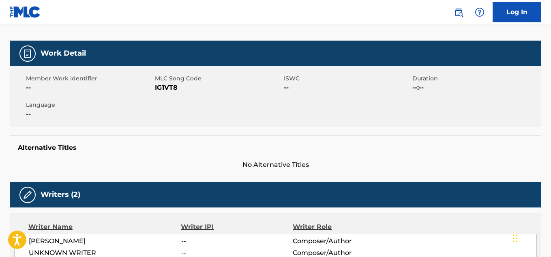
click at [168, 87] on span "IG1VT8" at bounding box center [218, 88] width 127 height 10
copy span "IG1VT8"
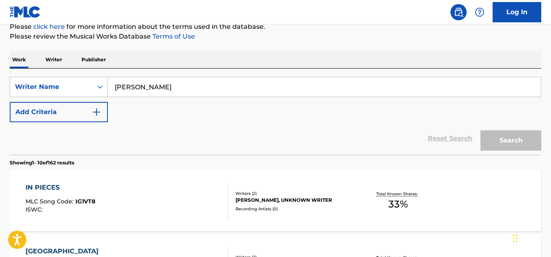
scroll to position [137, 0]
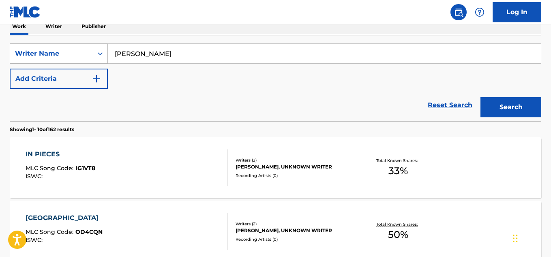
drag, startPoint x: 185, startPoint y: 56, endPoint x: 67, endPoint y: 48, distance: 118.4
click at [67, 48] on div "SearchWithCriteria71666b40-6f40-4f13-a53f-30a881f91074 Writer Name Braden Morgan" at bounding box center [276, 53] width 532 height 20
paste input "Simon O'Malley"
type input "Simon O'Malley"
click at [512, 108] on button "Search" at bounding box center [511, 107] width 61 height 20
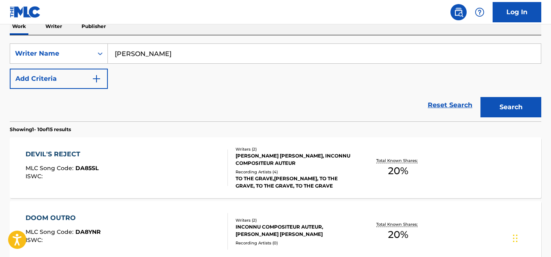
click at [289, 174] on div "Recording Artists ( 4 )" at bounding box center [295, 172] width 118 height 6
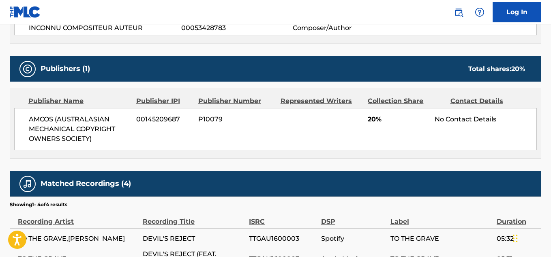
scroll to position [230, 0]
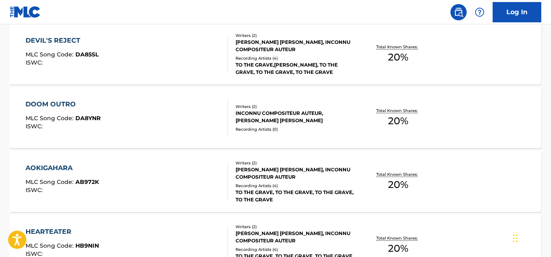
scroll to position [218, 0]
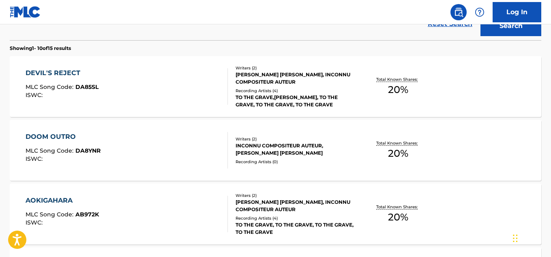
drag, startPoint x: 150, startPoint y: 128, endPoint x: 156, endPoint y: 146, distance: 18.9
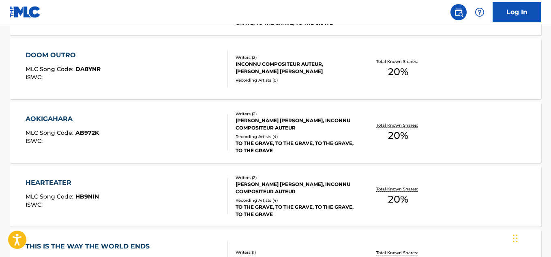
scroll to position [421, 0]
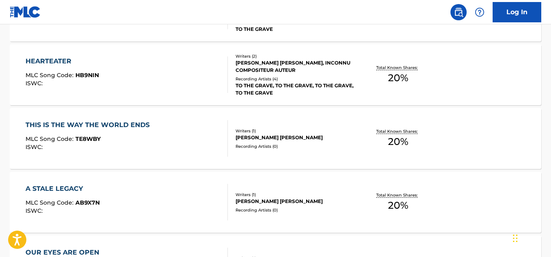
click at [292, 146] on div "Recording Artists ( 0 )" at bounding box center [295, 146] width 118 height 6
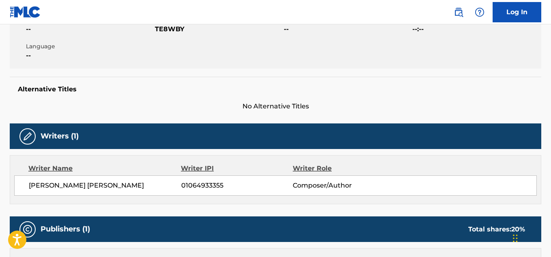
scroll to position [339, 0]
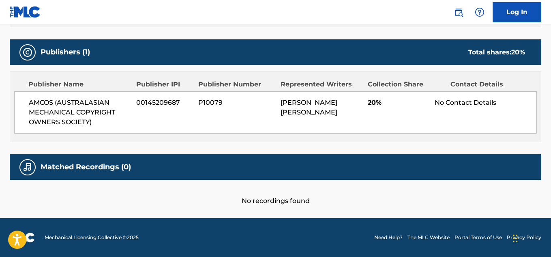
click at [60, 103] on span "AMCOS (AUSTRALASIAN MECHANICAL COPYRIGHT OWNERS SOCIETY)" at bounding box center [79, 112] width 101 height 29
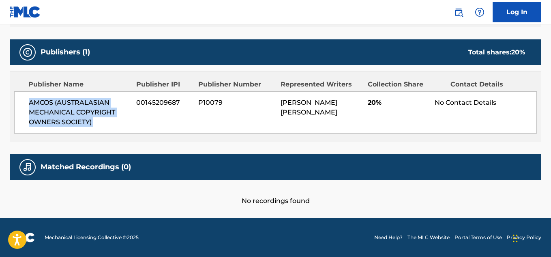
click at [60, 103] on span "AMCOS (AUSTRALASIAN MECHANICAL COPYRIGHT OWNERS SOCIETY)" at bounding box center [79, 112] width 101 height 29
copy div "AMCOS (AUSTRALASIAN MECHANICAL COPYRIGHT OWNERS SOCIETY)"
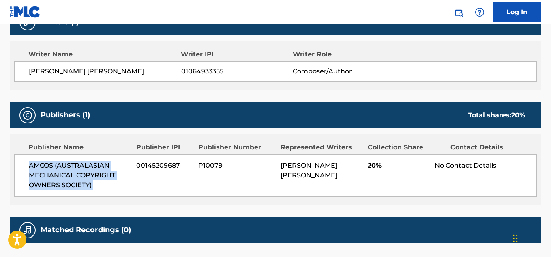
scroll to position [177, 0]
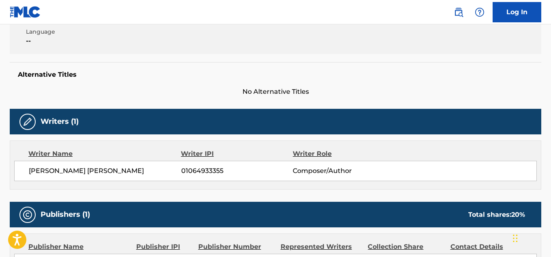
click at [90, 172] on span "SIMON ANTHONY O'MALLEY" at bounding box center [105, 171] width 153 height 10
click at [89, 172] on span "SIMON ANTHONY O'MALLEY" at bounding box center [105, 171] width 153 height 10
copy div "SIMON ANTHONY O'MALLEY"
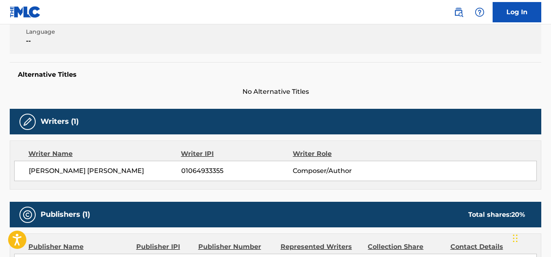
click at [200, 172] on span "01064933355" at bounding box center [237, 171] width 112 height 10
click at [200, 170] on span "01064933355" at bounding box center [237, 171] width 112 height 10
copy div "01064933355"
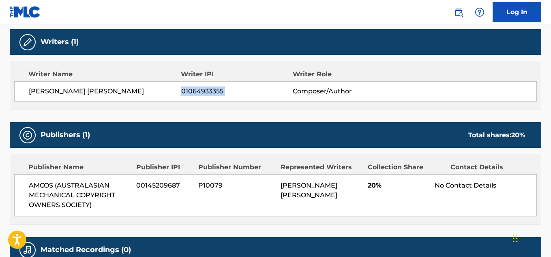
scroll to position [339, 0]
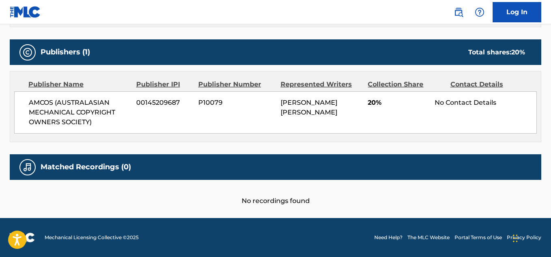
click at [154, 101] on span "00145209687" at bounding box center [164, 103] width 56 height 10
copy span "00145209687"
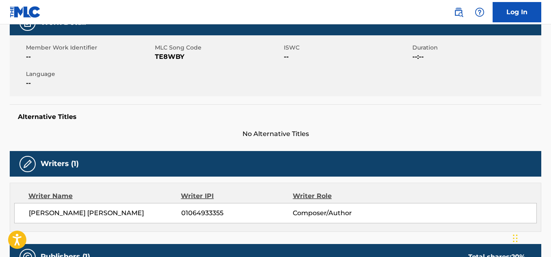
scroll to position [96, 0]
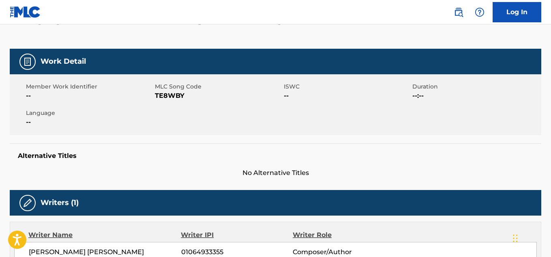
drag, startPoint x: 157, startPoint y: 75, endPoint x: 171, endPoint y: 90, distance: 21.0
drag, startPoint x: 171, startPoint y: 90, endPoint x: 163, endPoint y: 95, distance: 9.1
click at [163, 95] on span "TE8WBY" at bounding box center [218, 96] width 127 height 10
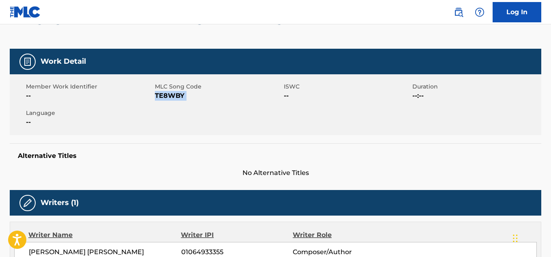
copy span "TE8WBY"
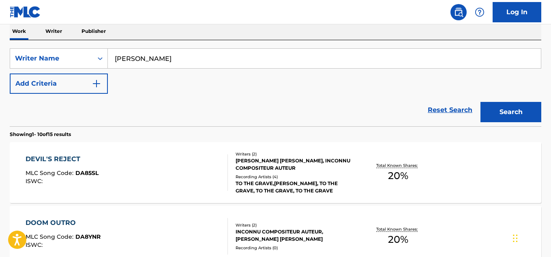
scroll to position [118, 0]
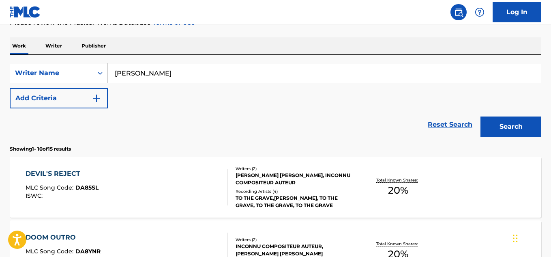
click at [181, 71] on input "Simon O'Malley" at bounding box center [324, 72] width 433 height 19
paste input "Eboni Ellerson"
type input "Eboni Ellerson"
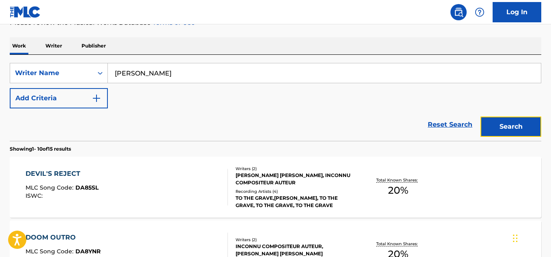
click at [499, 126] on button "Search" at bounding box center [511, 126] width 61 height 20
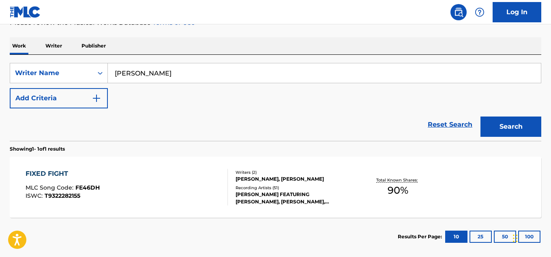
click at [277, 187] on div "Recording Artists ( 51 )" at bounding box center [295, 188] width 118 height 6
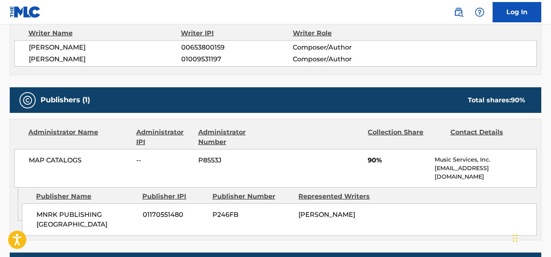
scroll to position [284, 0]
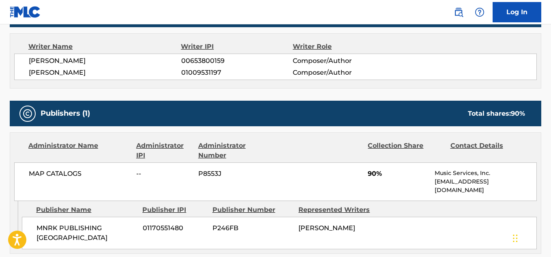
click at [86, 73] on span "EBONI PATRICE ELLERSON" at bounding box center [105, 73] width 153 height 10
click at [182, 75] on span "01009531197" at bounding box center [237, 73] width 112 height 10
click at [184, 73] on span "01009531197" at bounding box center [237, 73] width 112 height 10
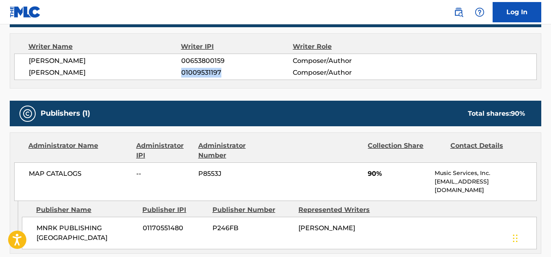
click at [184, 73] on span "01009531197" at bounding box center [237, 73] width 112 height 10
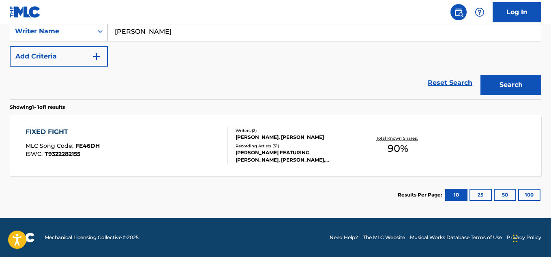
scroll to position [118, 0]
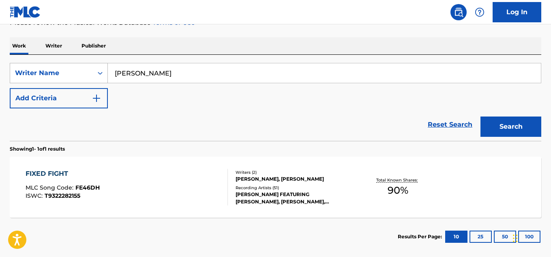
drag, startPoint x: 183, startPoint y: 73, endPoint x: 79, endPoint y: 76, distance: 104.3
click at [79, 76] on div "SearchWithCriteria71666b40-6f40-4f13-a53f-30a881f91074 Writer Name Eboni Ellers…" at bounding box center [276, 73] width 532 height 20
paste input "Candy Cor"
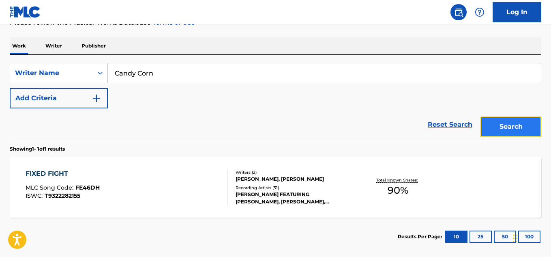
click at [494, 134] on button "Search" at bounding box center [511, 126] width 61 height 20
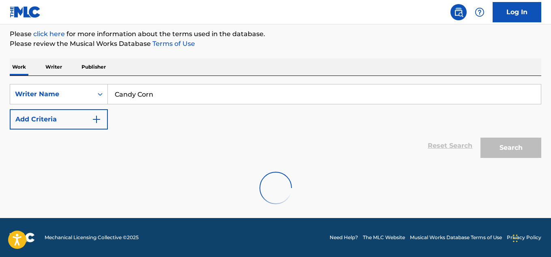
scroll to position [70, 0]
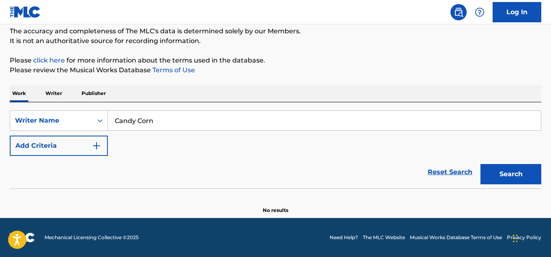
drag, startPoint x: 192, startPoint y: 116, endPoint x: 148, endPoint y: 140, distance: 50.5
click at [78, 125] on div "SearchWithCriteria71666b40-6f40-4f13-a53f-30a881f91074 Writer Name Candy Corn" at bounding box center [276, 120] width 532 height 20
paste input "Juicewrld"
click at [131, 121] on input "Juicewrld" at bounding box center [324, 120] width 433 height 19
type input "Juice wrld"
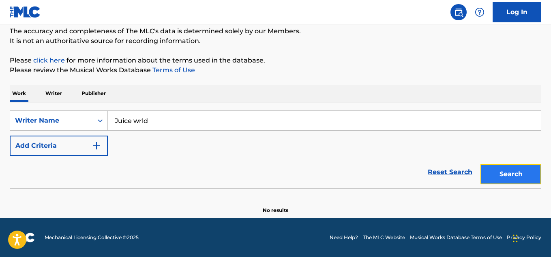
click at [510, 184] on button "Search" at bounding box center [511, 174] width 61 height 20
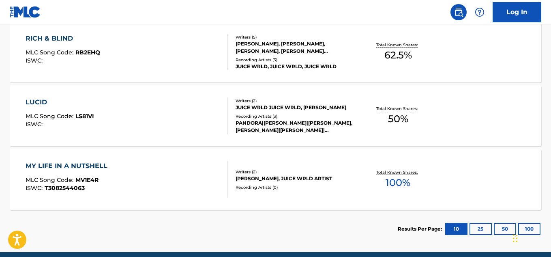
scroll to position [259, 0]
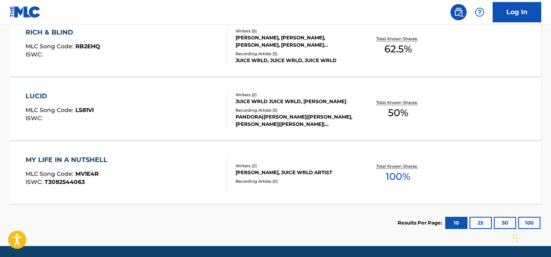
click at [353, 174] on div "ALI JOHN MEREDITH-LACEY, JUICE WRLD ARTIST" at bounding box center [295, 172] width 118 height 7
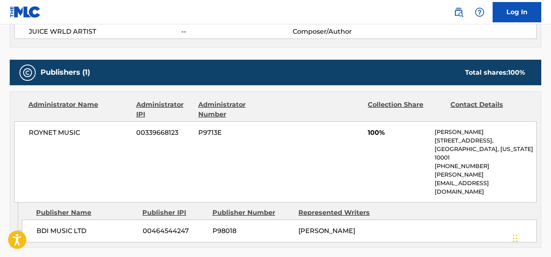
scroll to position [325, 0]
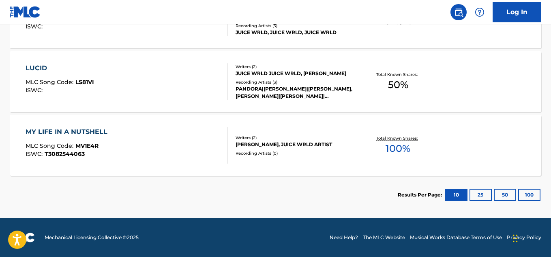
scroll to position [280, 0]
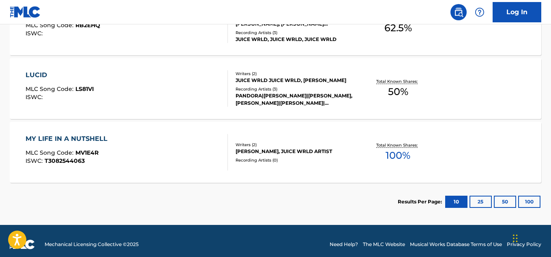
click at [383, 96] on div "Total Known Shares: 50 %" at bounding box center [398, 88] width 88 height 25
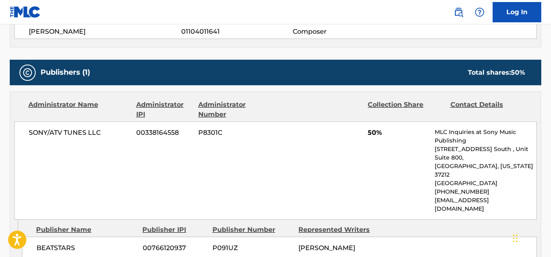
scroll to position [365, 0]
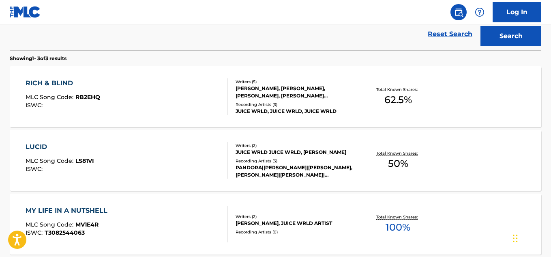
scroll to position [206, 0]
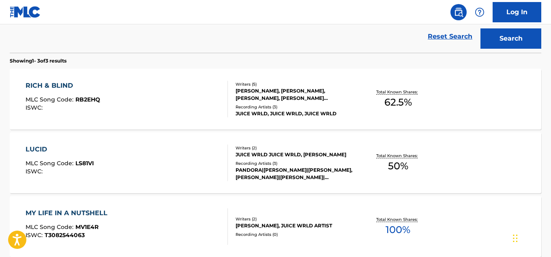
click at [345, 100] on div "RUSS CHELLS, JUICE WRLD, JASPER LEE HARRIS, DAVID CHARLES MARSHALL BIRAL, DENZE…" at bounding box center [295, 94] width 118 height 15
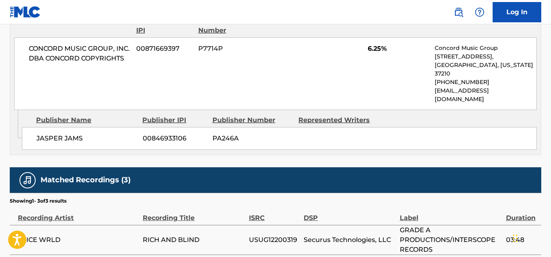
scroll to position [725, 0]
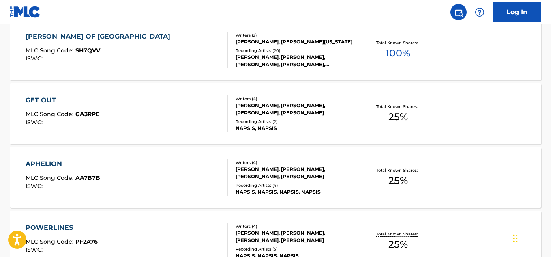
scroll to position [273, 0]
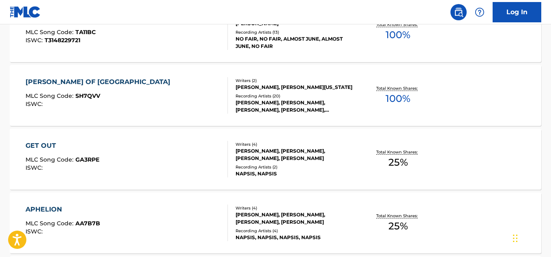
click at [287, 114] on div "TONY SAUNDERS, TONY SAUNDERS, TONY SAUNDERS, TONY SAUNDERS, TONY SAUNDERS" at bounding box center [295, 106] width 118 height 15
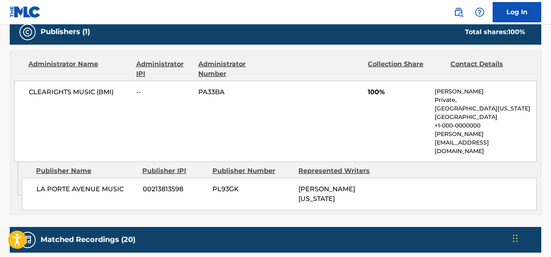
scroll to position [487, 0]
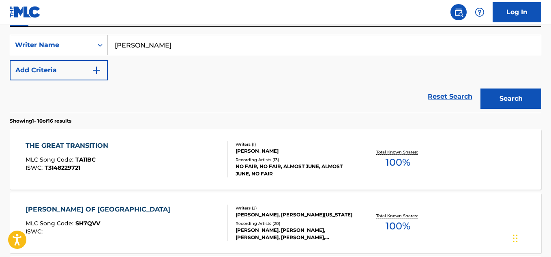
scroll to position [132, 0]
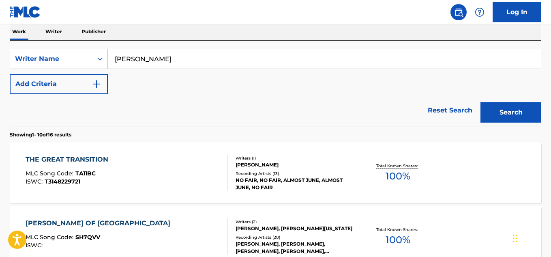
click at [170, 60] on input "Matt Clarke" at bounding box center [324, 58] width 433 height 19
paste input "Blessing Annatoria Chitapa"
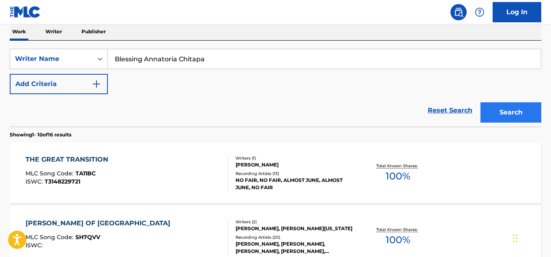
type input "Blessing Annatoria Chitapa"
click at [506, 116] on button "Search" at bounding box center [511, 112] width 61 height 20
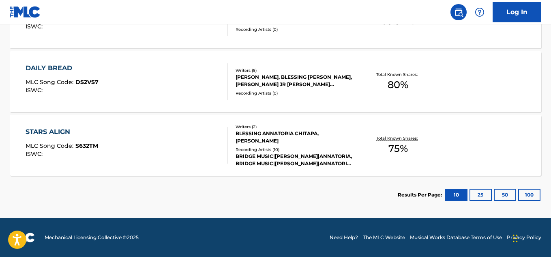
scroll to position [107, 0]
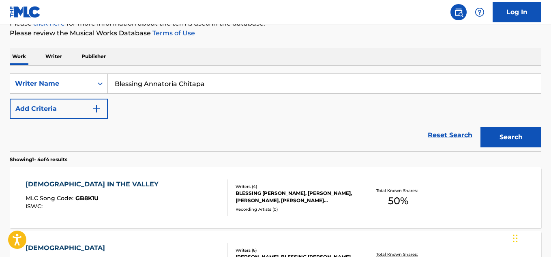
click at [313, 194] on div "BLESSING ANNATORIA CHITAPA, HANK BENTLEY, ENRIQUE HOLMES, NATASHA TAMEIKA COBBS" at bounding box center [295, 196] width 118 height 15
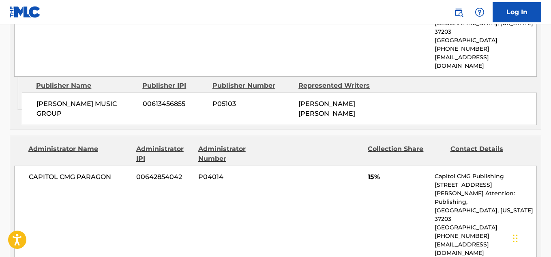
scroll to position [918, 0]
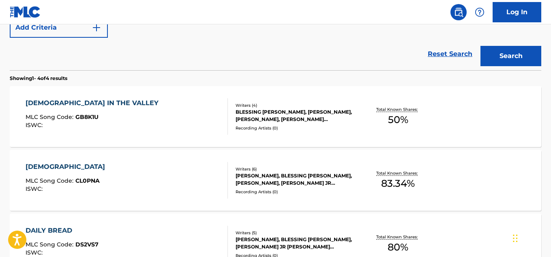
click at [336, 194] on div "Recording Artists ( 0 )" at bounding box center [295, 192] width 118 height 6
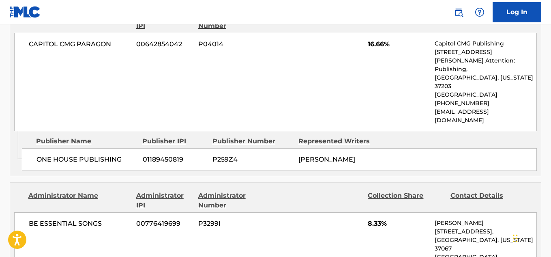
scroll to position [1461, 0]
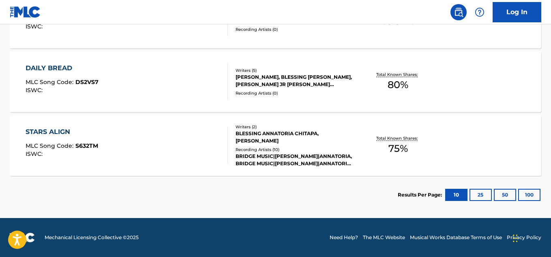
click at [319, 92] on div "Recording Artists ( 0 )" at bounding box center [295, 93] width 118 height 6
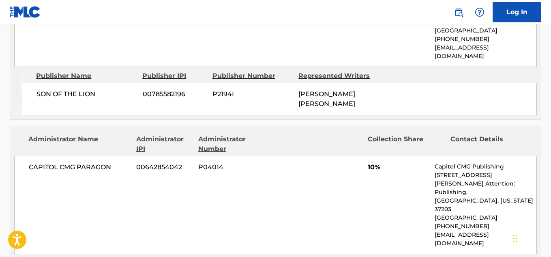
scroll to position [1361, 0]
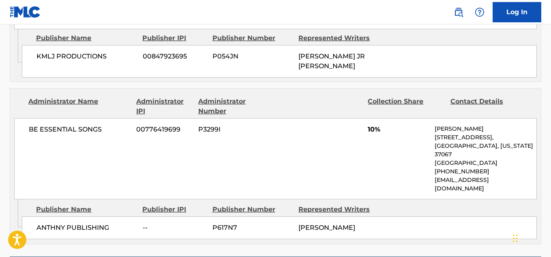
scroll to position [351, 0]
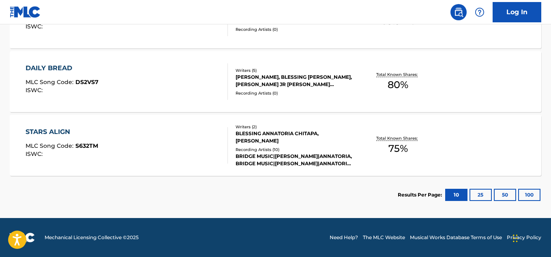
click at [317, 159] on div "BRIDGE MUSIC|REGGIE DARTEY|ANNATORIA, BRIDGE MUSIC|REGGIE DARTEY|ANNATORIA, BRI…" at bounding box center [295, 160] width 118 height 15
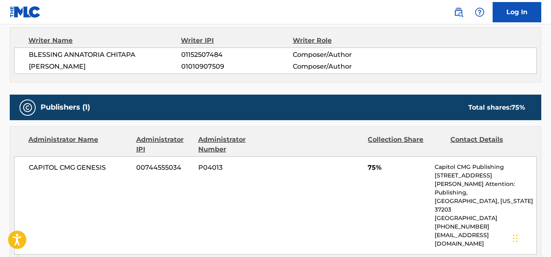
scroll to position [276, 0]
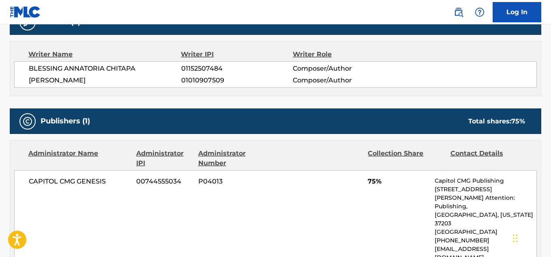
click at [192, 64] on span "01152507484" at bounding box center [237, 69] width 112 height 10
copy span "01152507484"
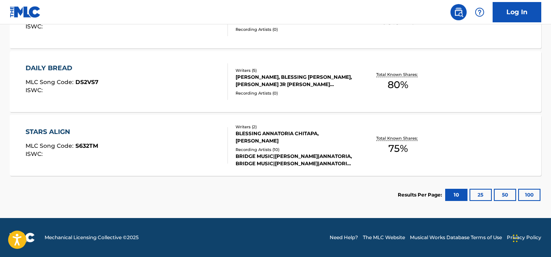
scroll to position [148, 0]
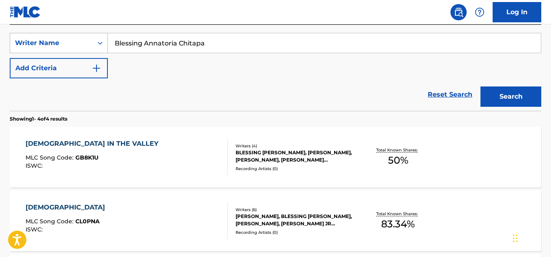
click at [91, 45] on div "Writer Name" at bounding box center [51, 42] width 83 height 15
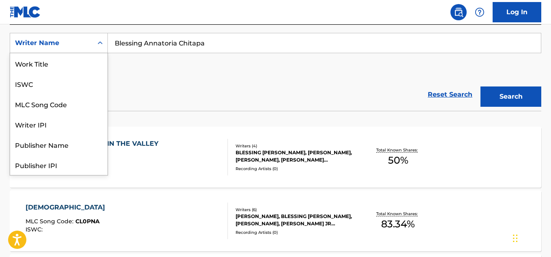
scroll to position [41, 0]
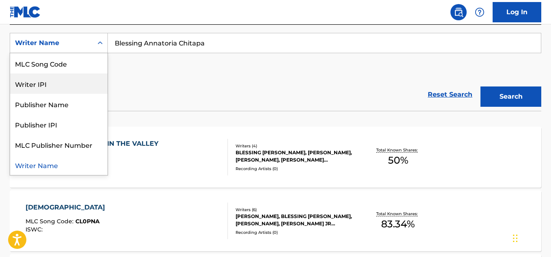
click at [67, 90] on div "Writer IPI" at bounding box center [58, 83] width 97 height 20
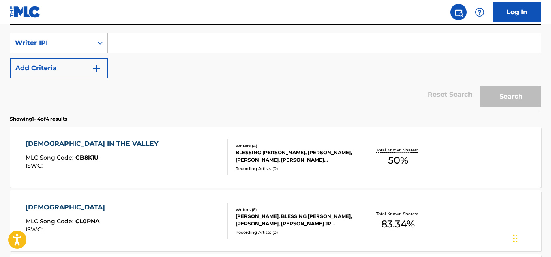
paste input "01093595918"
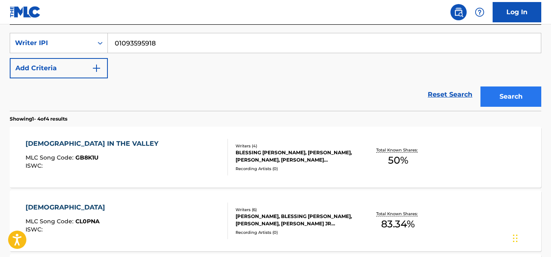
type input "01093595918"
click at [511, 92] on button "Search" at bounding box center [511, 96] width 61 height 20
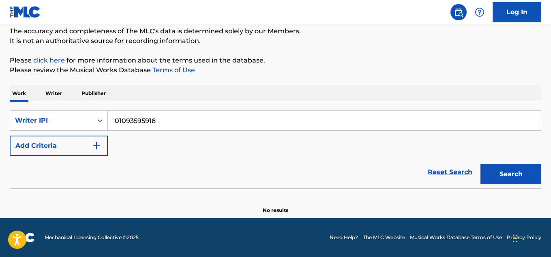
scroll to position [70, 0]
click at [89, 127] on div "Writer IPI" at bounding box center [51, 120] width 83 height 15
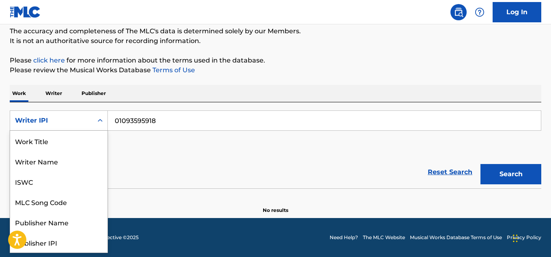
scroll to position [41, 0]
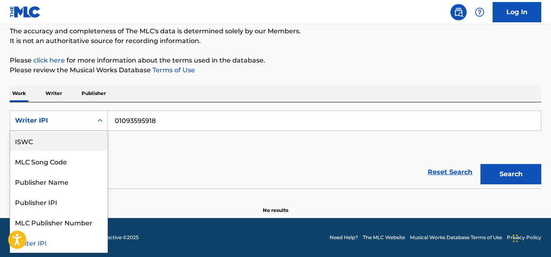
click at [71, 149] on div "ISWC" at bounding box center [58, 141] width 97 height 20
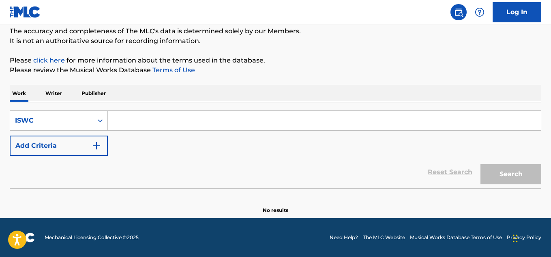
click at [126, 120] on input "Search Form" at bounding box center [324, 120] width 433 height 19
paste input "T3129209587"
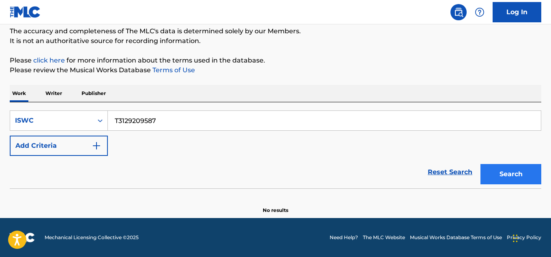
type input "T3129209587"
click at [515, 171] on button "Search" at bounding box center [511, 174] width 61 height 20
